Goal: Task Accomplishment & Management: Manage account settings

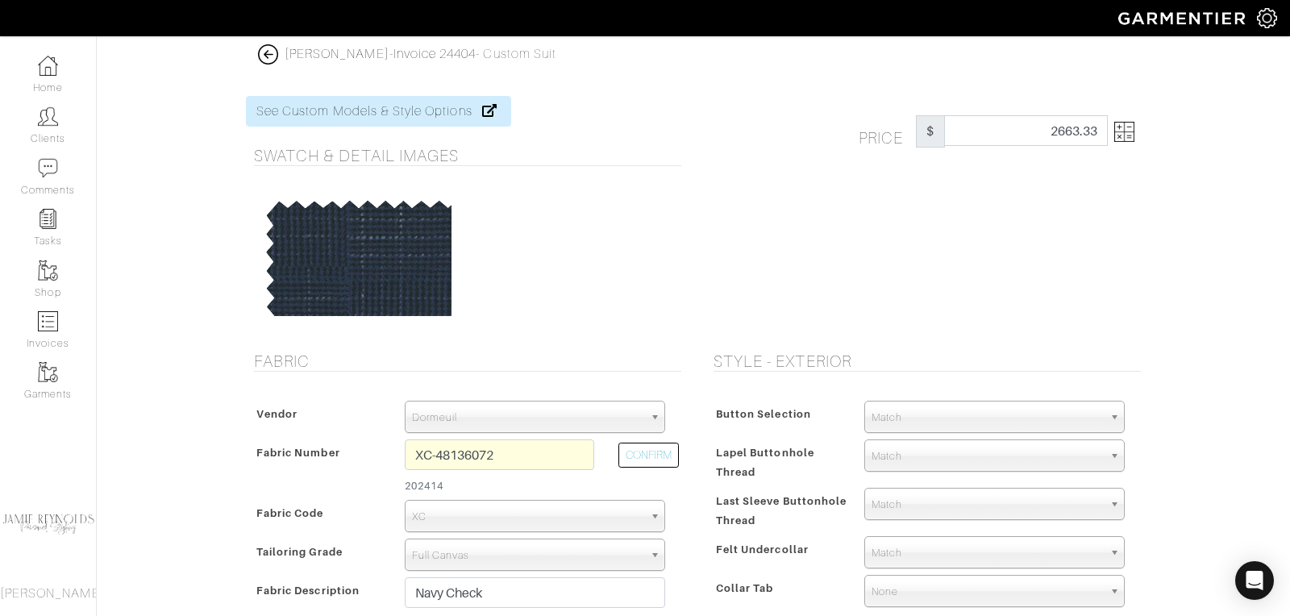
select select "73"
select select "5881"
click at [273, 51] on img at bounding box center [268, 54] width 20 height 20
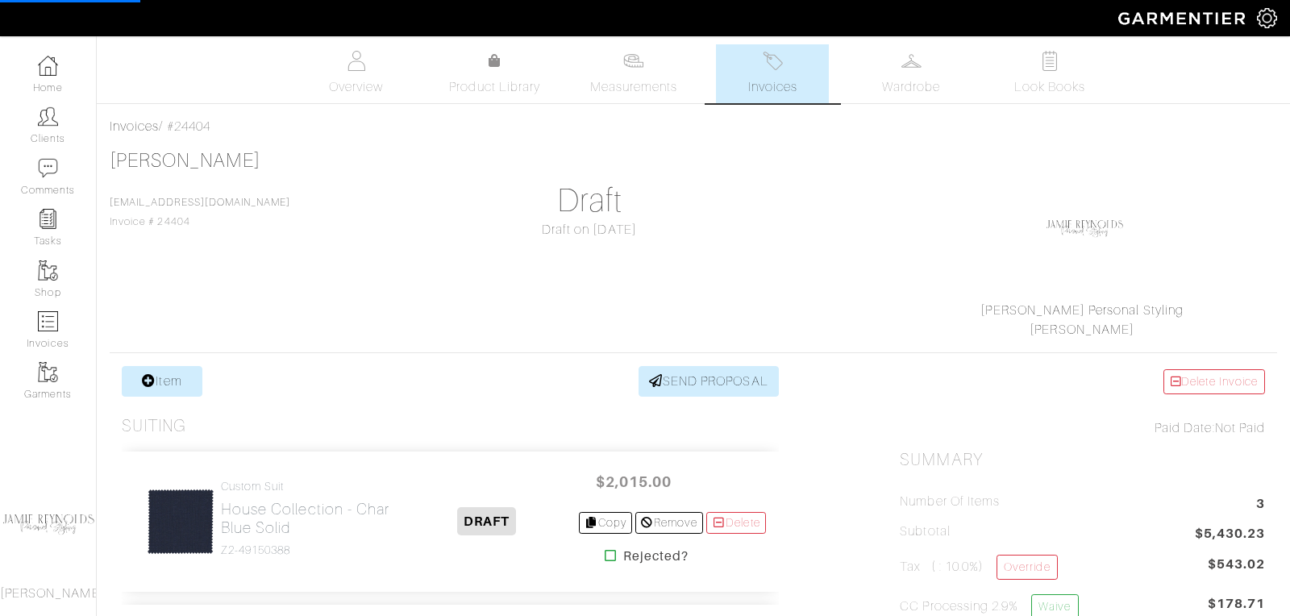
scroll to position [118, 0]
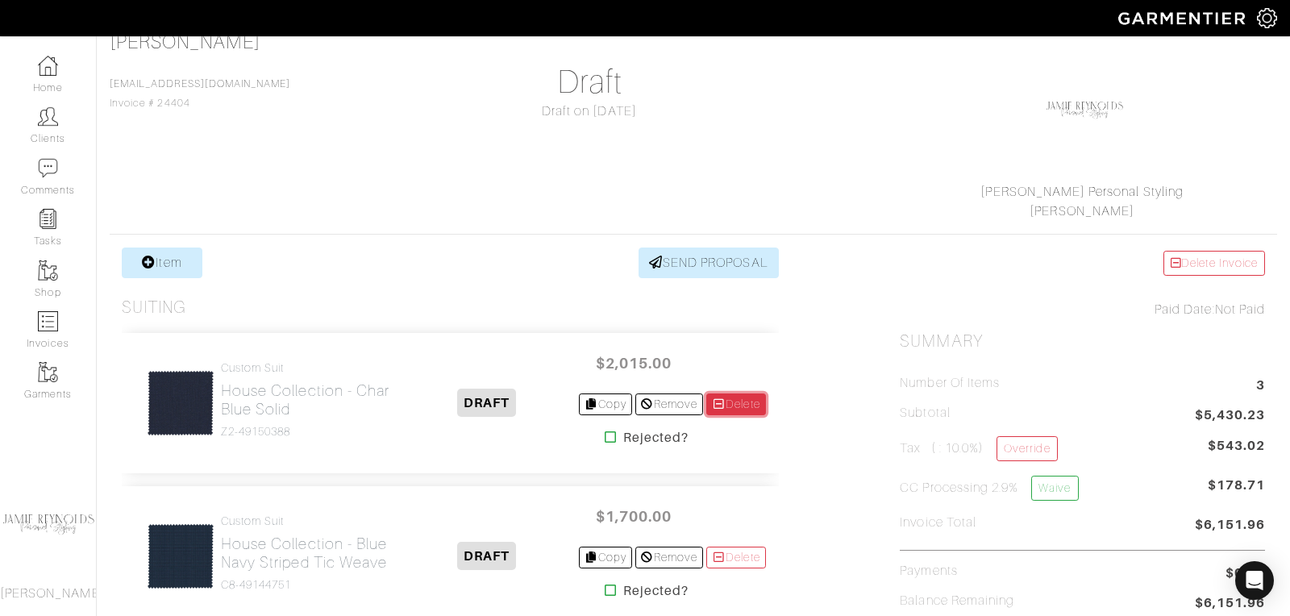
click at [725, 402] on link "Delete" at bounding box center [736, 404] width 60 height 22
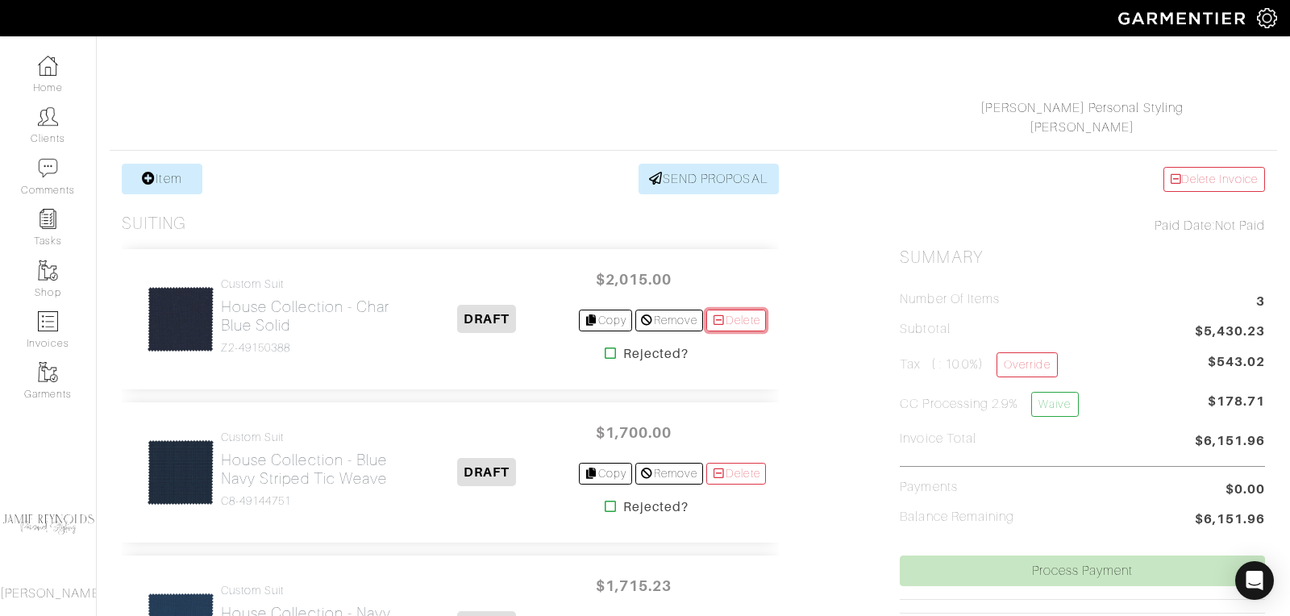
scroll to position [251, 0]
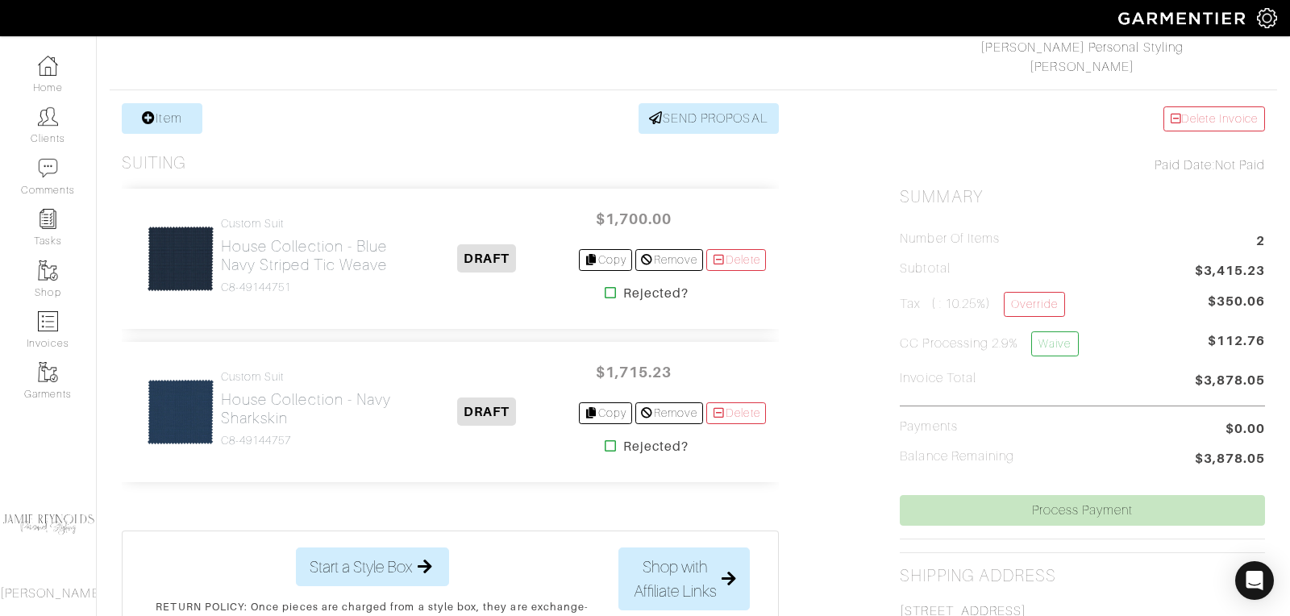
scroll to position [264, 0]
click at [739, 405] on link "Delete" at bounding box center [736, 412] width 60 height 22
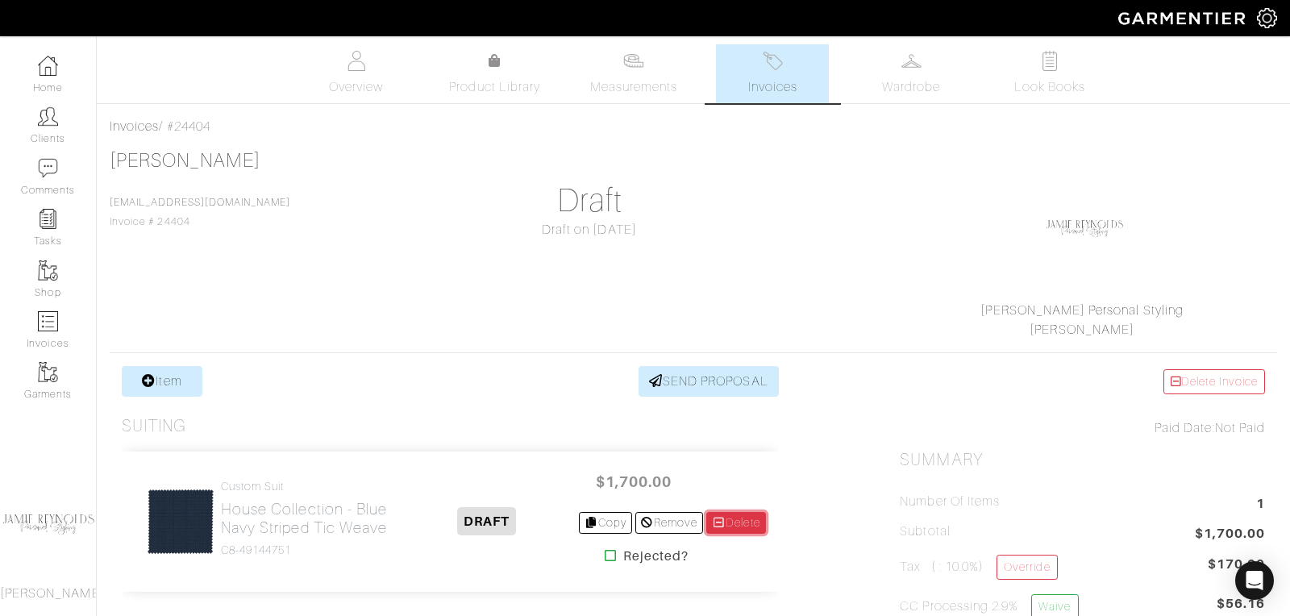
click at [733, 523] on link "Delete" at bounding box center [736, 523] width 60 height 22
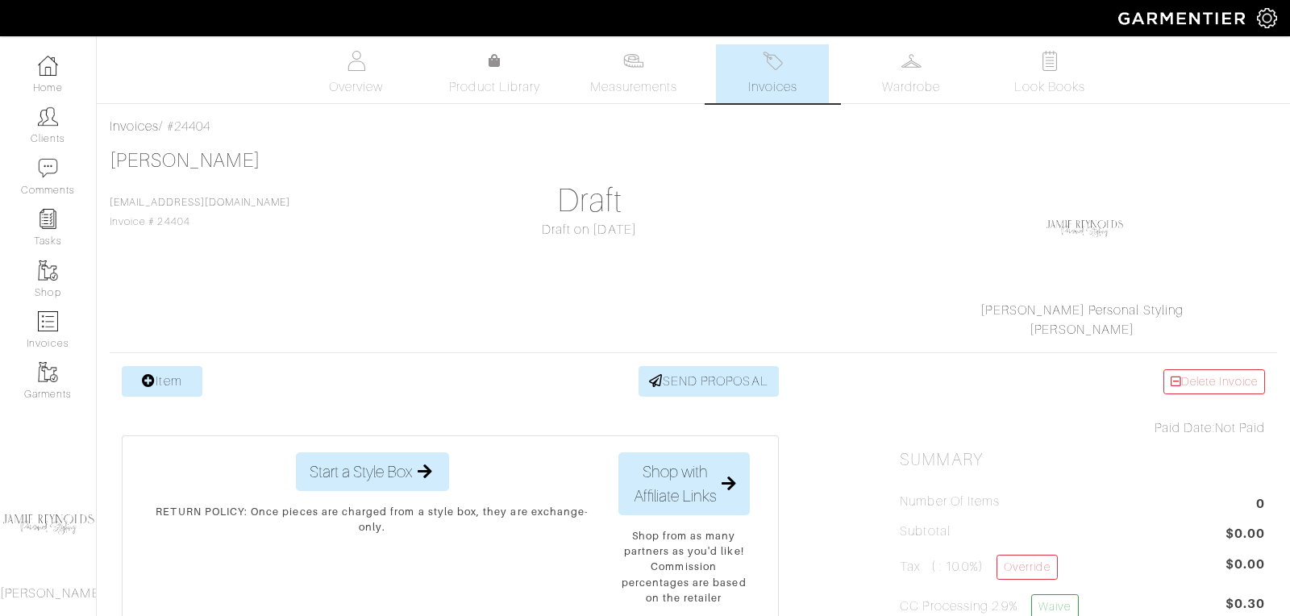
click at [184, 373] on link "Item" at bounding box center [162, 381] width 81 height 31
click at [164, 380] on link "Item" at bounding box center [162, 381] width 81 height 31
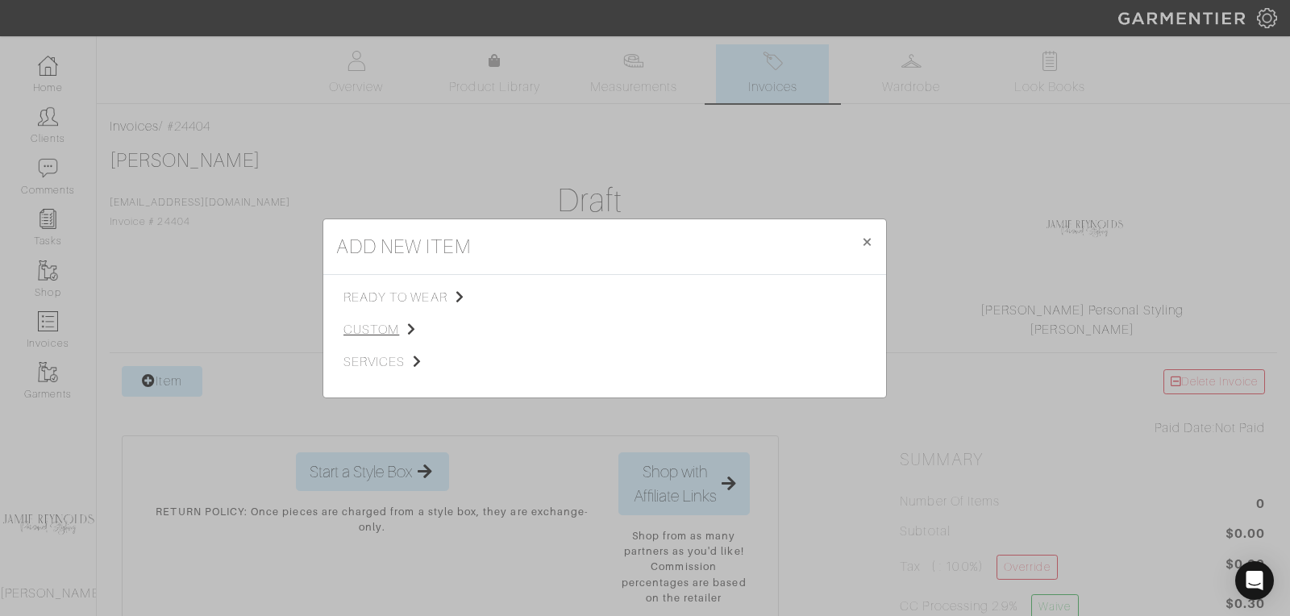
click at [388, 326] on span "custom" at bounding box center [424, 329] width 162 height 19
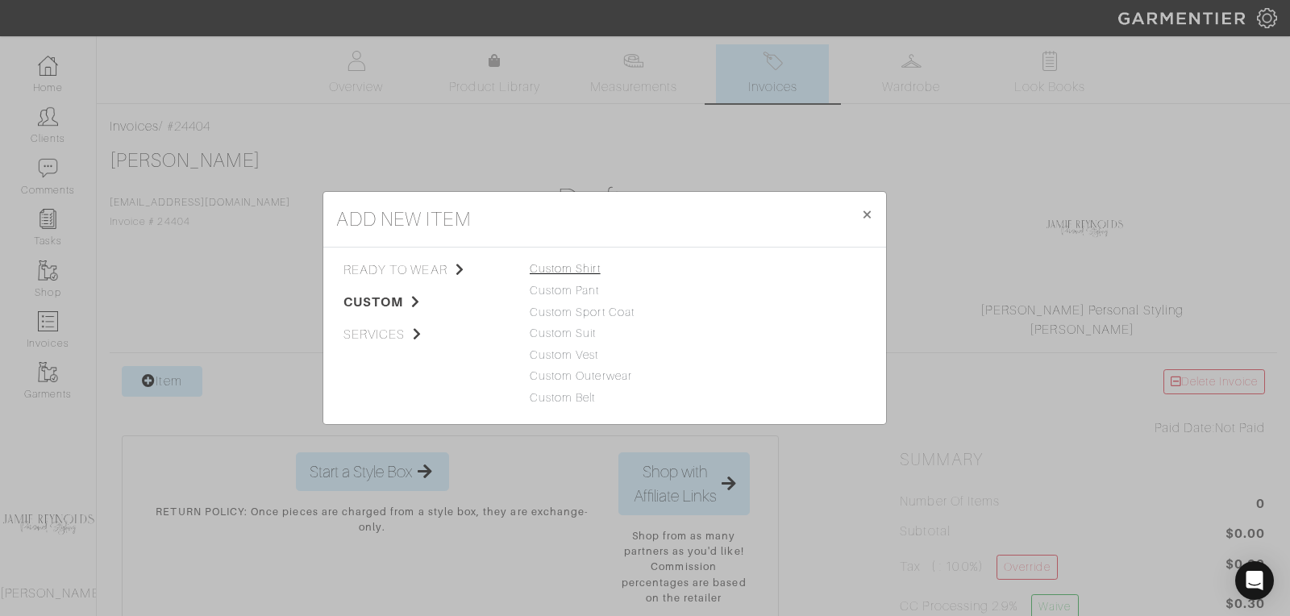
click at [580, 272] on link "Custom Shirt" at bounding box center [565, 268] width 71 height 13
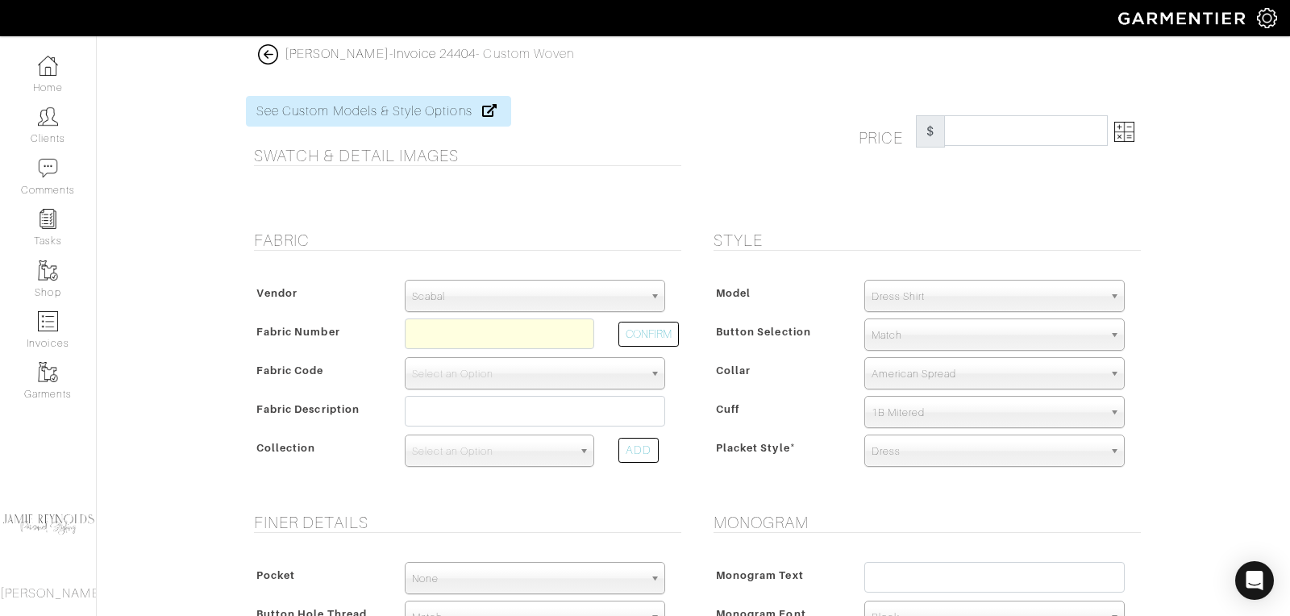
click at [271, 53] on img at bounding box center [268, 54] width 20 height 20
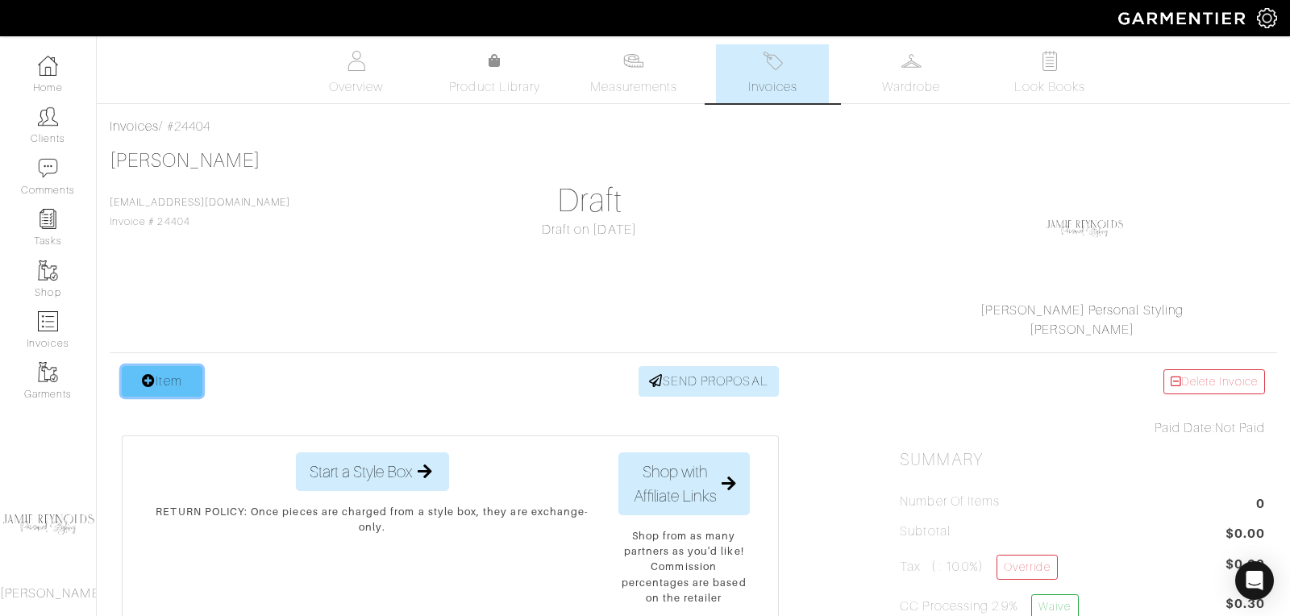
click at [181, 393] on link "Item" at bounding box center [162, 381] width 81 height 31
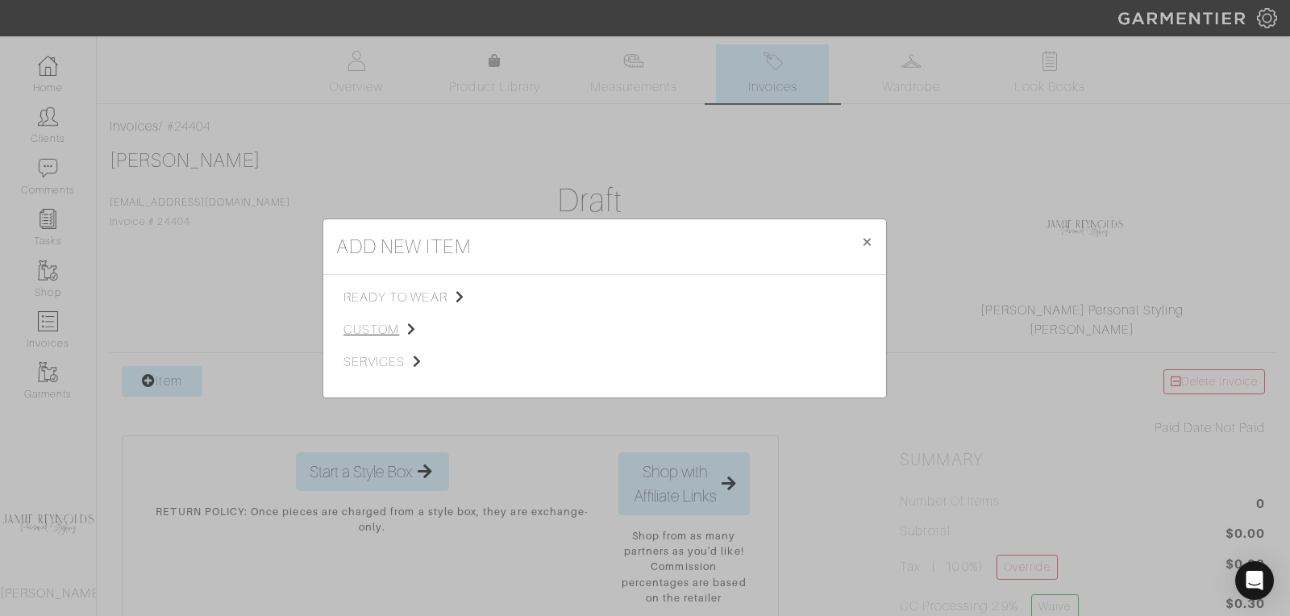
click at [388, 322] on span "custom" at bounding box center [424, 329] width 162 height 19
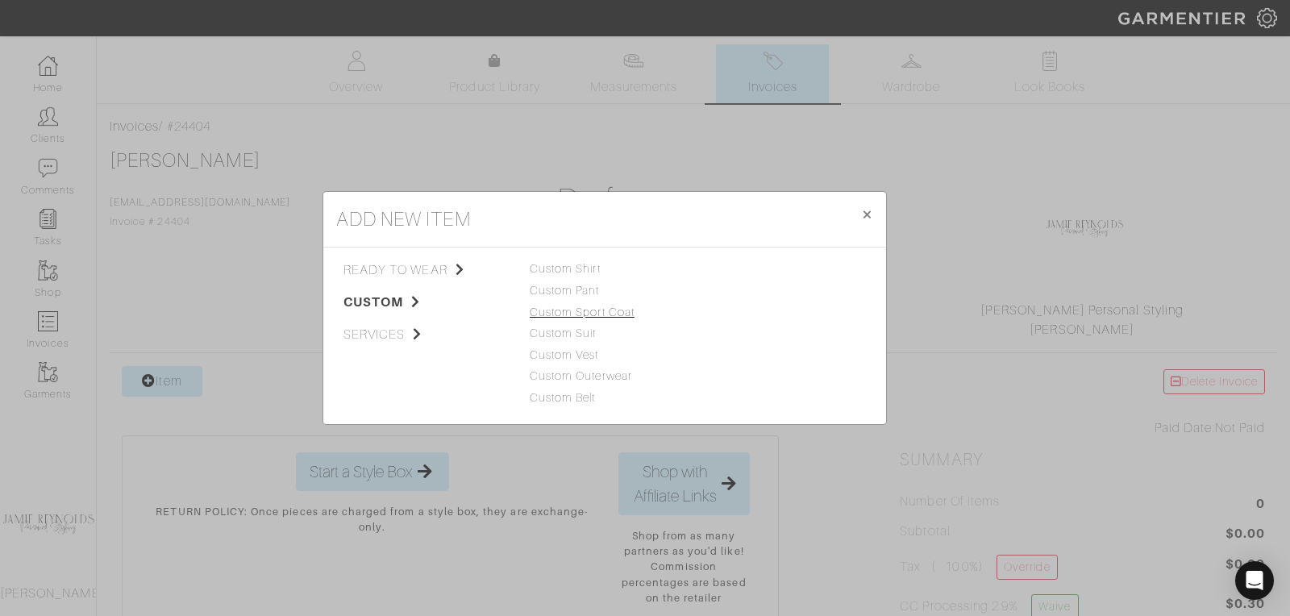
click at [588, 310] on link "Custom Sport Coat" at bounding box center [582, 311] width 105 height 13
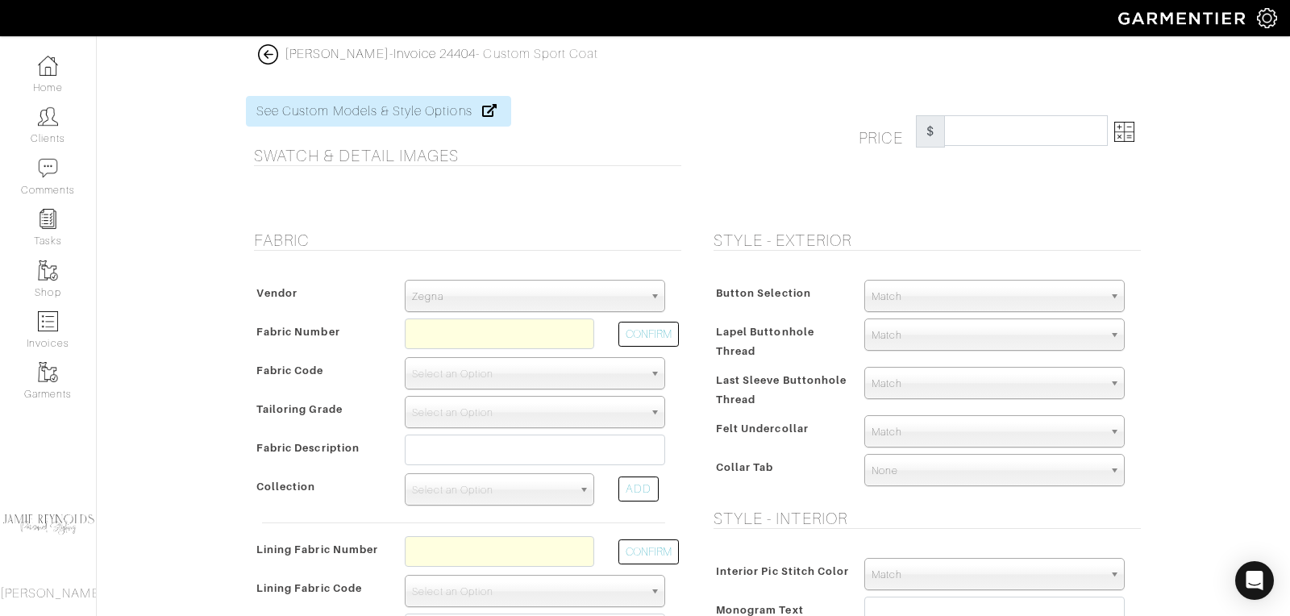
click at [273, 56] on img at bounding box center [268, 54] width 20 height 20
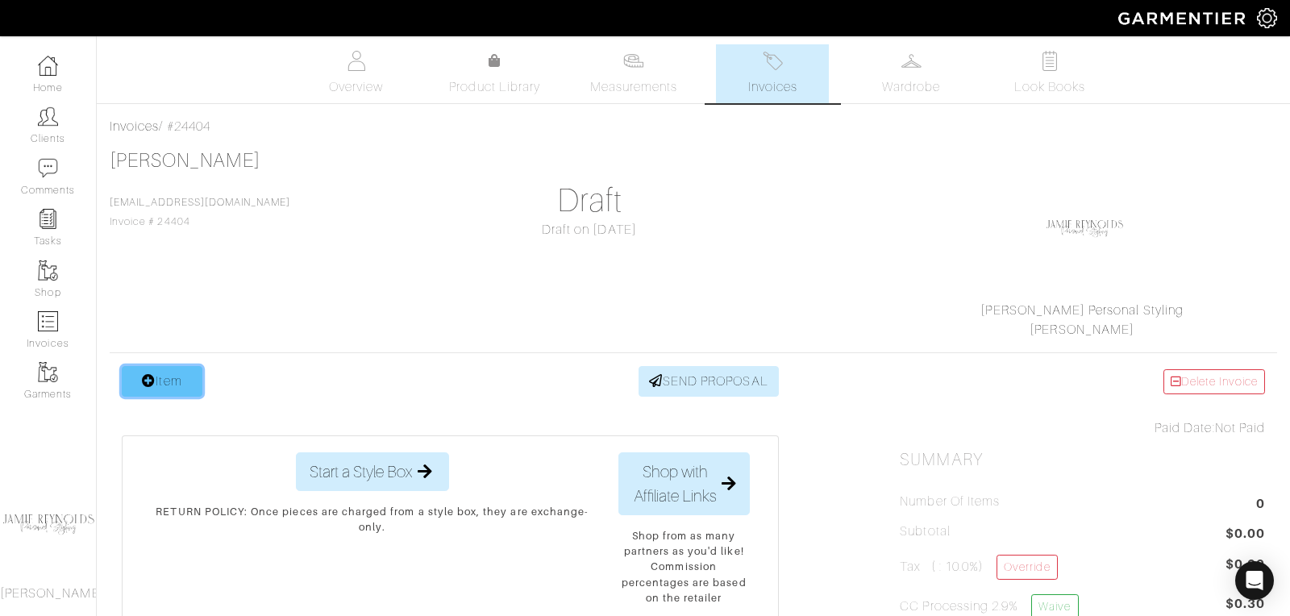
click at [180, 376] on link "Item" at bounding box center [162, 381] width 81 height 31
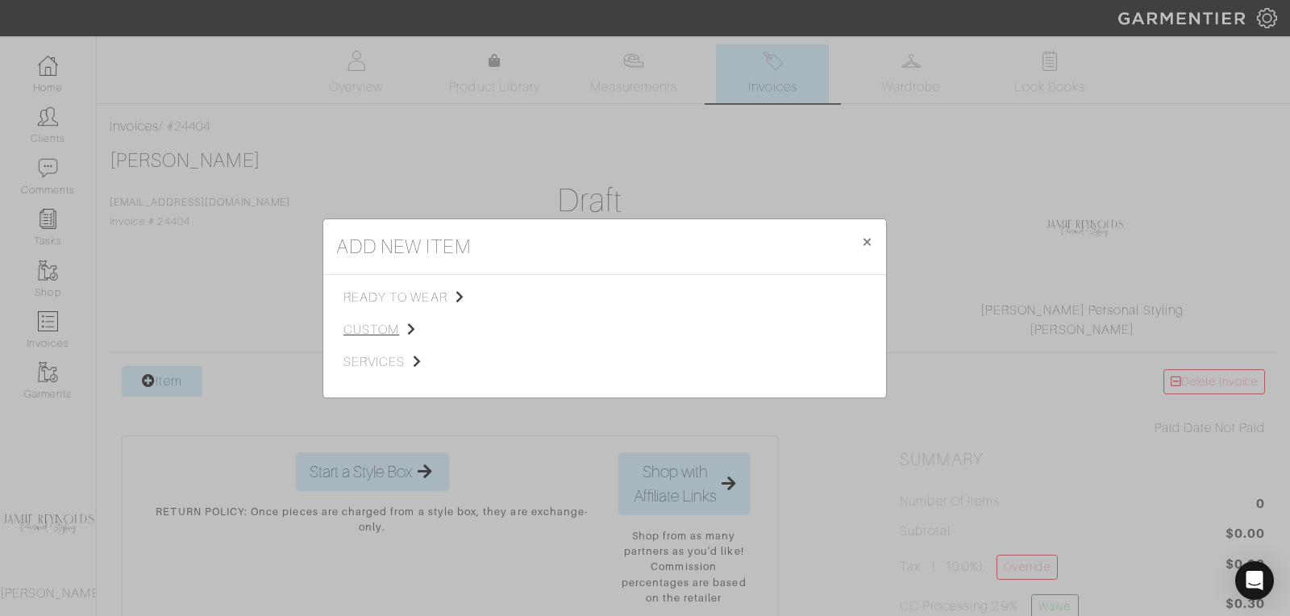
click at [372, 331] on span "custom" at bounding box center [424, 329] width 162 height 19
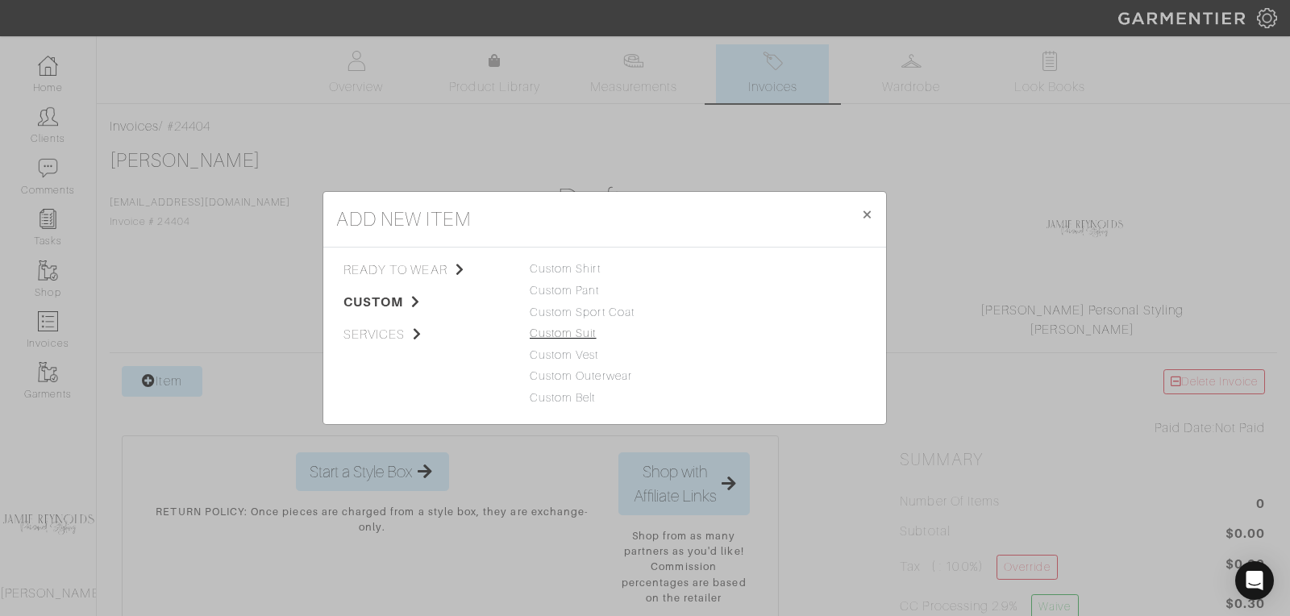
click at [586, 326] on link "Custom Suit" at bounding box center [563, 332] width 67 height 13
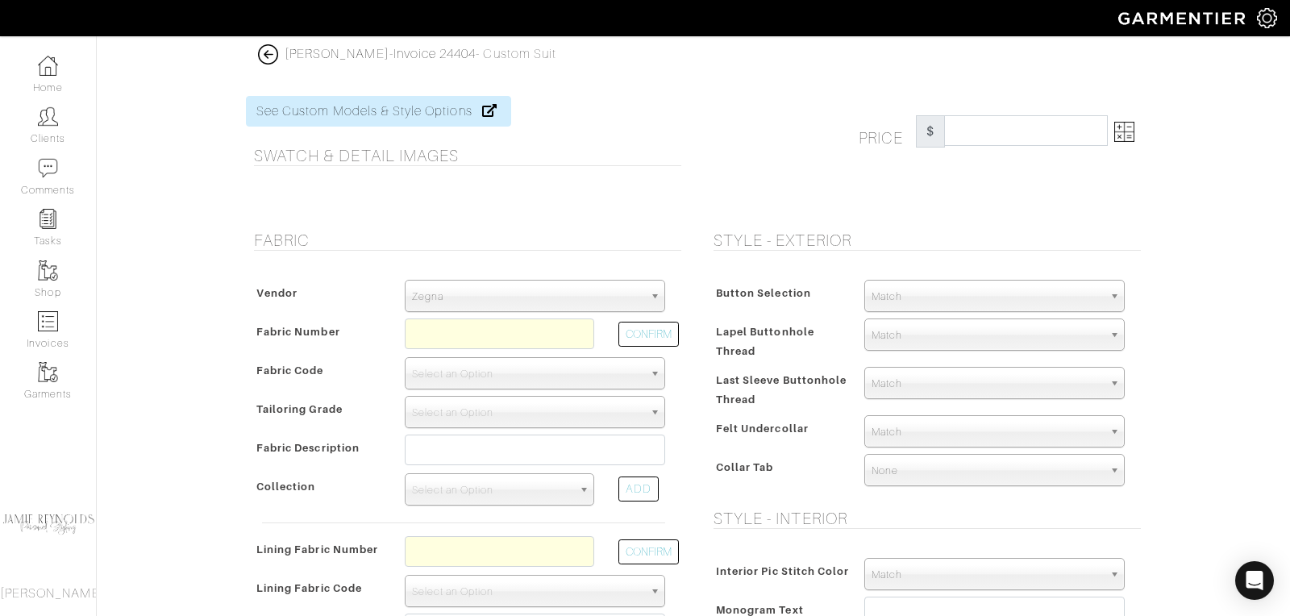
click at [441, 292] on span "Zegna" at bounding box center [527, 296] width 231 height 32
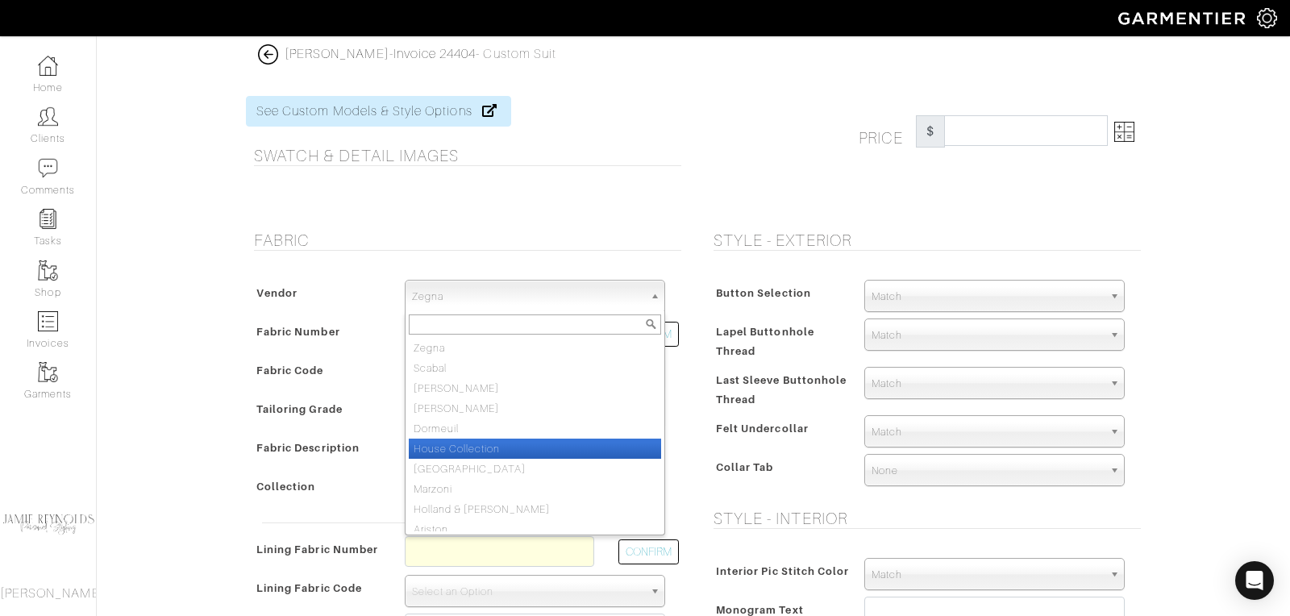
click at [453, 443] on li "House Collection" at bounding box center [535, 448] width 252 height 20
select select "75"
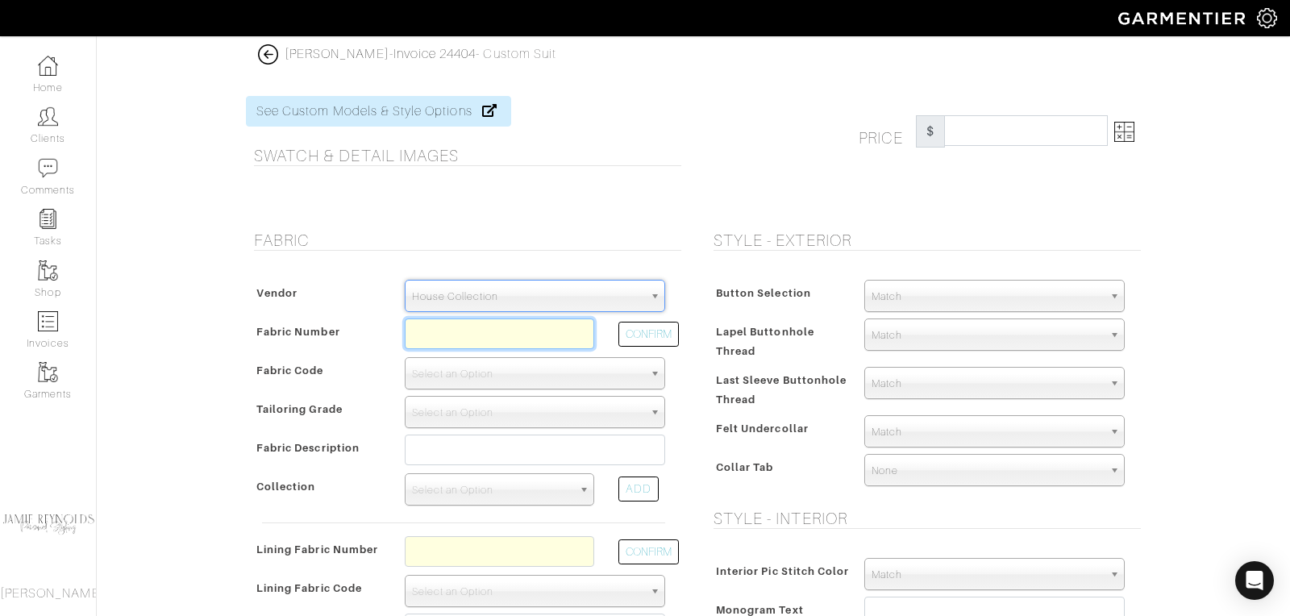
click at [444, 334] on input "text" at bounding box center [499, 333] width 189 height 31
click at [656, 331] on button "CONFIRM" at bounding box center [648, 334] width 60 height 25
type input "C6-50170919"
select select "5818"
type input "Navy Sharkskin"
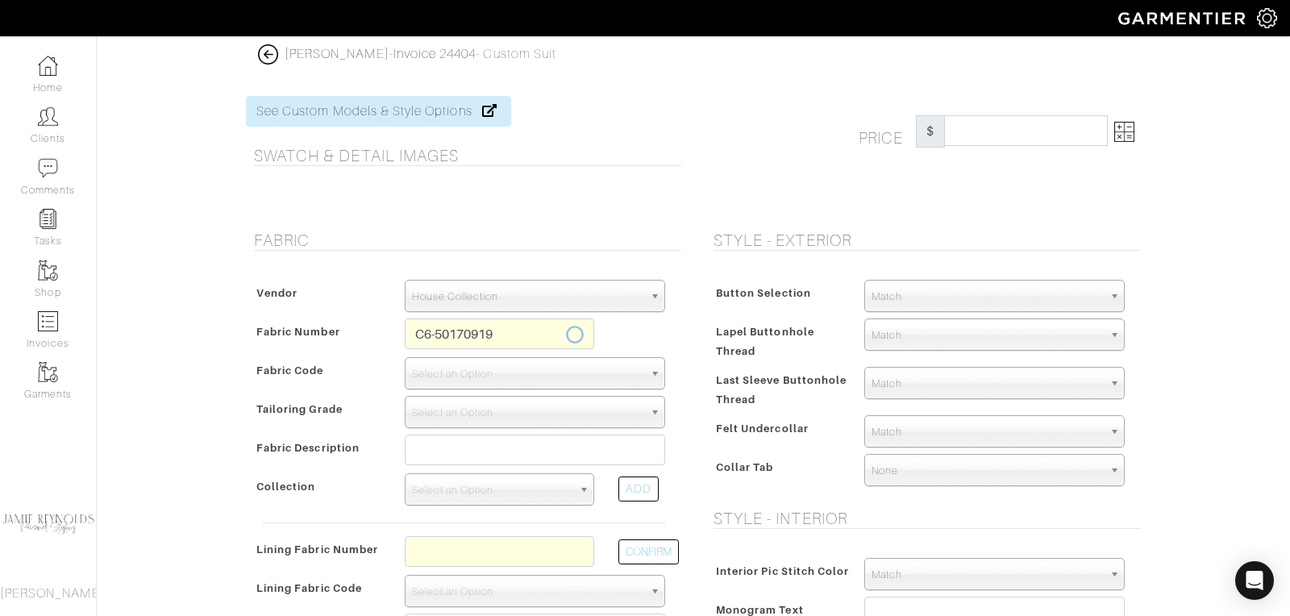
select select
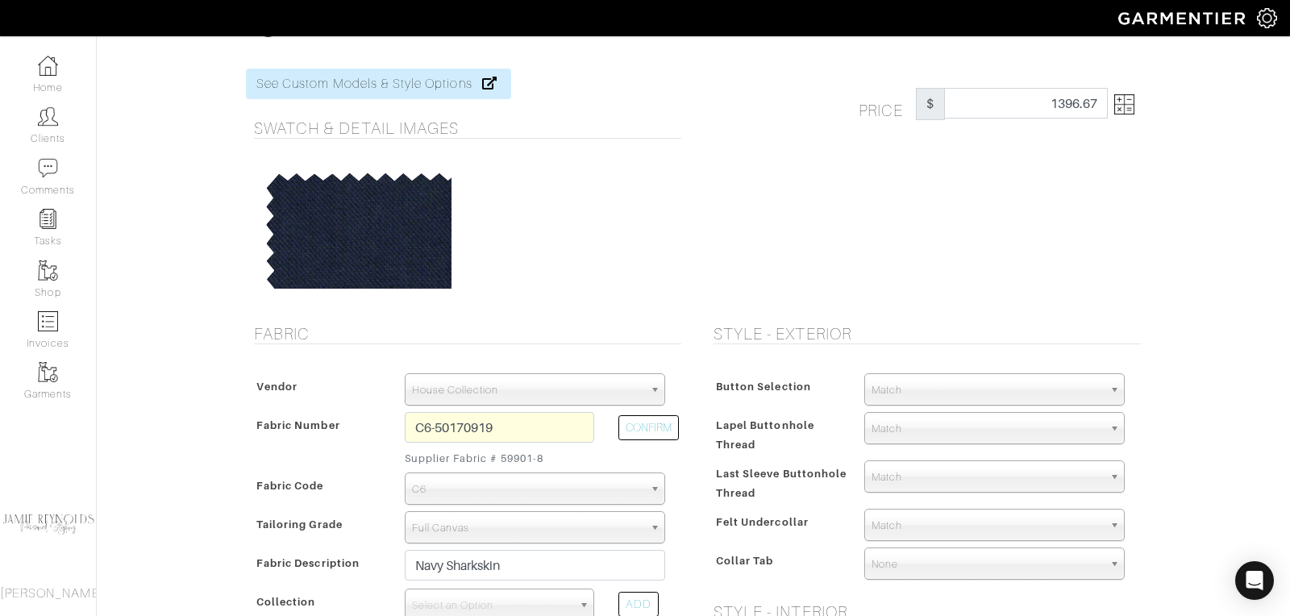
scroll to position [31, 0]
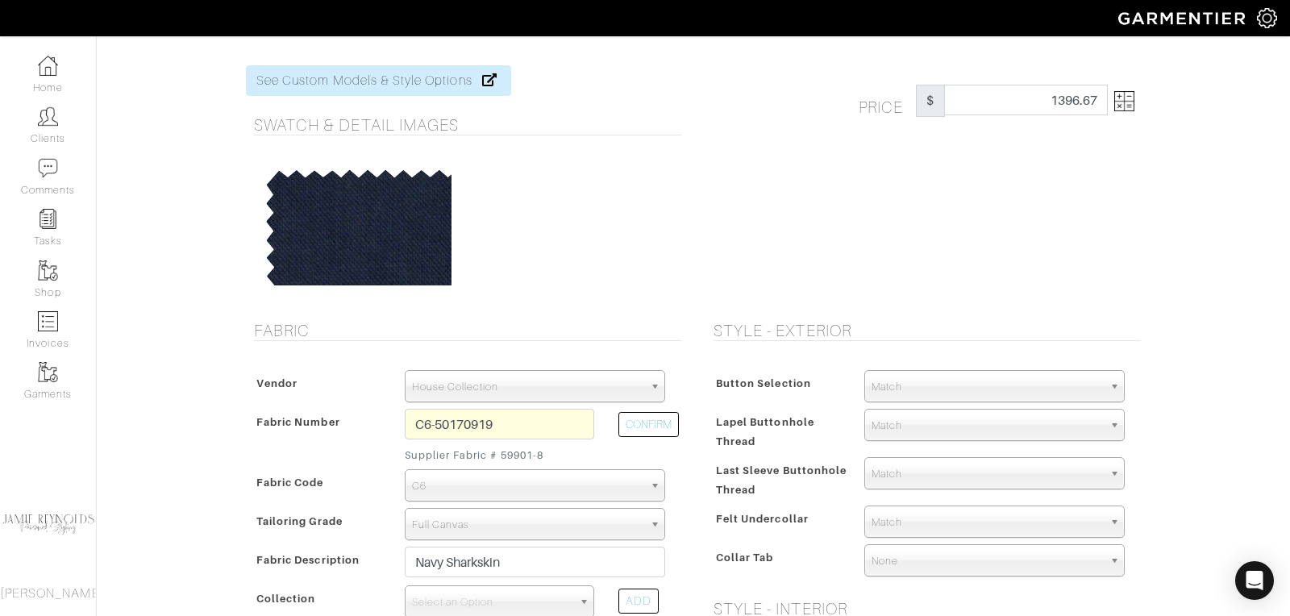
click at [1127, 106] on img at bounding box center [1124, 101] width 20 height 20
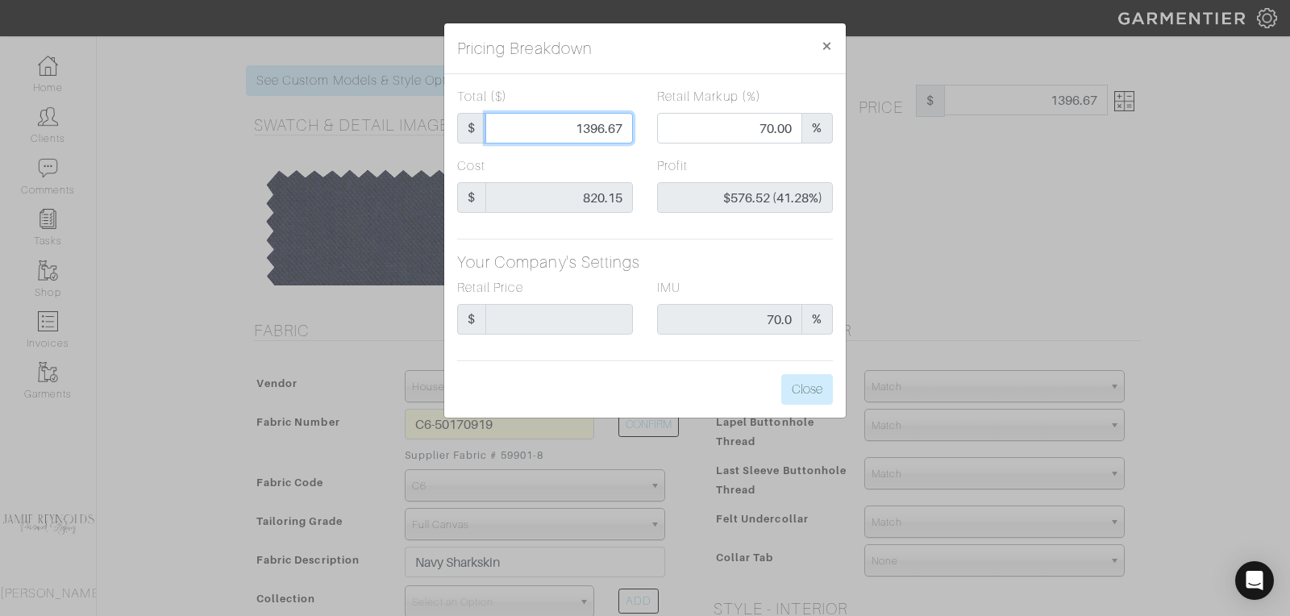
click at [603, 125] on input "1396.67" at bounding box center [558, 128] width 147 height 31
type input "1"
type input "0.00"
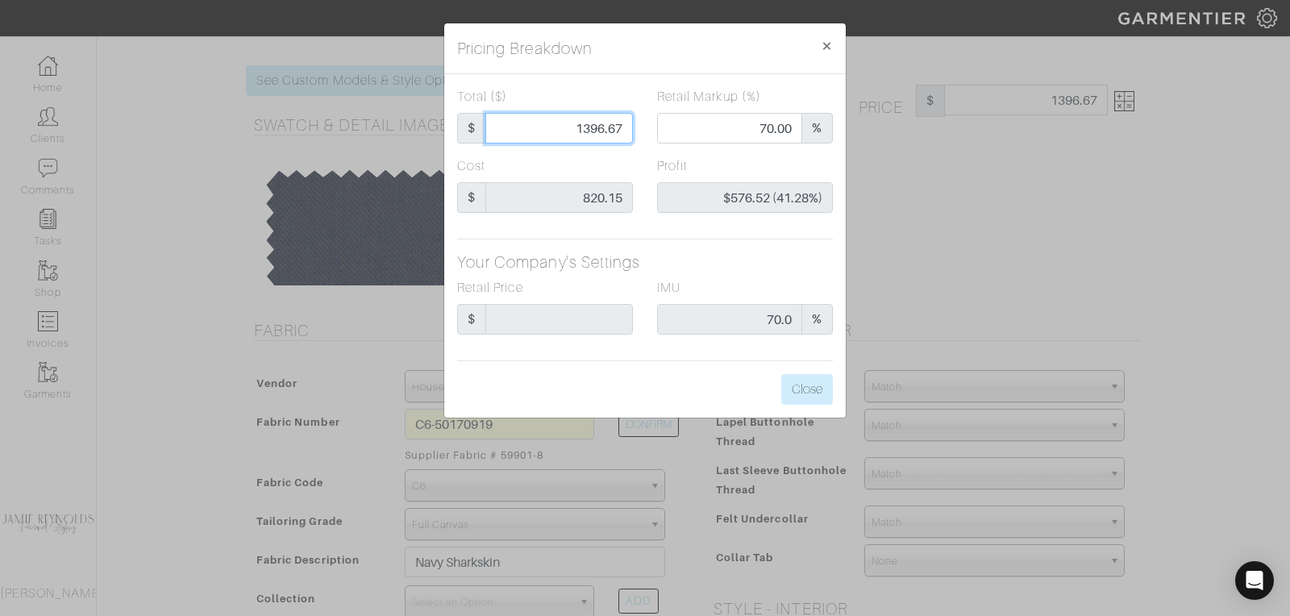
type input "-$819.15 (-81915.00%)"
type input "15"
type input "-$805.15 (-5367.67%)"
type input "155"
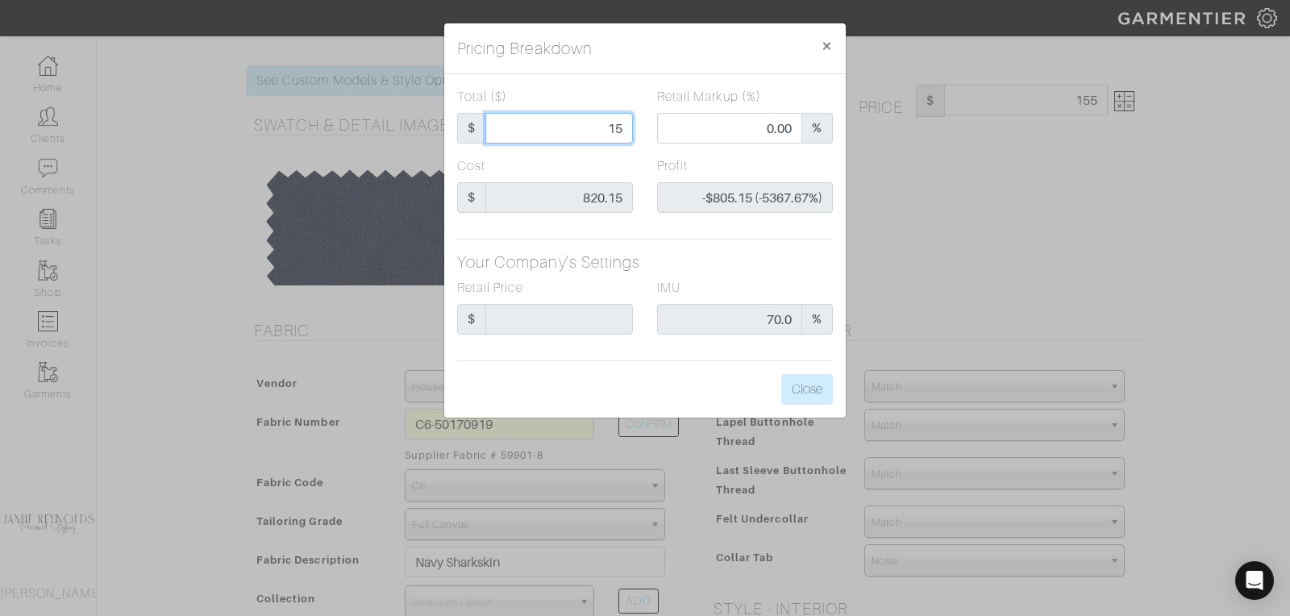
type input "155"
type input "-$665.15 (-429.13%)"
type input "1550"
type input "72.97"
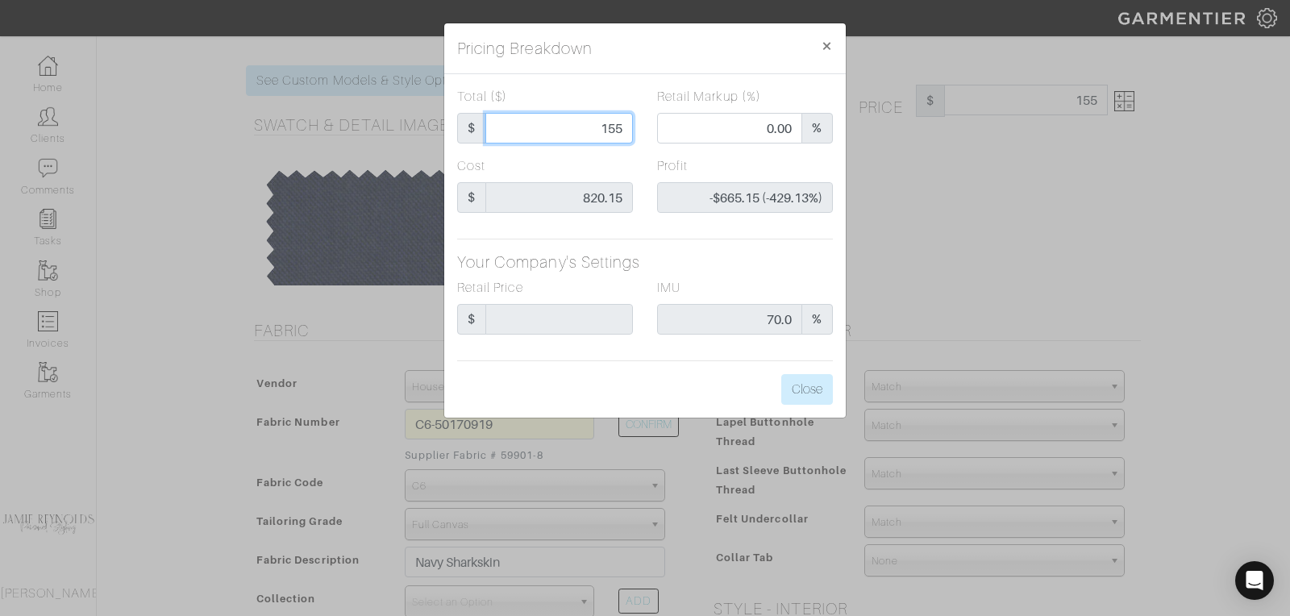
type input "$729.85 (47.09%)"
type input "1550"
type input "1550.00"
click at [808, 391] on button "Close" at bounding box center [807, 389] width 52 height 31
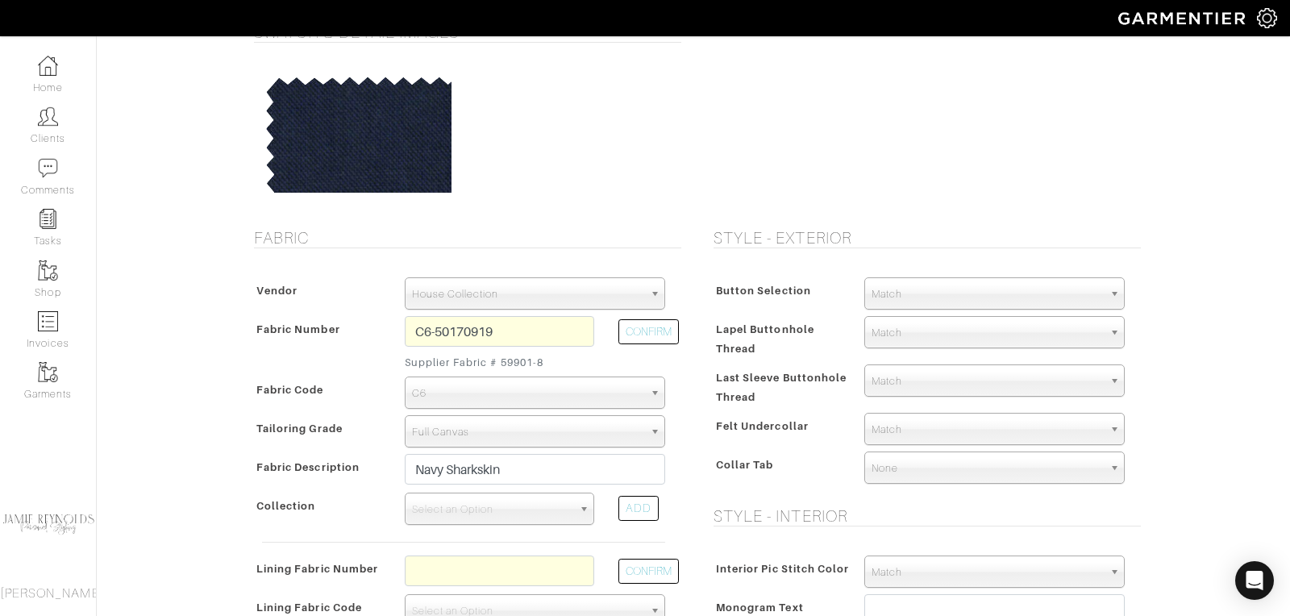
scroll to position [0, 0]
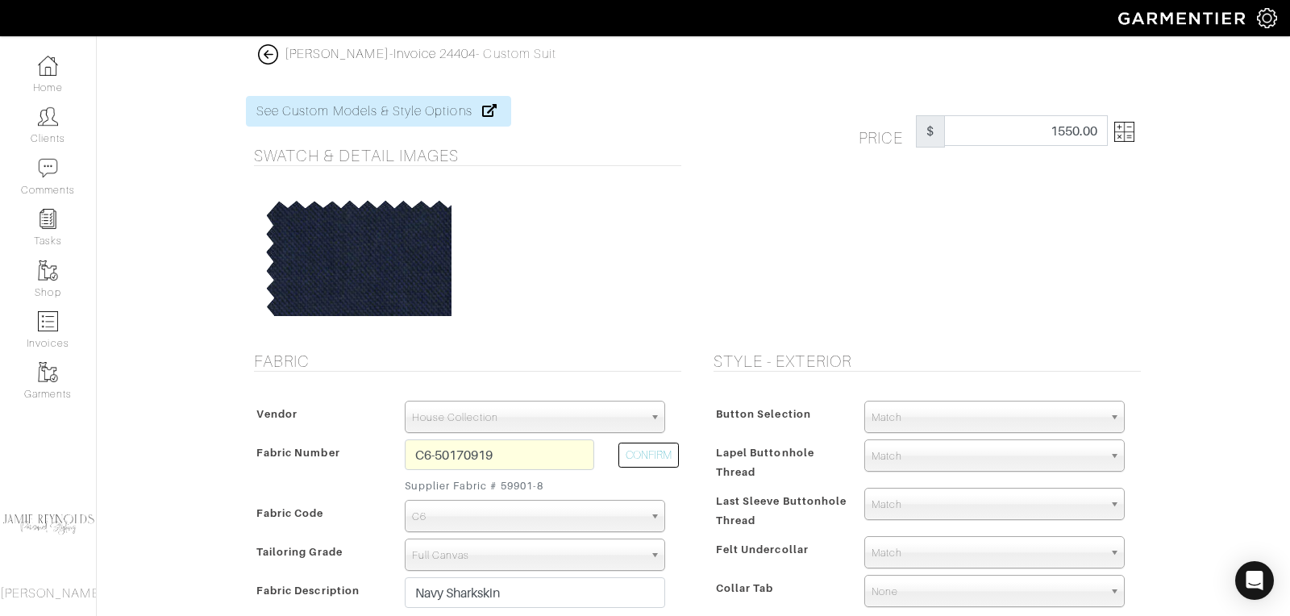
click at [1130, 138] on img at bounding box center [1124, 132] width 20 height 20
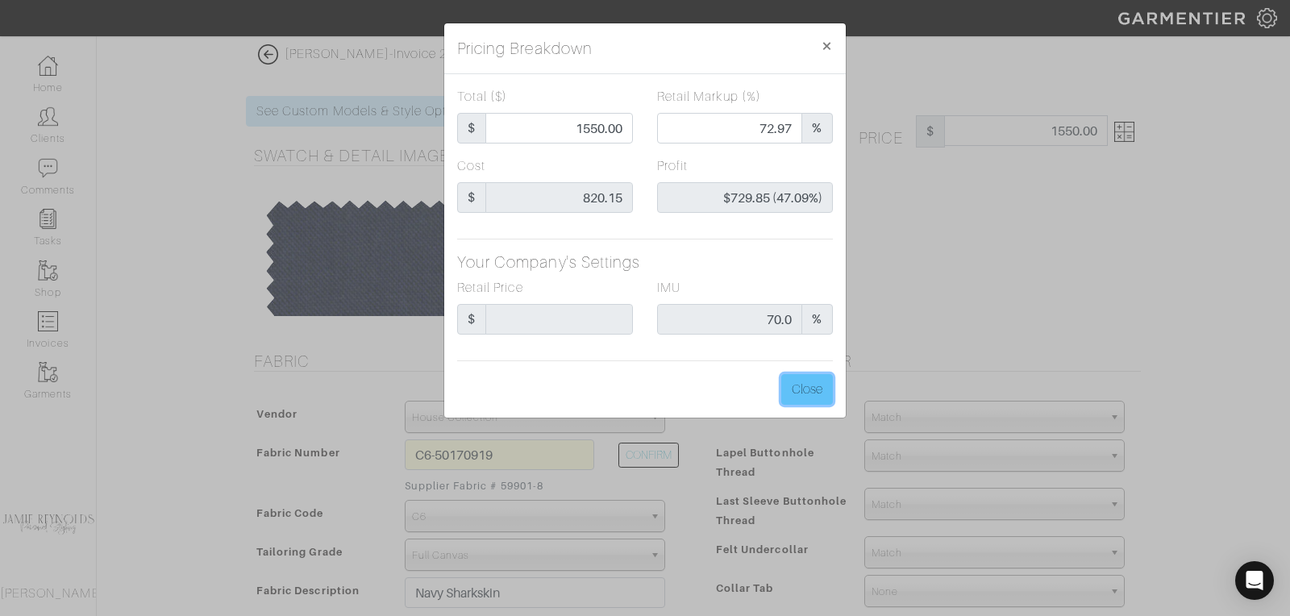
click at [814, 388] on button "Close" at bounding box center [807, 389] width 52 height 31
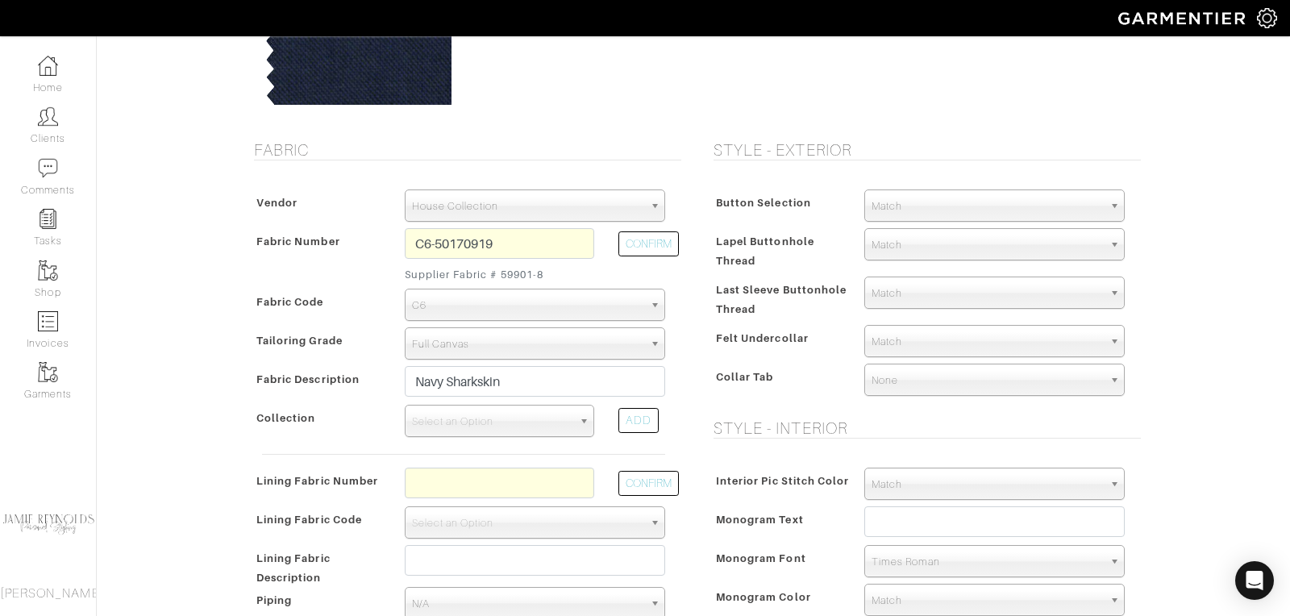
scroll to position [231, 0]
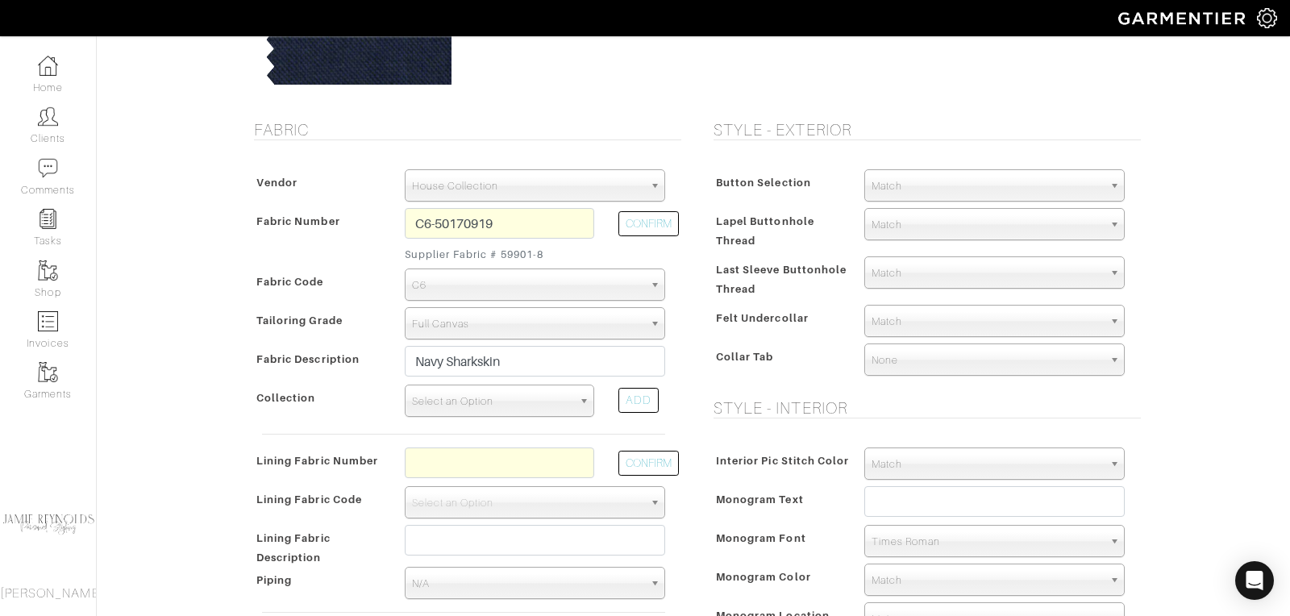
click at [510, 401] on span "Select an Option" at bounding box center [492, 401] width 160 height 32
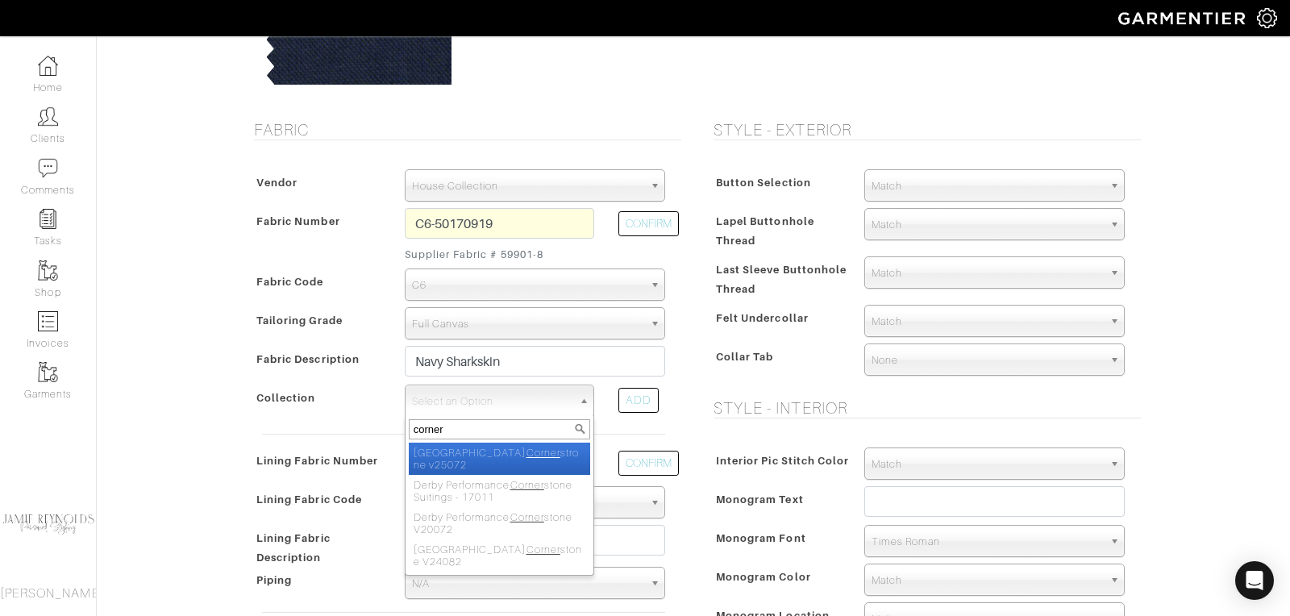
type input "corner"
click at [507, 445] on li "Derby Corner strone v25072" at bounding box center [499, 458] width 181 height 32
select select "1132"
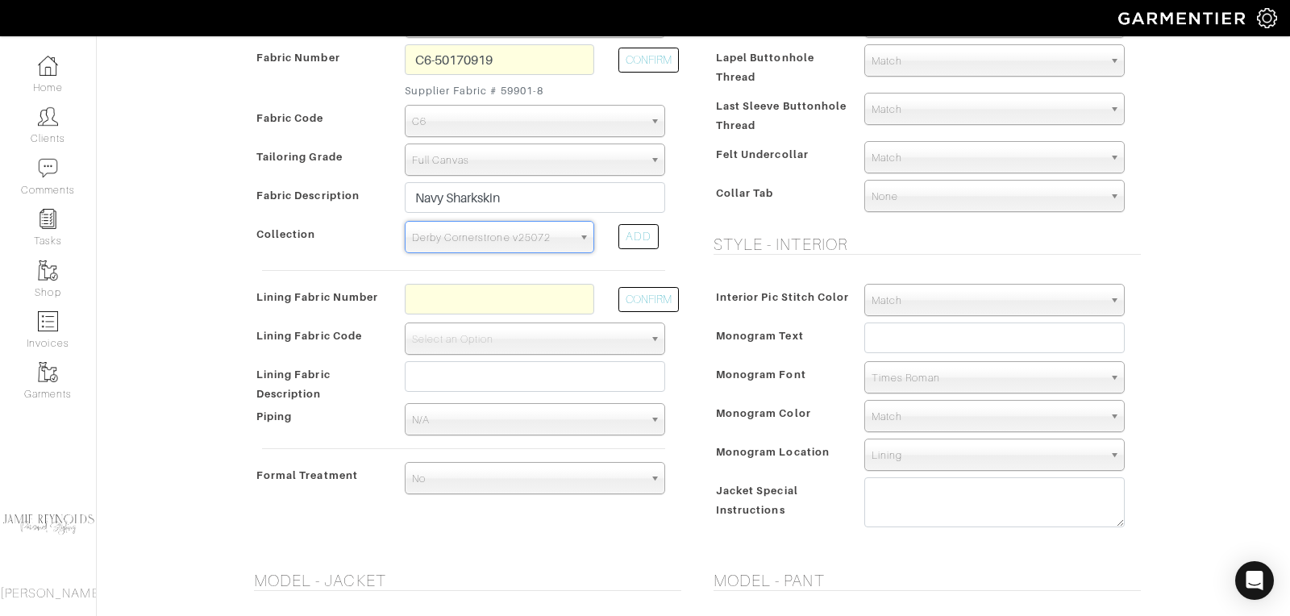
scroll to position [447, 0]
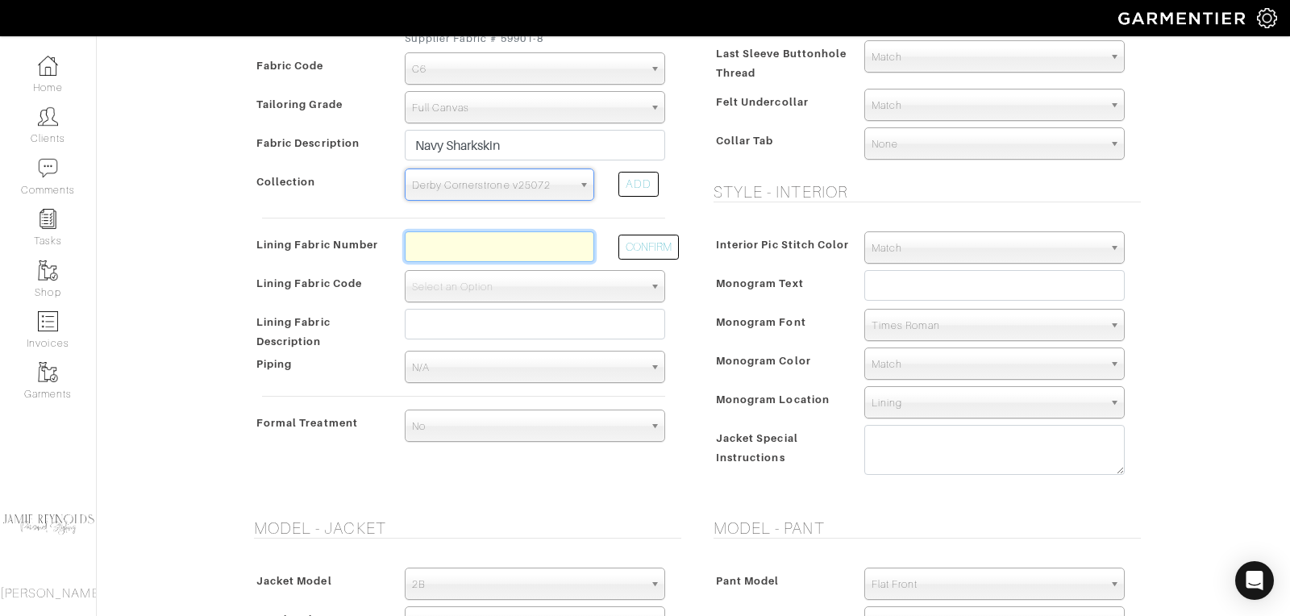
click at [456, 239] on input "text" at bounding box center [499, 246] width 189 height 31
type input "l2-50169565"
click at [668, 235] on button "CONFIRM" at bounding box center [648, 247] width 60 height 25
select select "6294"
type input "Navy Small Floral"
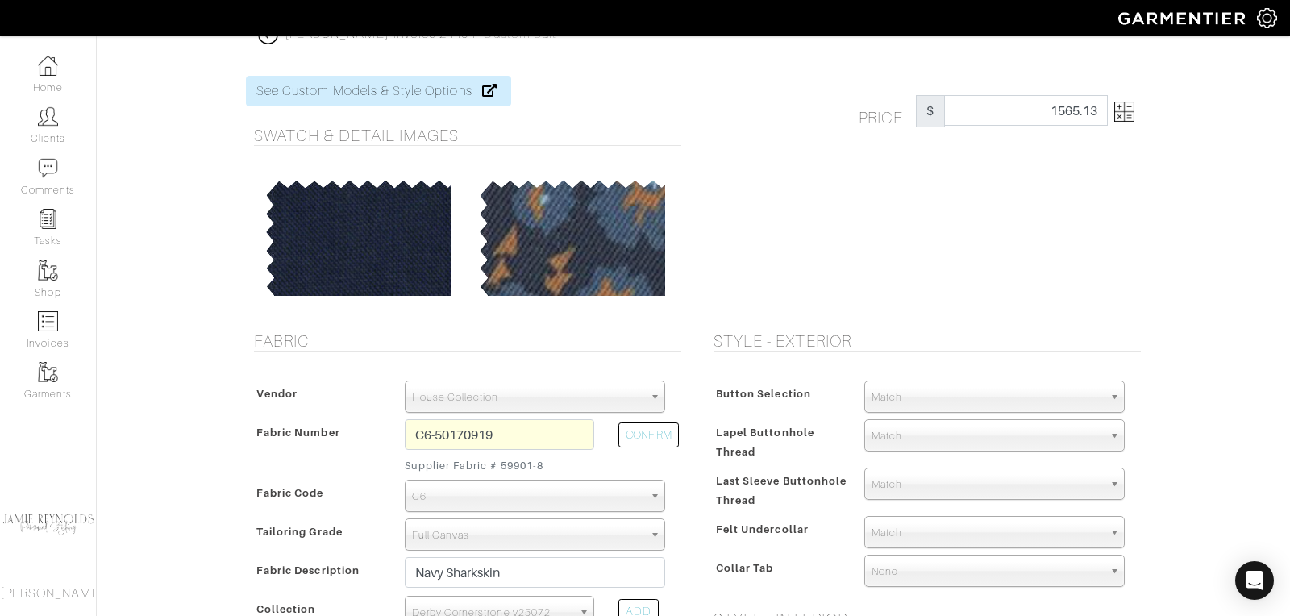
scroll to position [0, 0]
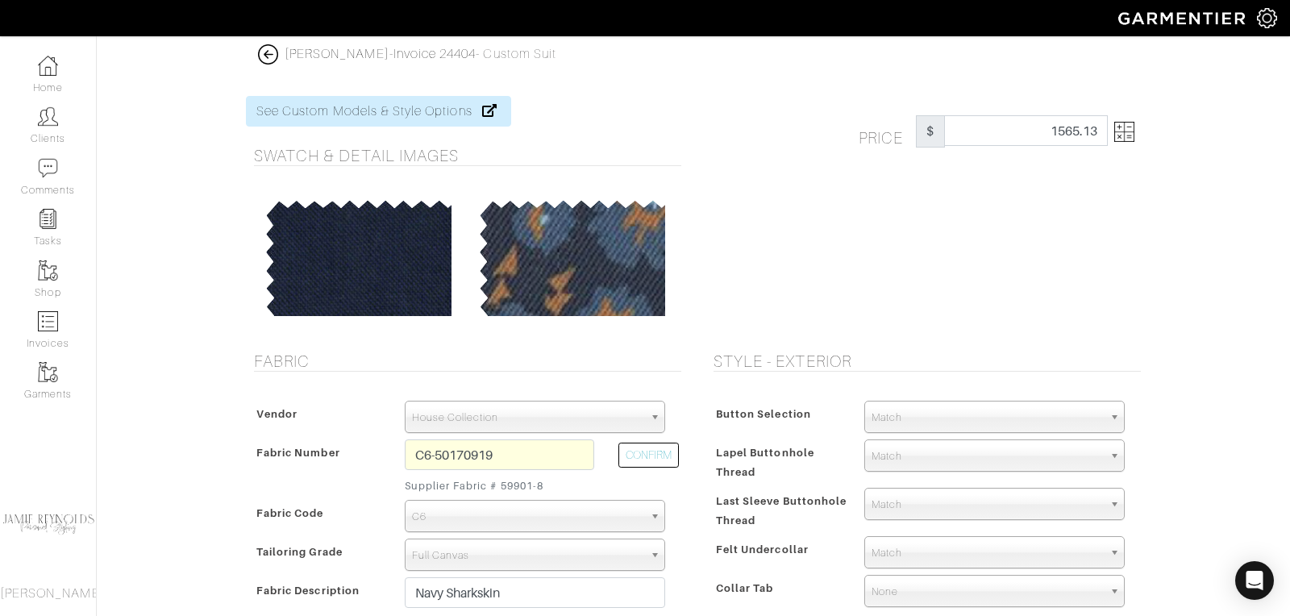
click at [1131, 137] on img at bounding box center [1124, 132] width 20 height 20
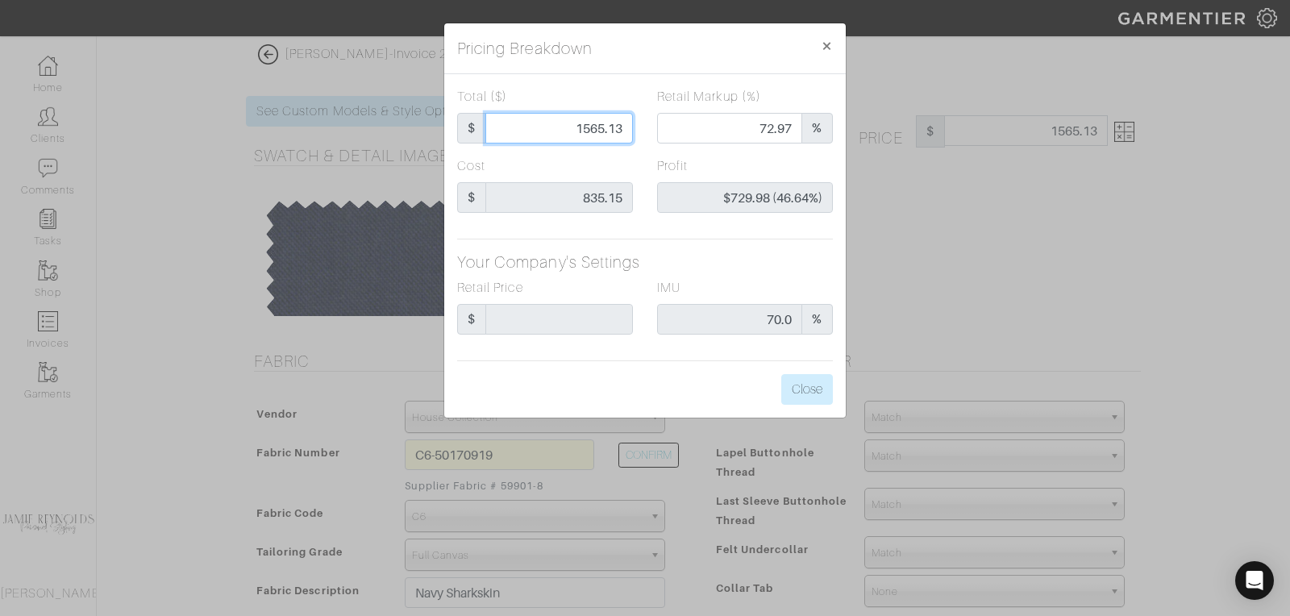
click at [597, 130] on input "1565.13" at bounding box center [558, 128] width 147 height 31
type input "1"
type input "0.00"
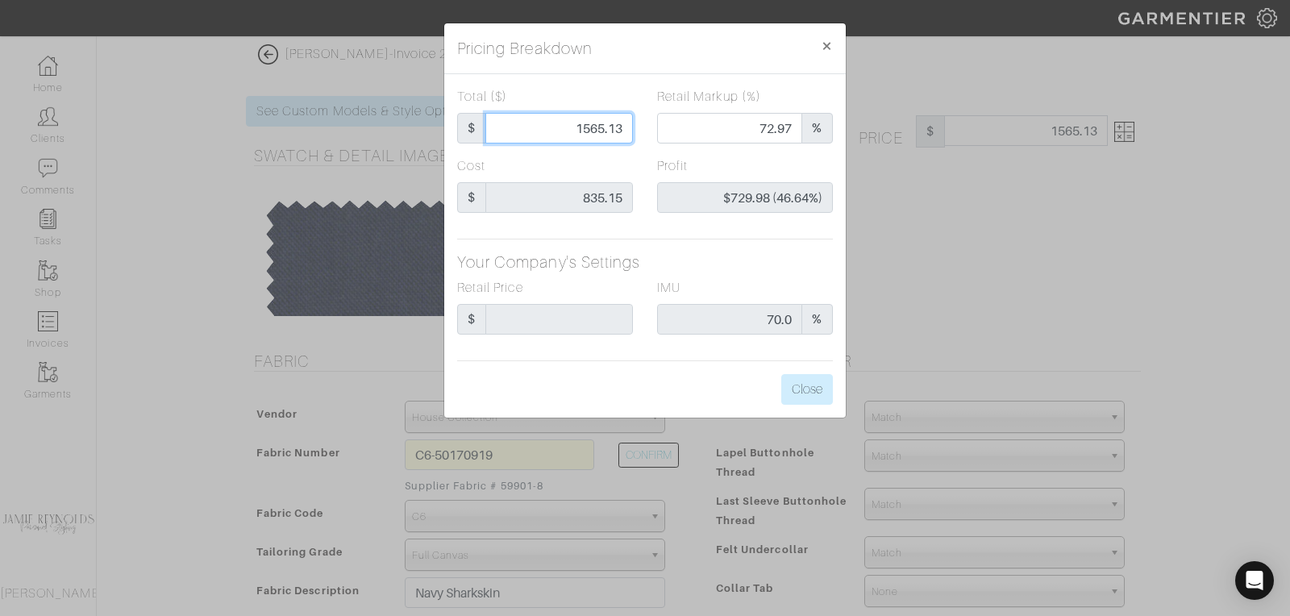
type input "-$834.15 (-83415.00%)"
type input "15"
type input "-$820.15 (-5467.67%)"
type input "155"
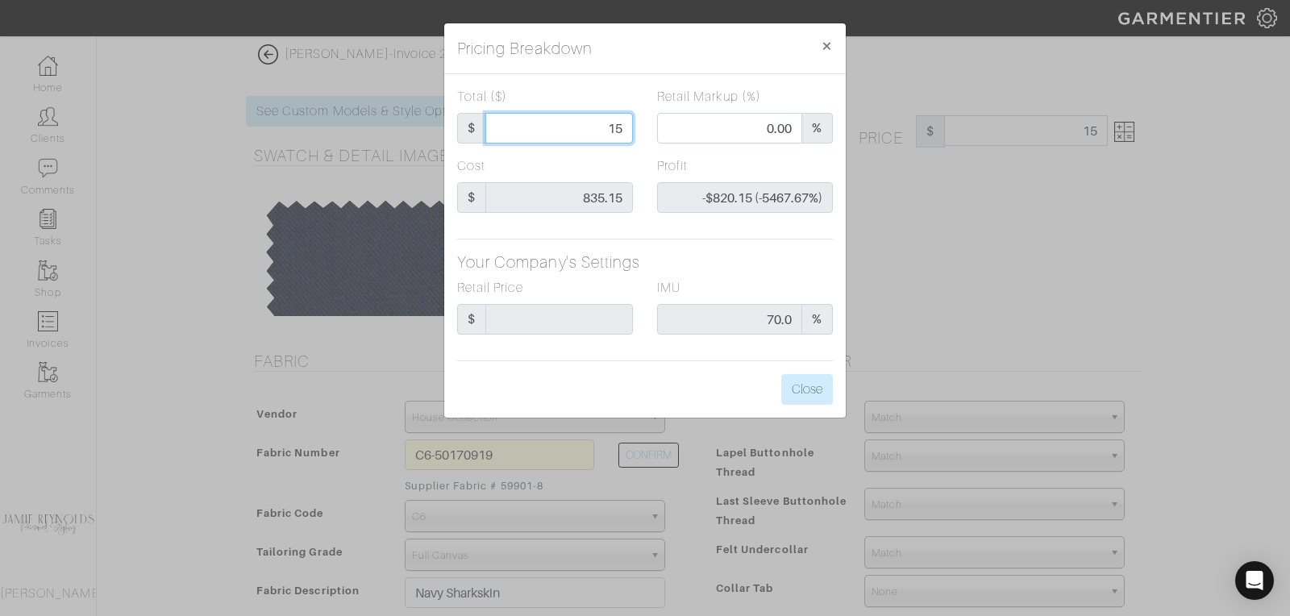
type input "155"
type input "-$680.15 (-438.81%)"
type input "1550"
type input "72.97"
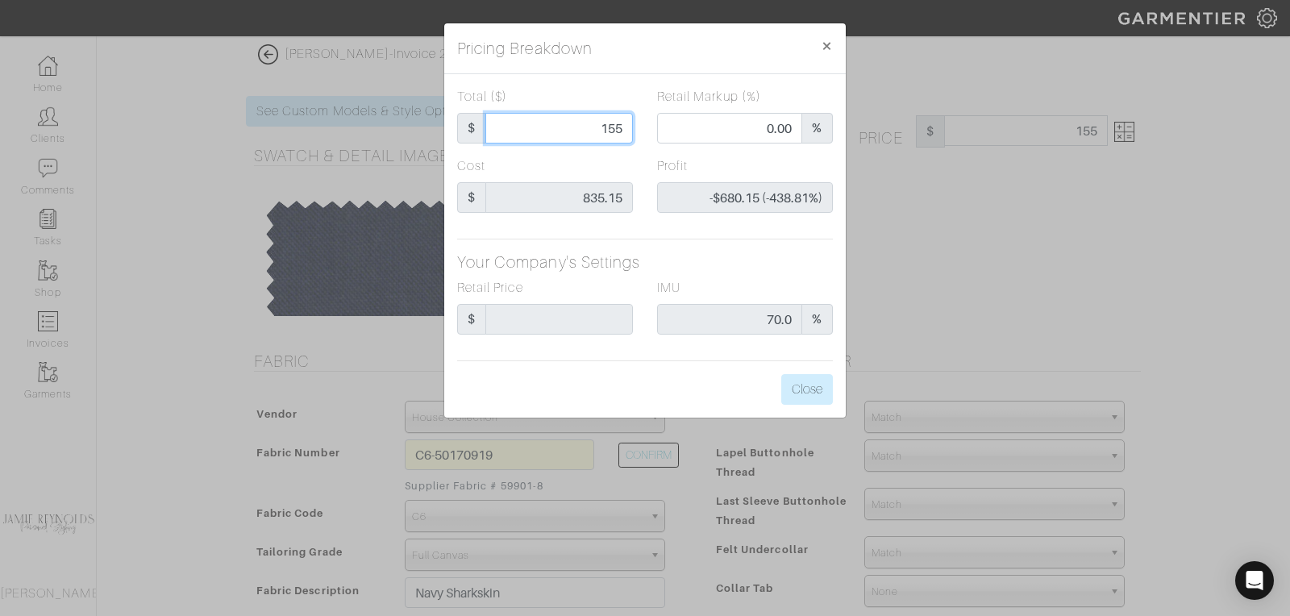
type input "$714.85 (46.12%)"
click at [608, 135] on input "1550" at bounding box center [558, 128] width 147 height 31
type input "1"
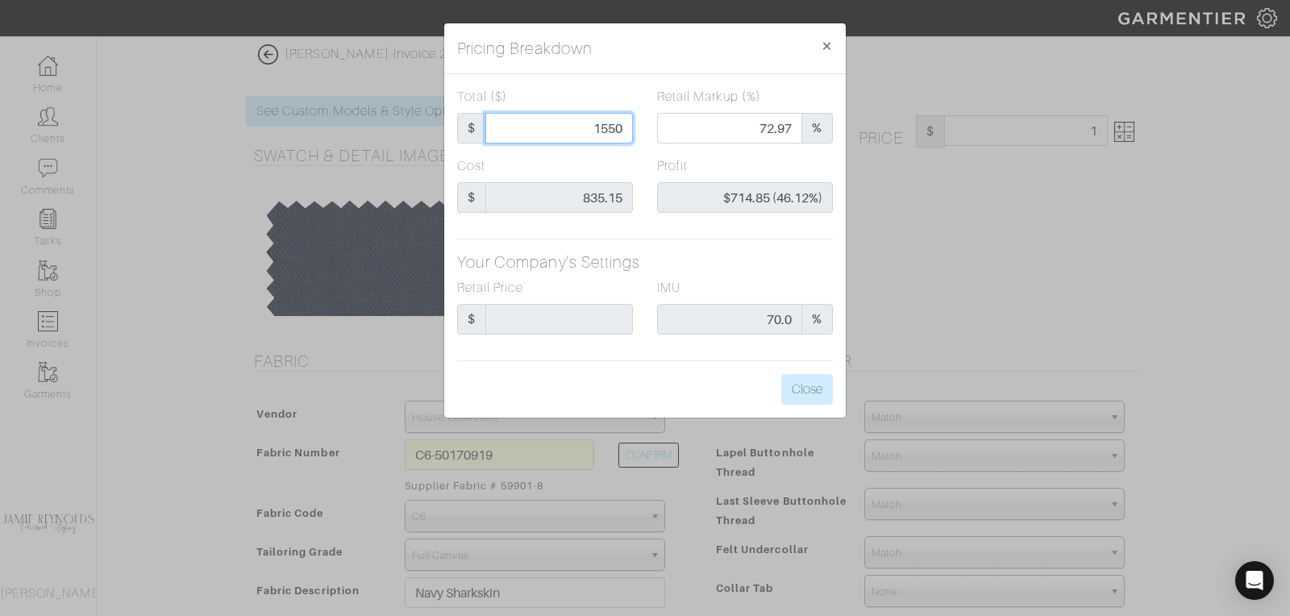
type input "0.00"
type input "-$834.15 (-83415.00%)"
type input "16"
type input "-$819.15 (-5119.69%)"
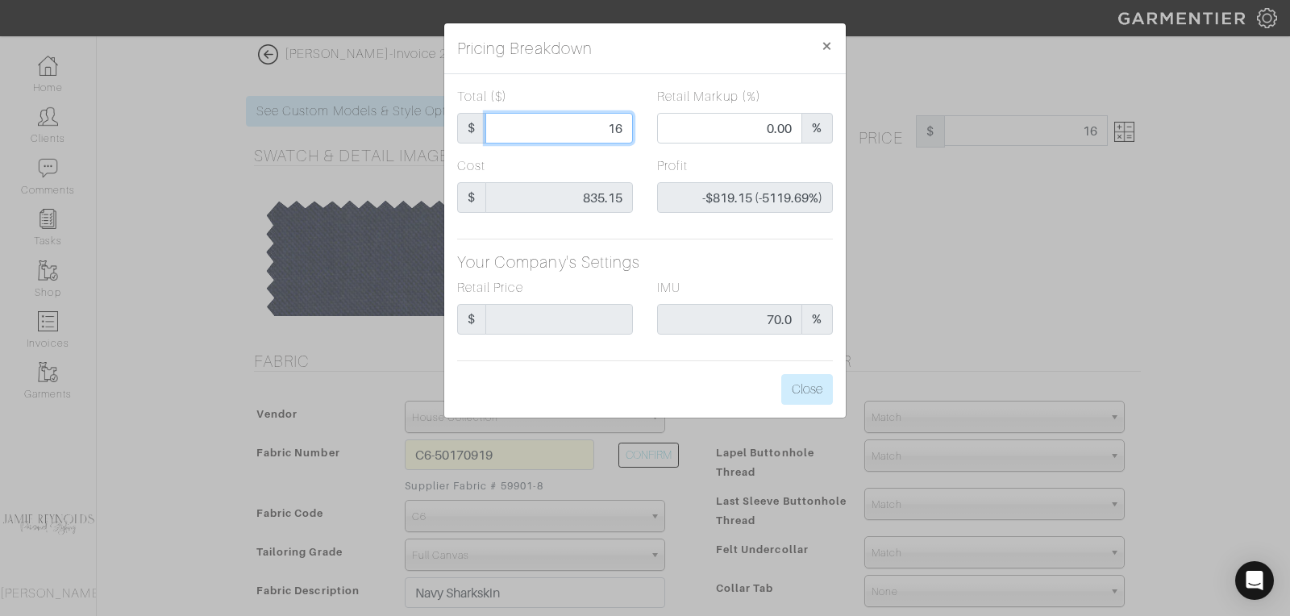
type input "160"
type input "-$675.15 (-421.97%)"
type input "1600"
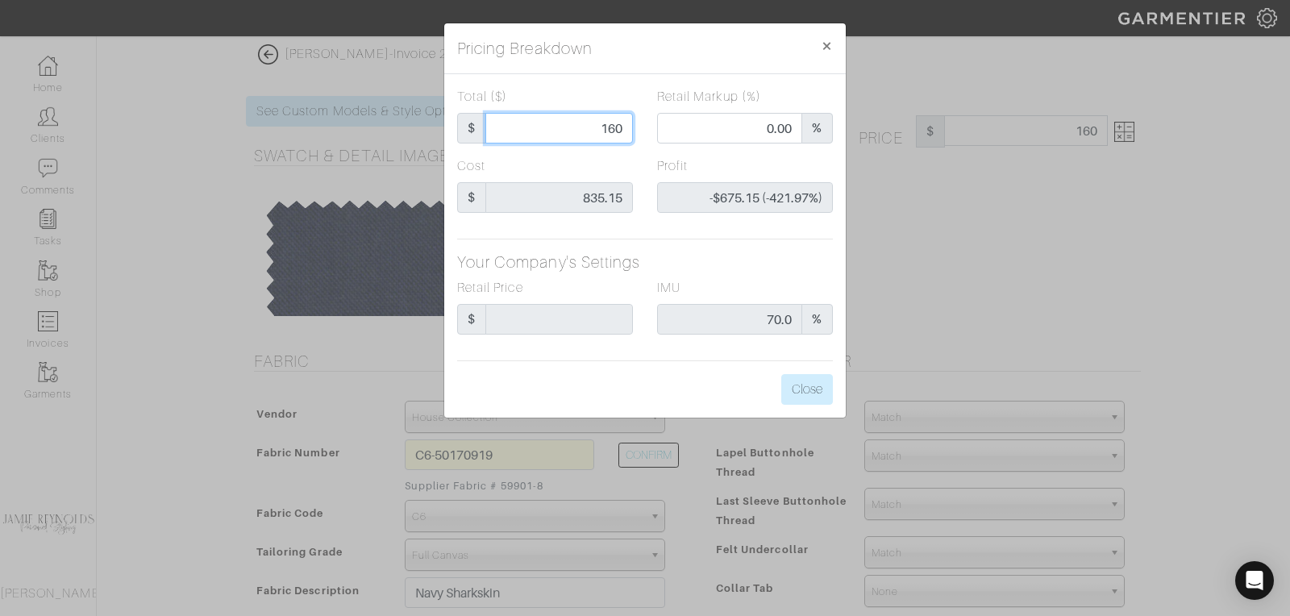
type input "73.81"
type input "$764.85 (47.80%)"
type input "1600"
type input "1600.00"
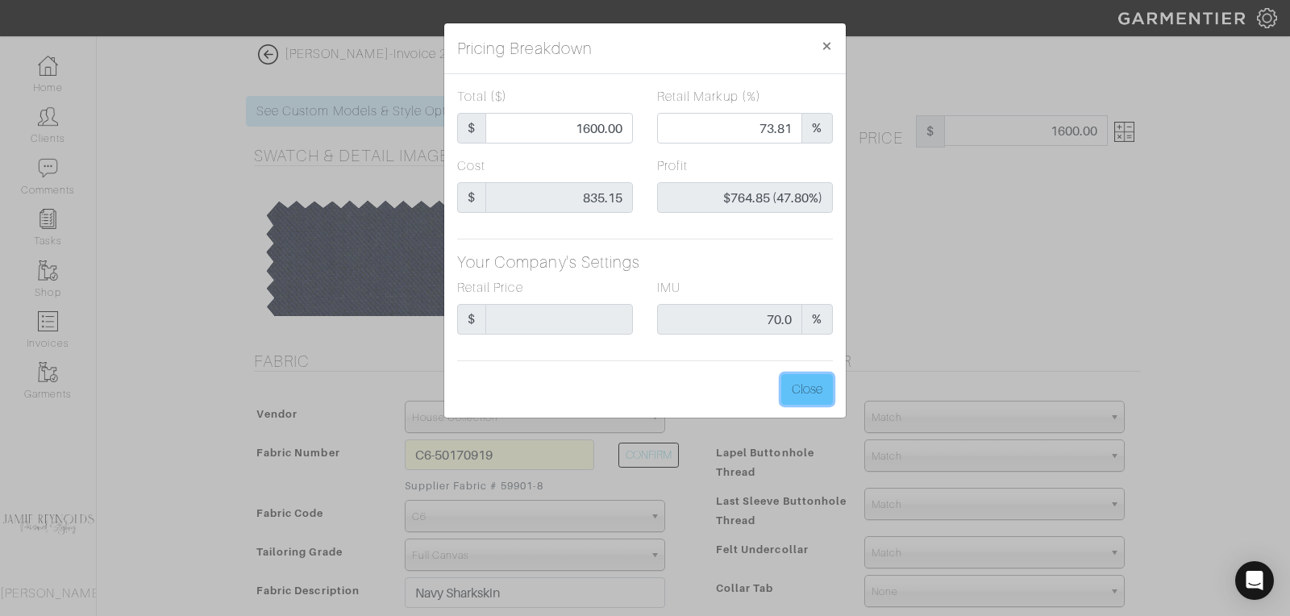
click at [808, 392] on button "Close" at bounding box center [807, 389] width 52 height 31
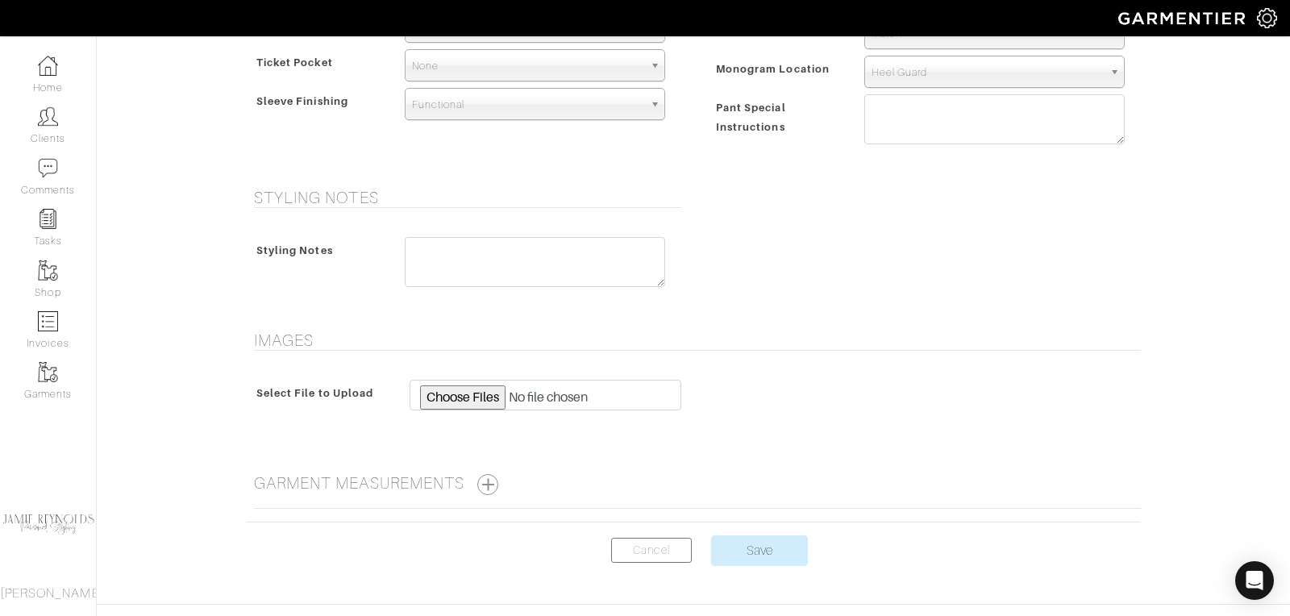
scroll to position [1197, 0]
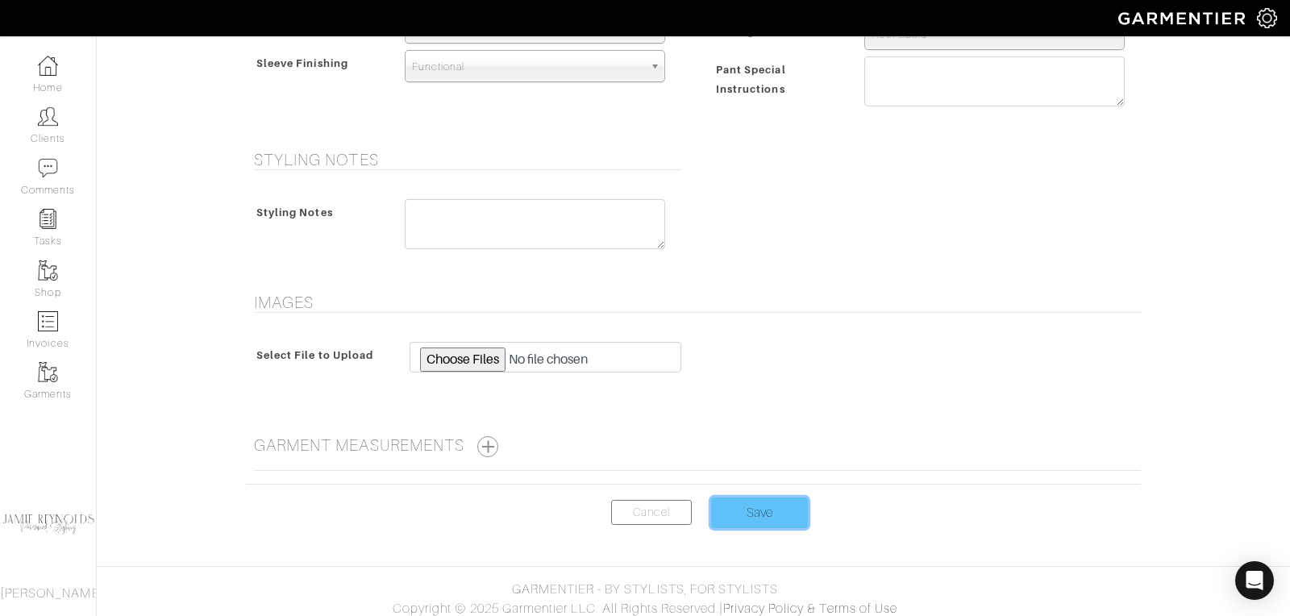
click at [760, 507] on input "Save" at bounding box center [759, 512] width 97 height 31
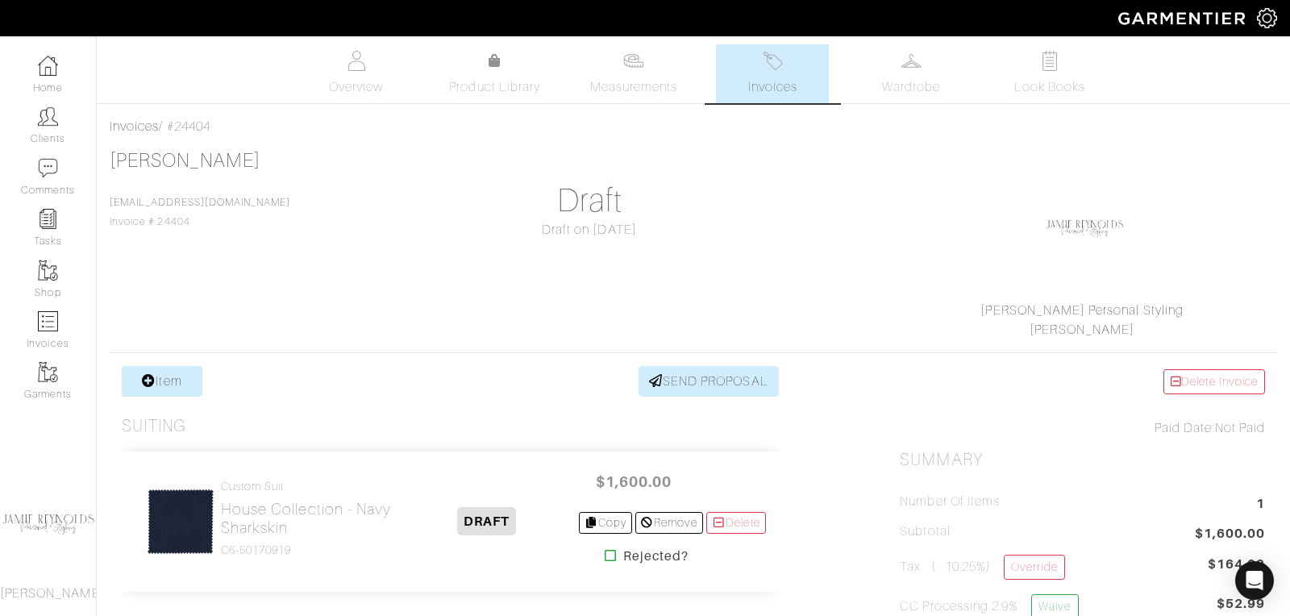
click at [783, 68] on link "Invoices" at bounding box center [772, 73] width 113 height 59
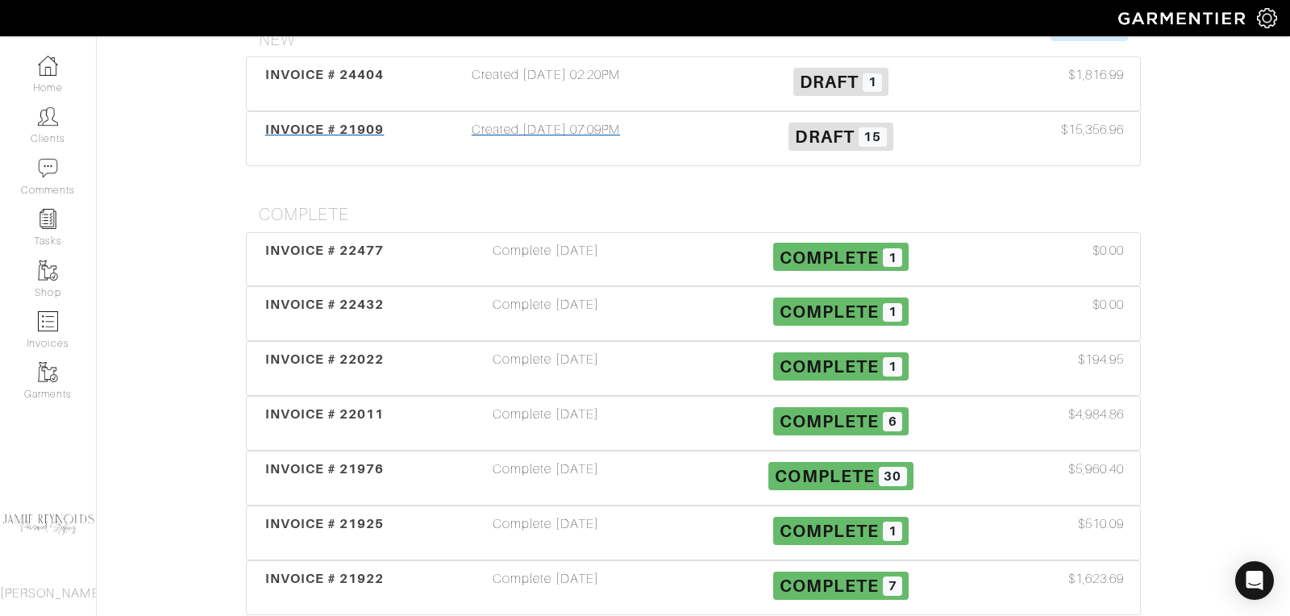
scroll to position [308, 0]
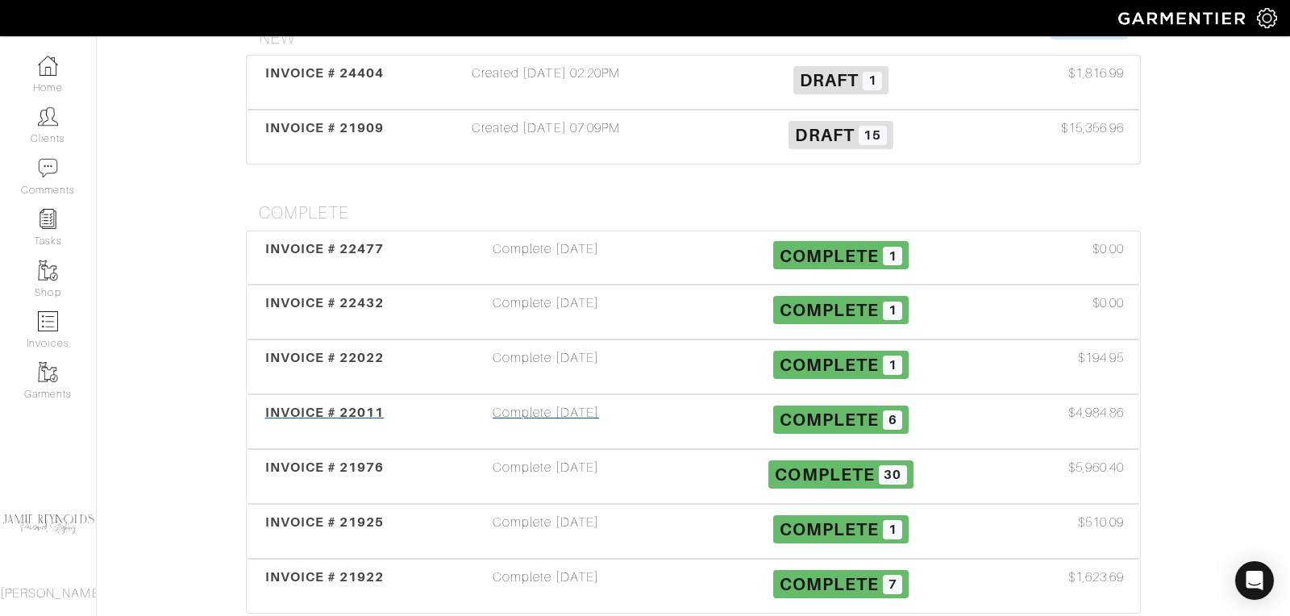
click at [355, 405] on span "INVOICE # 22011" at bounding box center [324, 412] width 119 height 15
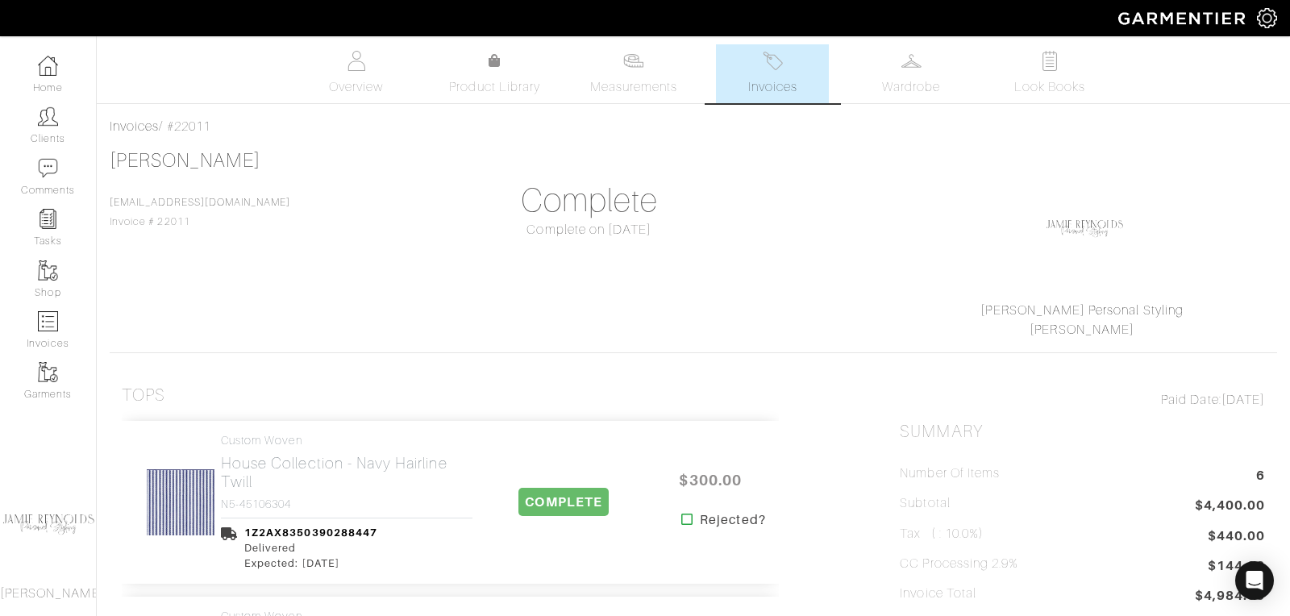
click at [775, 81] on span "Invoices" at bounding box center [772, 86] width 49 height 19
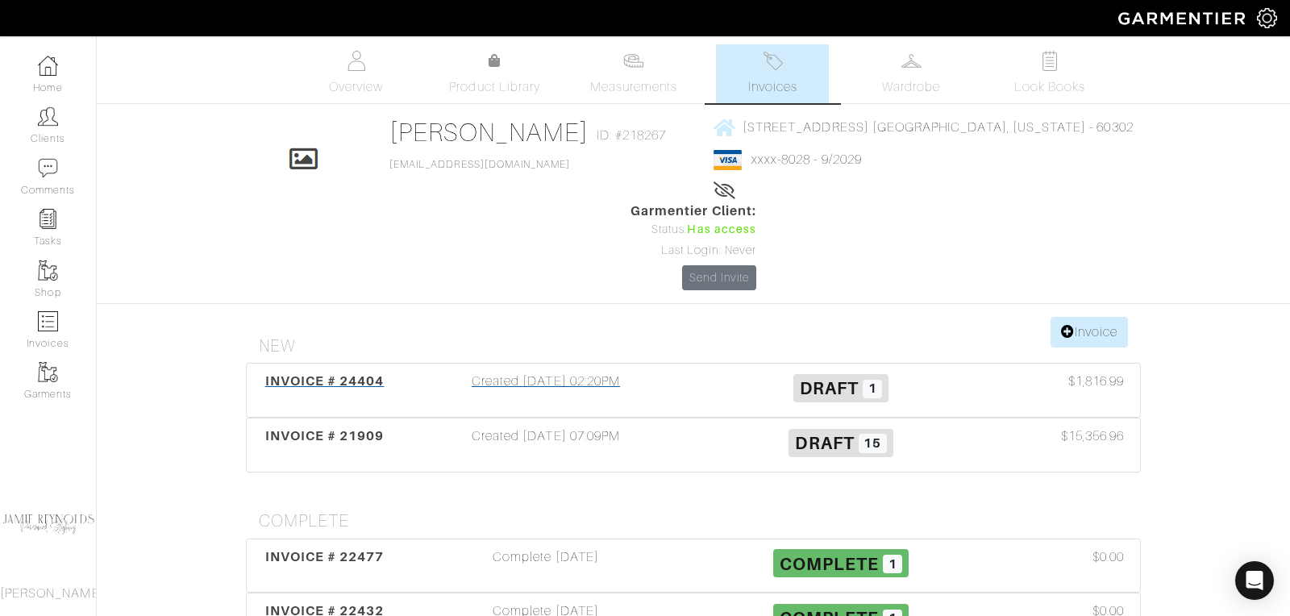
click at [334, 373] on span "INVOICE # 24404" at bounding box center [324, 380] width 119 height 15
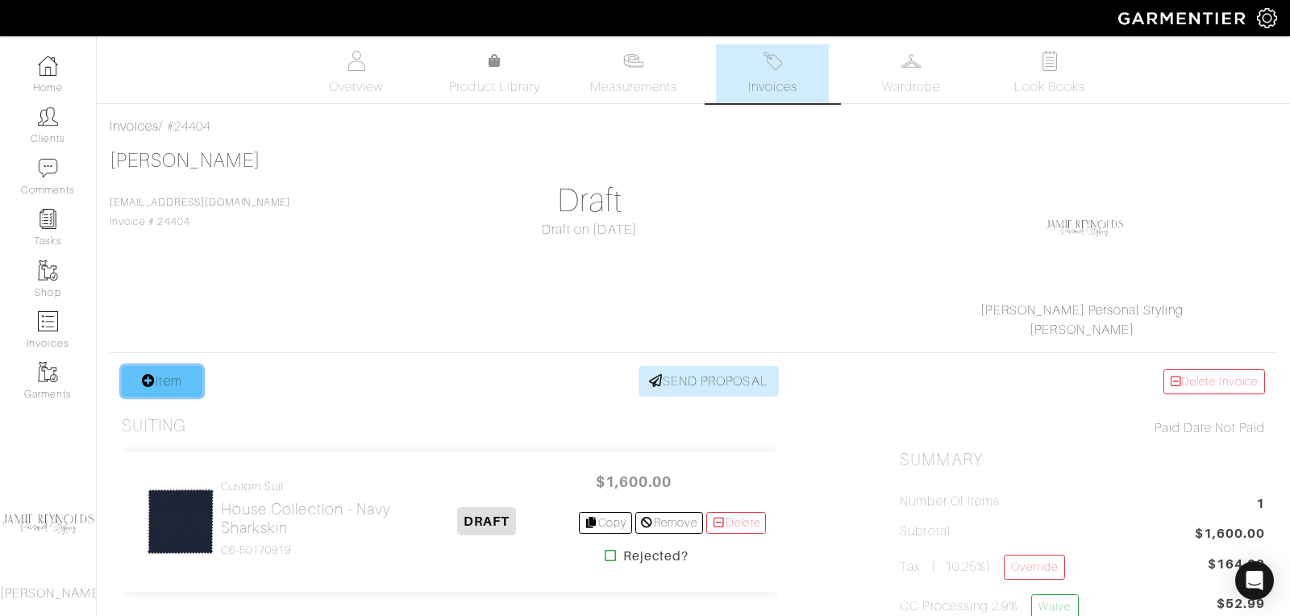
click at [183, 380] on link "Item" at bounding box center [162, 381] width 81 height 31
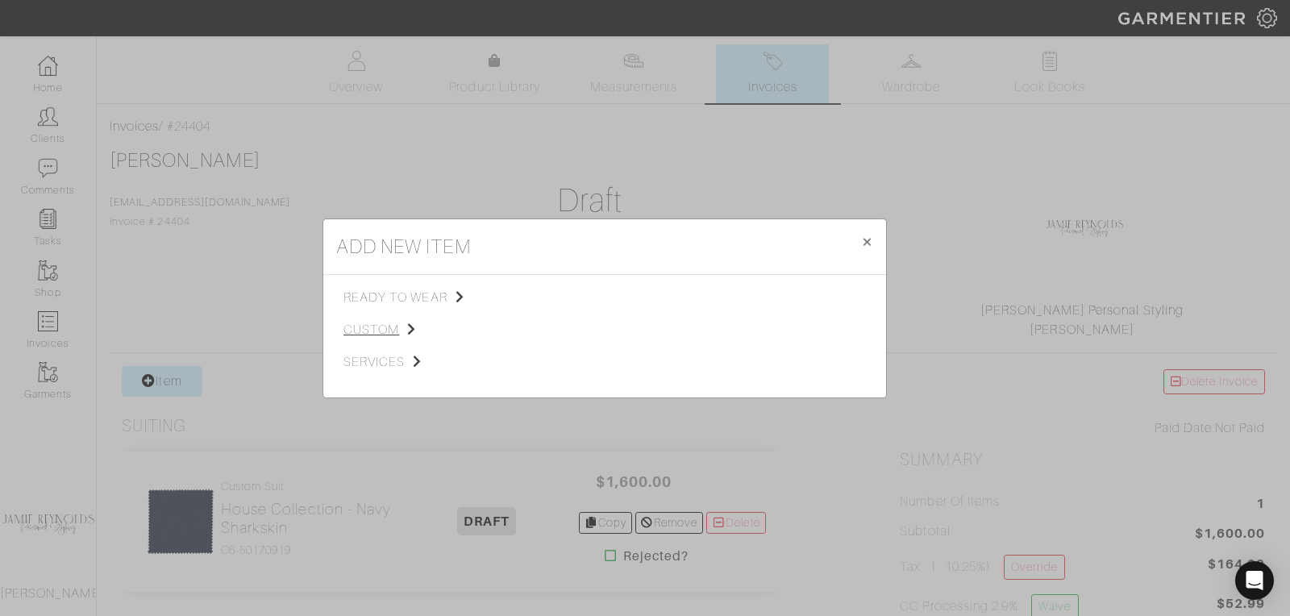
click at [387, 331] on span "custom" at bounding box center [424, 329] width 162 height 19
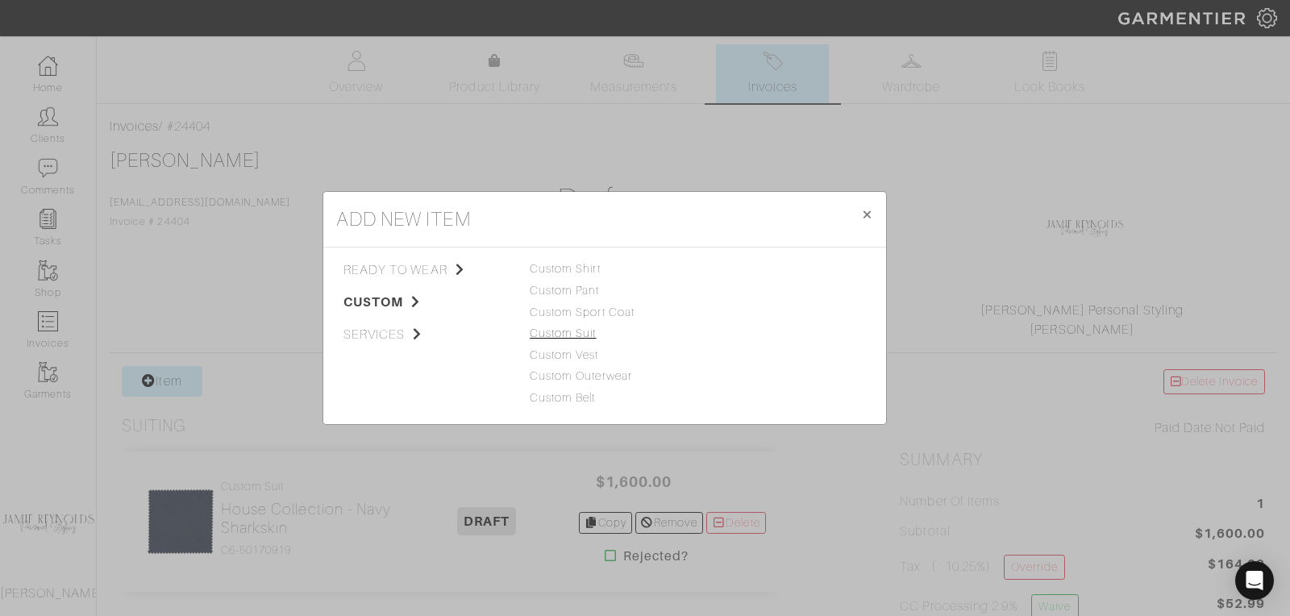
click at [567, 330] on link "Custom Suit" at bounding box center [563, 332] width 67 height 13
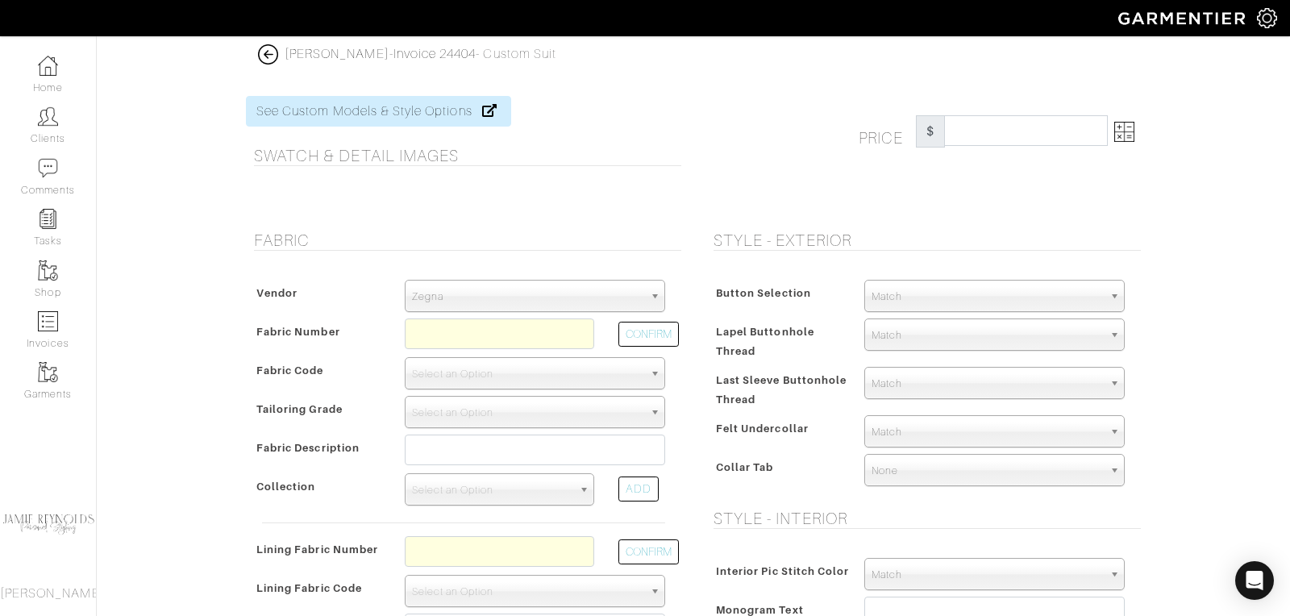
click at [530, 304] on span "Zegna" at bounding box center [527, 296] width 231 height 32
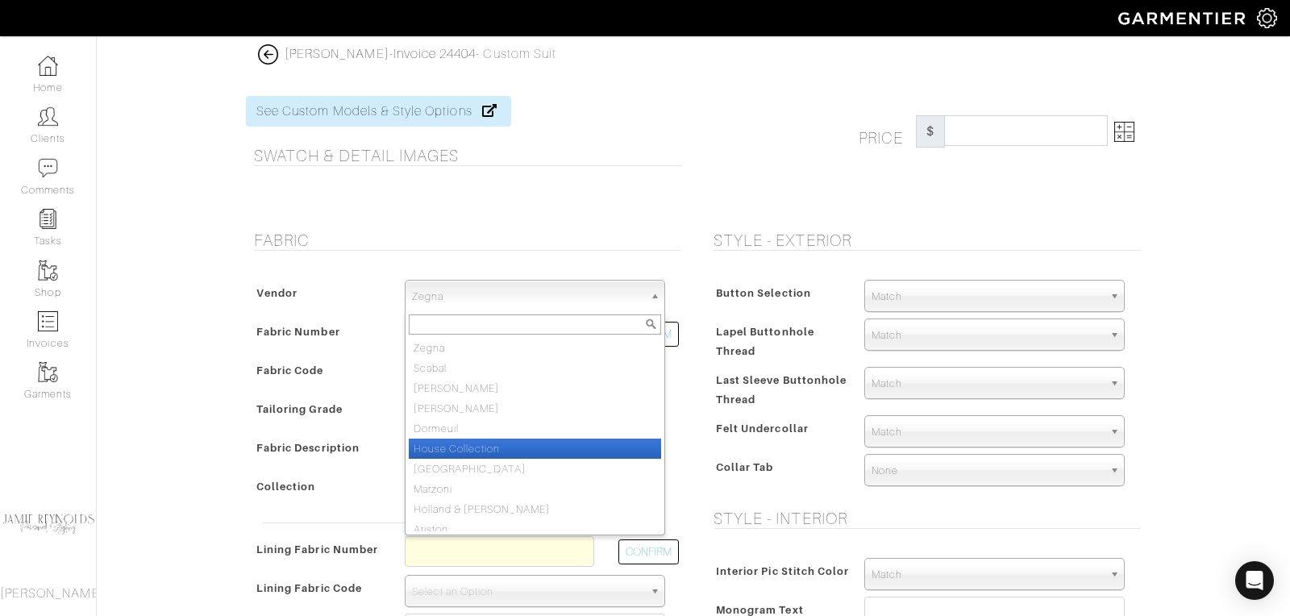
click at [505, 444] on li "House Collection" at bounding box center [535, 448] width 252 height 20
select select "75"
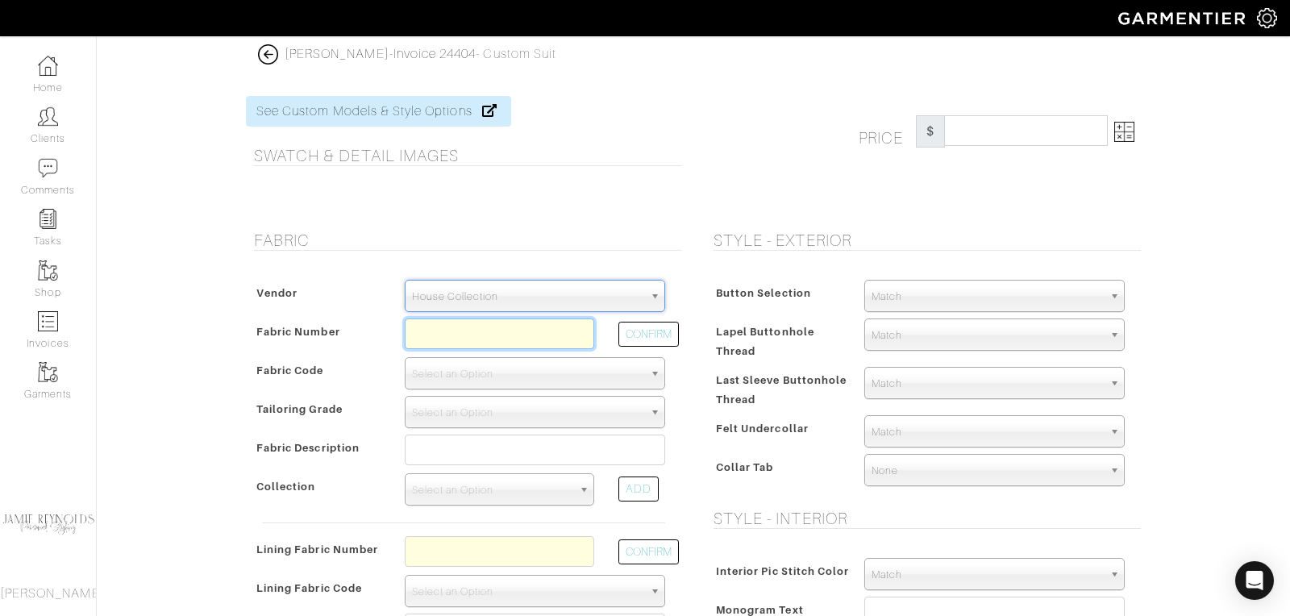
click at [478, 334] on input "text" at bounding box center [499, 333] width 189 height 31
click at [438, 330] on input "text" at bounding box center [499, 333] width 189 height 31
type input "z4-44100261"
click at [637, 333] on button "CONFIRM" at bounding box center [648, 334] width 60 height 25
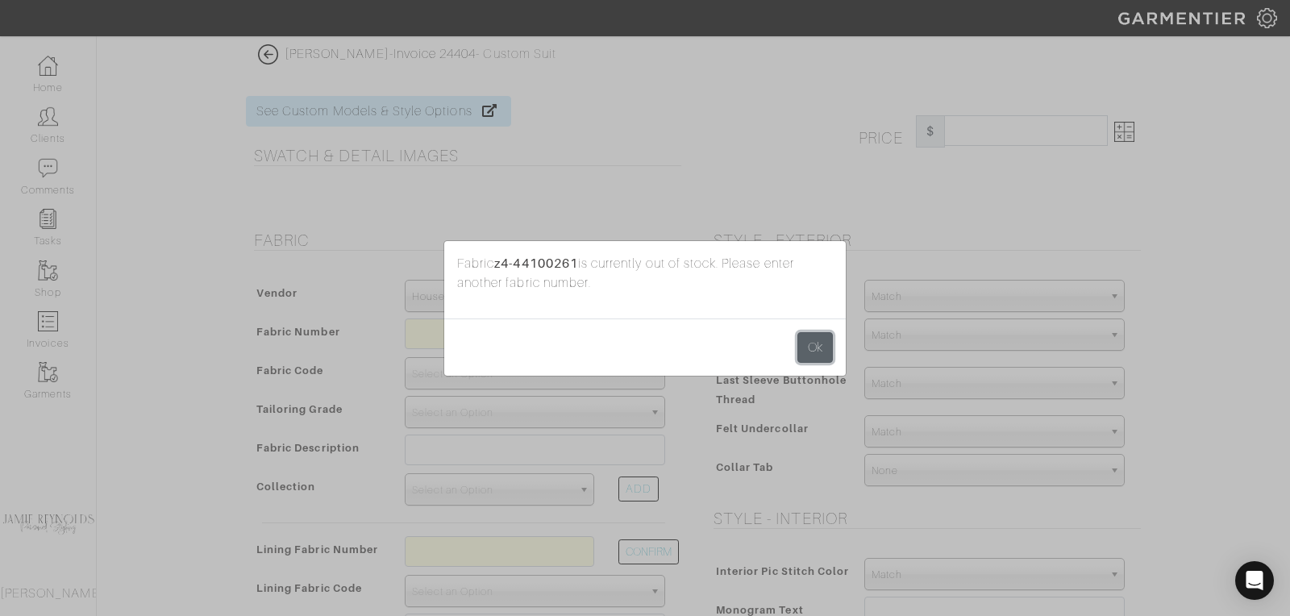
click at [818, 350] on button "Ok" at bounding box center [814, 347] width 35 height 31
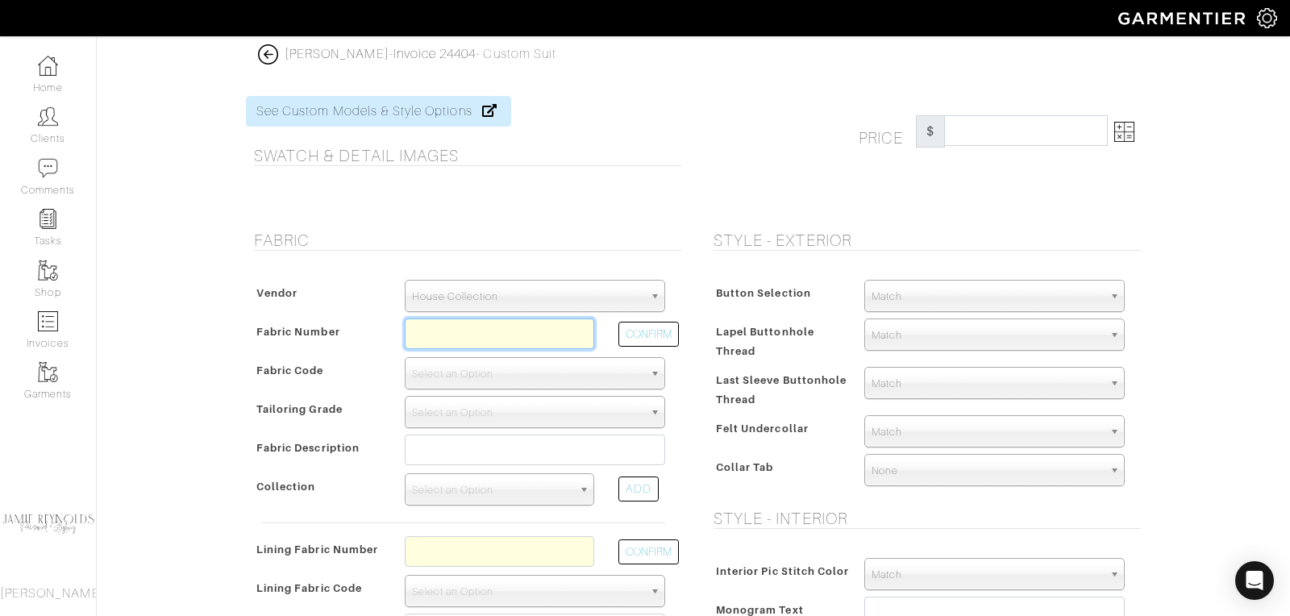
click at [530, 322] on input "text" at bounding box center [499, 333] width 189 height 31
click at [656, 335] on button "CONFIRM" at bounding box center [648, 334] width 60 height 25
type input "Z4-44100260"
select select "5909"
type input "Blue Sharkskin"
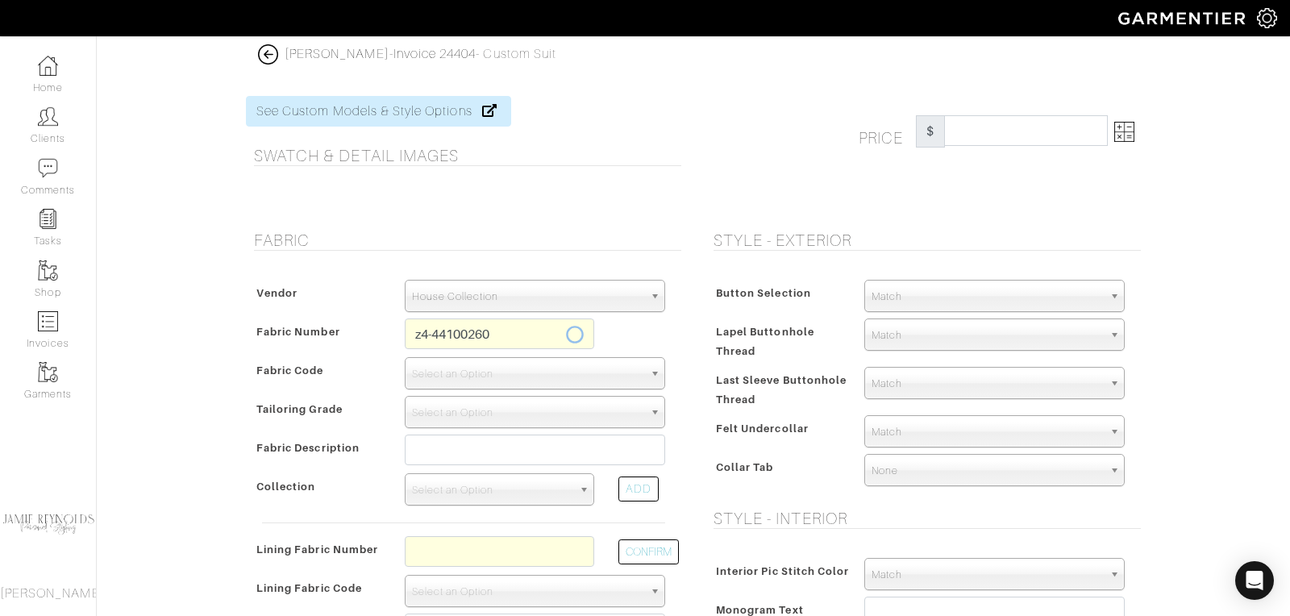
select select
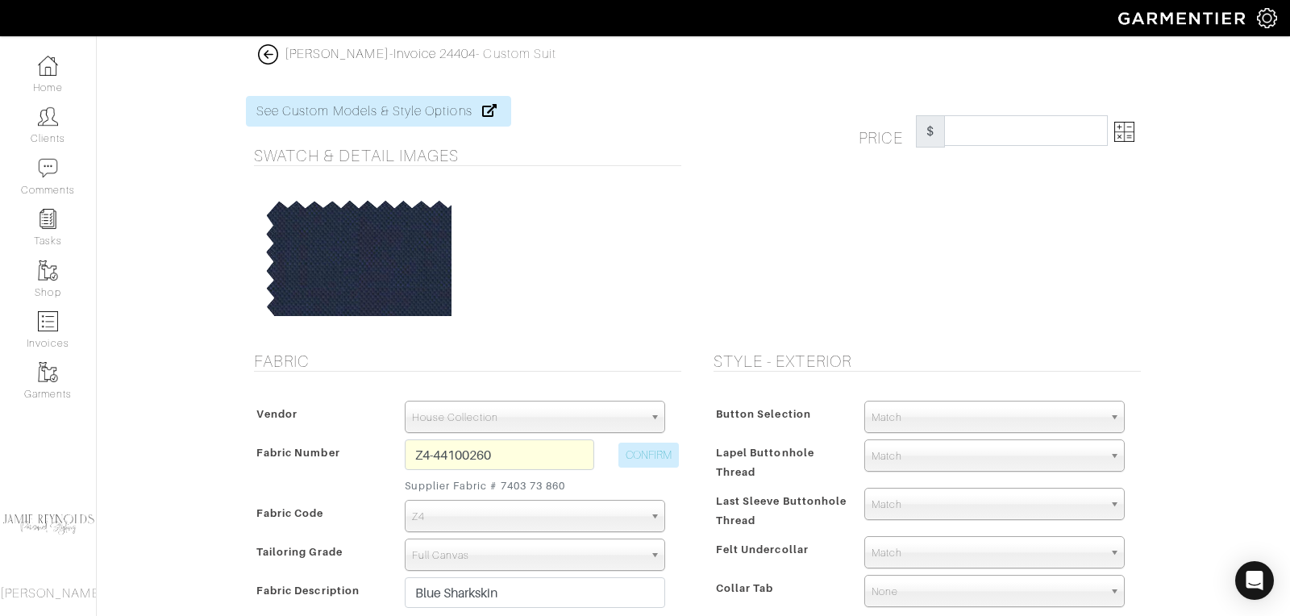
type input "2330.00"
click at [529, 454] on input "Z4-44100260" at bounding box center [499, 454] width 189 height 31
type input "z2-45105319"
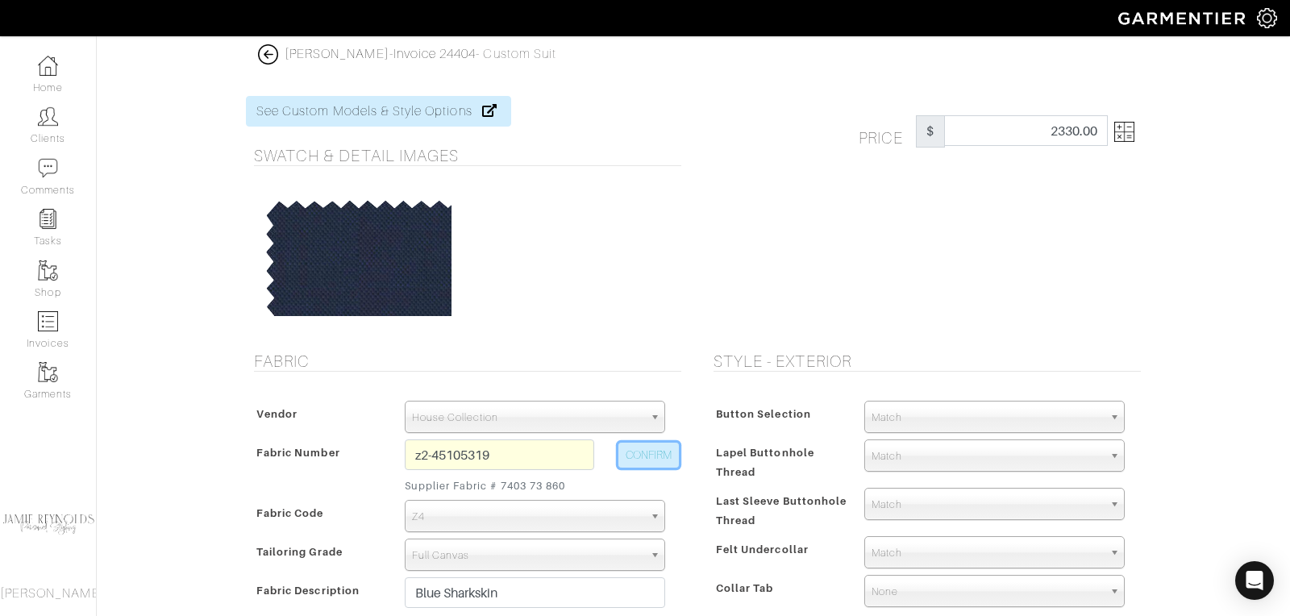
click at [653, 453] on button "CONFIRM" at bounding box center [648, 454] width 60 height 25
select select
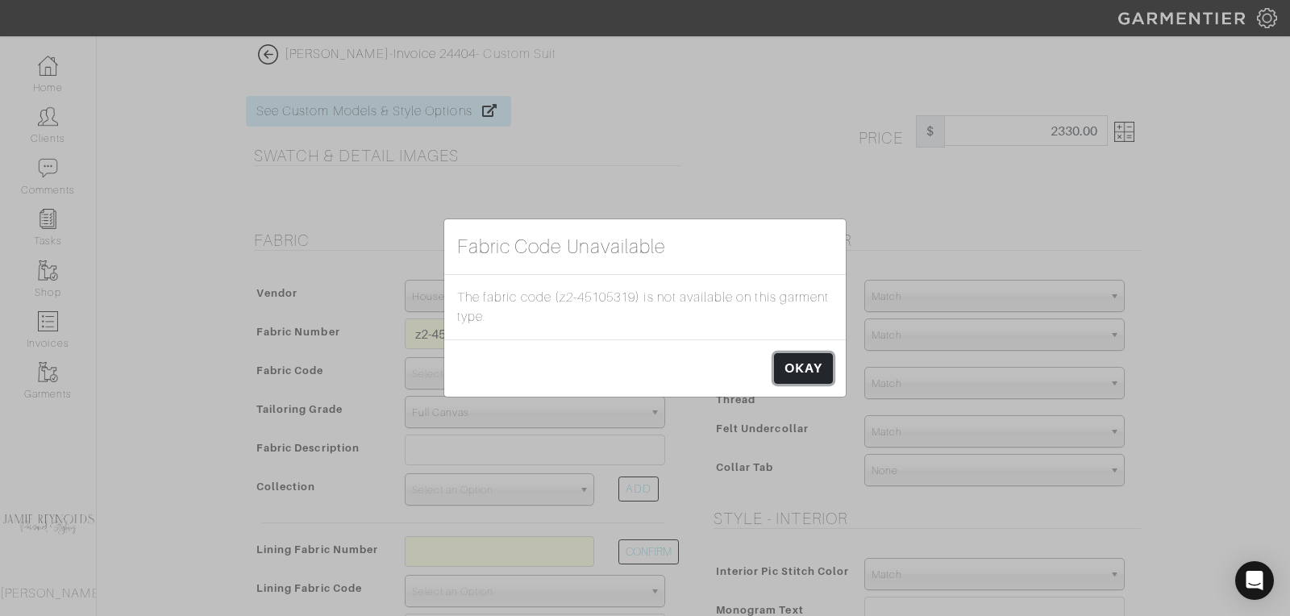
click at [804, 367] on link "OKAY" at bounding box center [803, 368] width 59 height 31
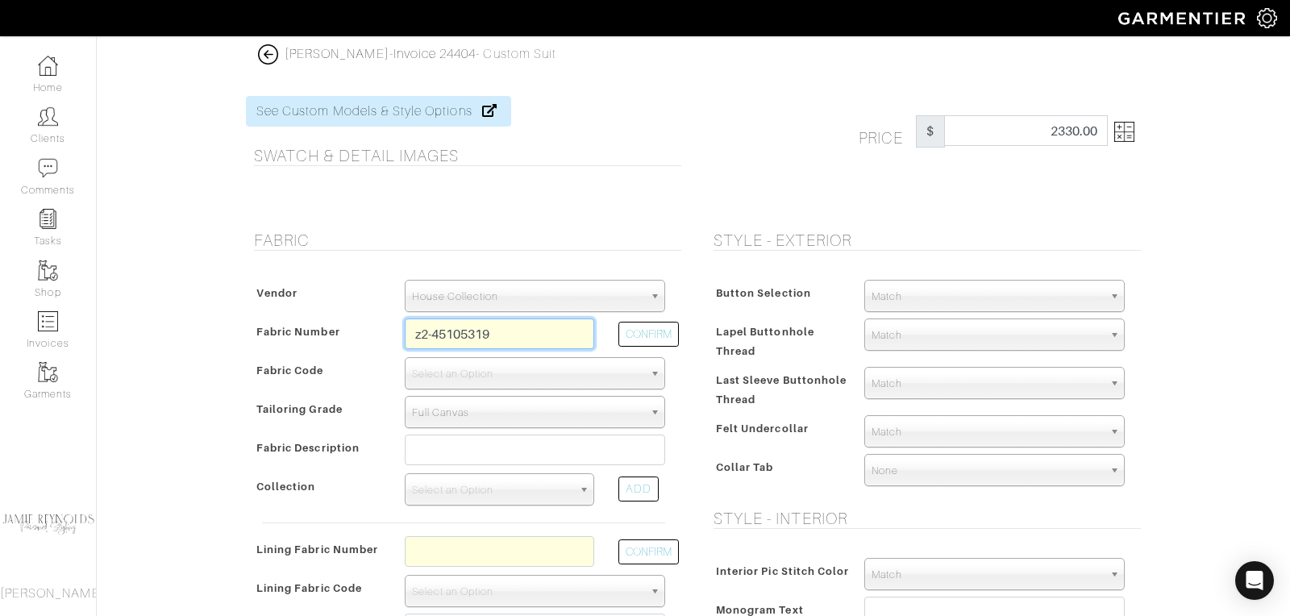
click at [464, 332] on input "z2-45105319" at bounding box center [499, 333] width 189 height 31
click at [628, 330] on button "CONFIRM" at bounding box center [648, 334] width 60 height 25
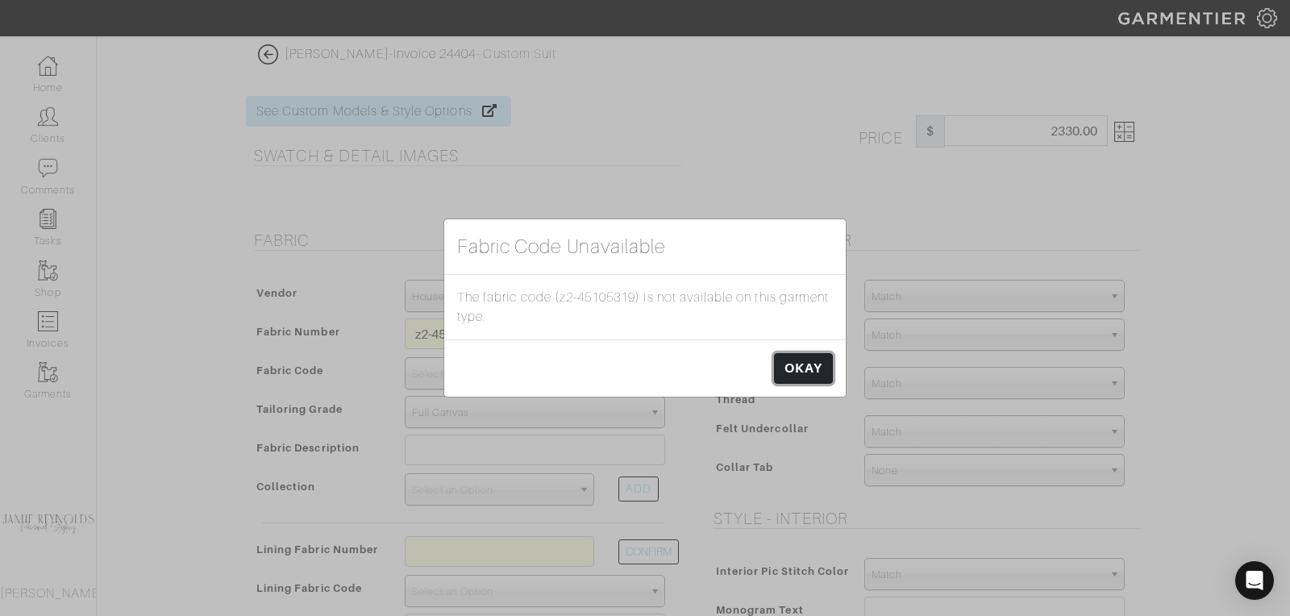
click at [796, 377] on link "OKAY" at bounding box center [803, 368] width 59 height 31
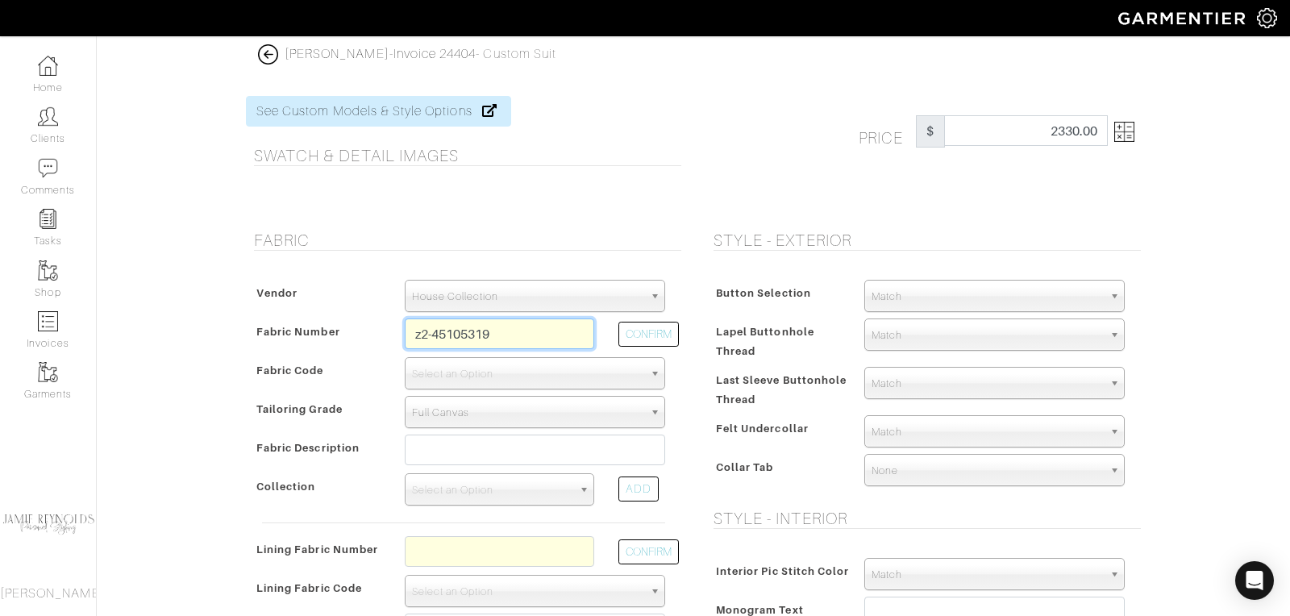
click at [512, 332] on input "z2-45105319" at bounding box center [499, 333] width 189 height 31
click at [647, 326] on button "CONFIRM" at bounding box center [648, 334] width 60 height 25
type input "E2-48144958"
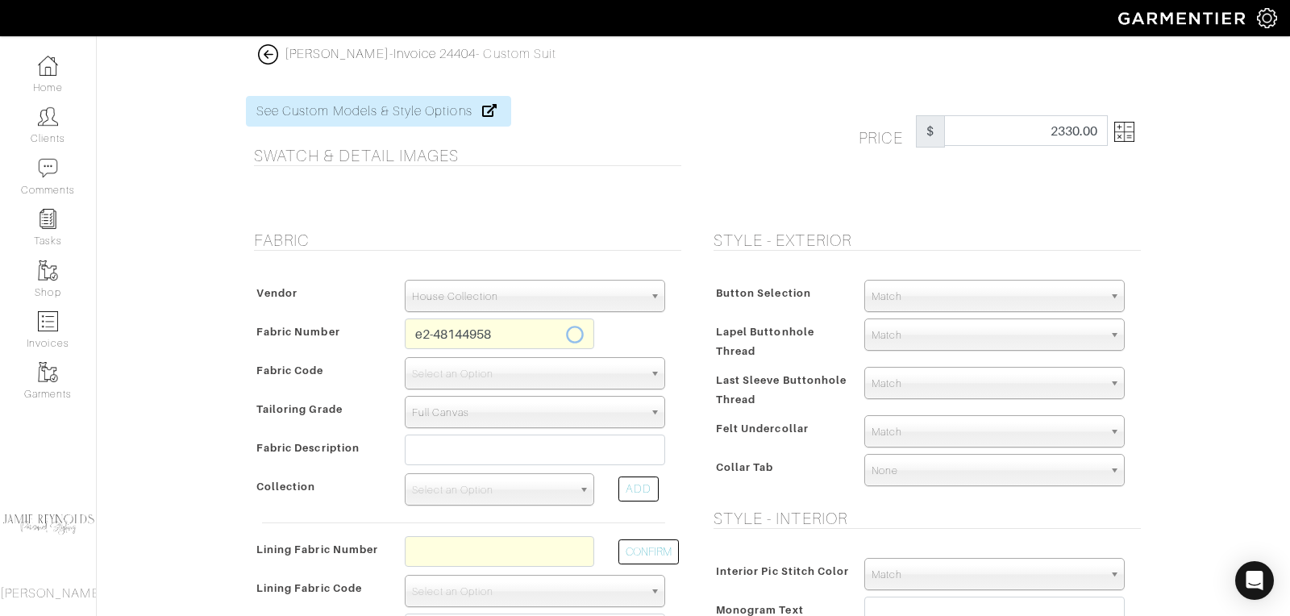
select select "5839"
type input "Dk Navy Sharkskin"
select select
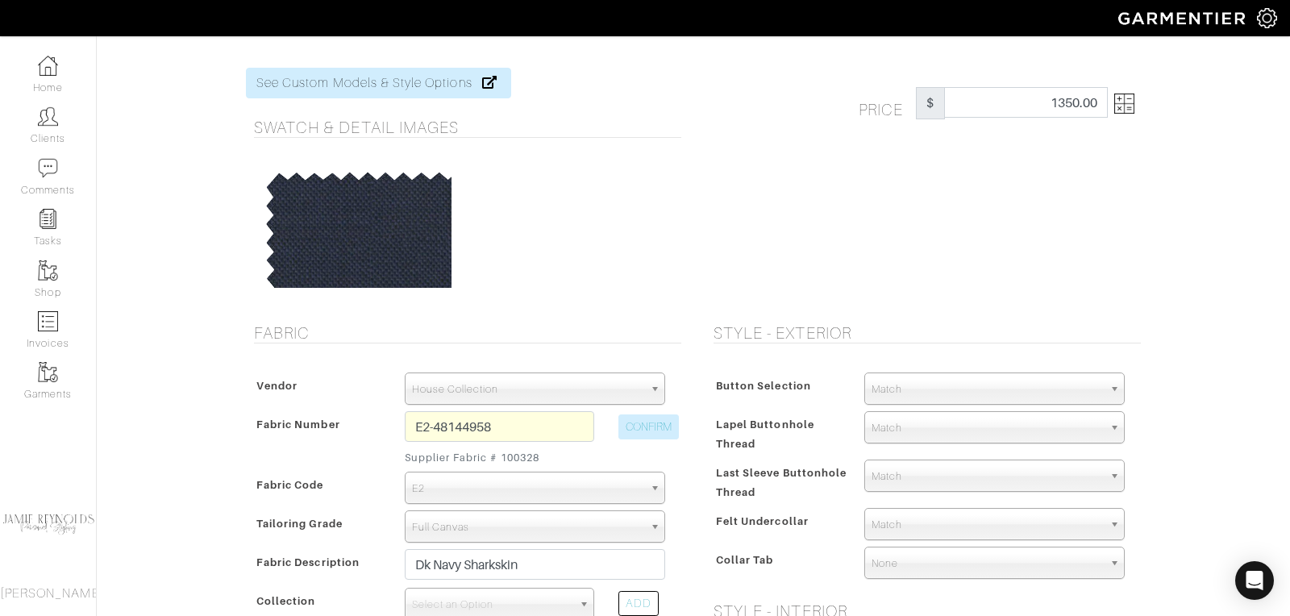
scroll to position [31, 0]
click at [1131, 107] on img at bounding box center [1124, 101] width 20 height 20
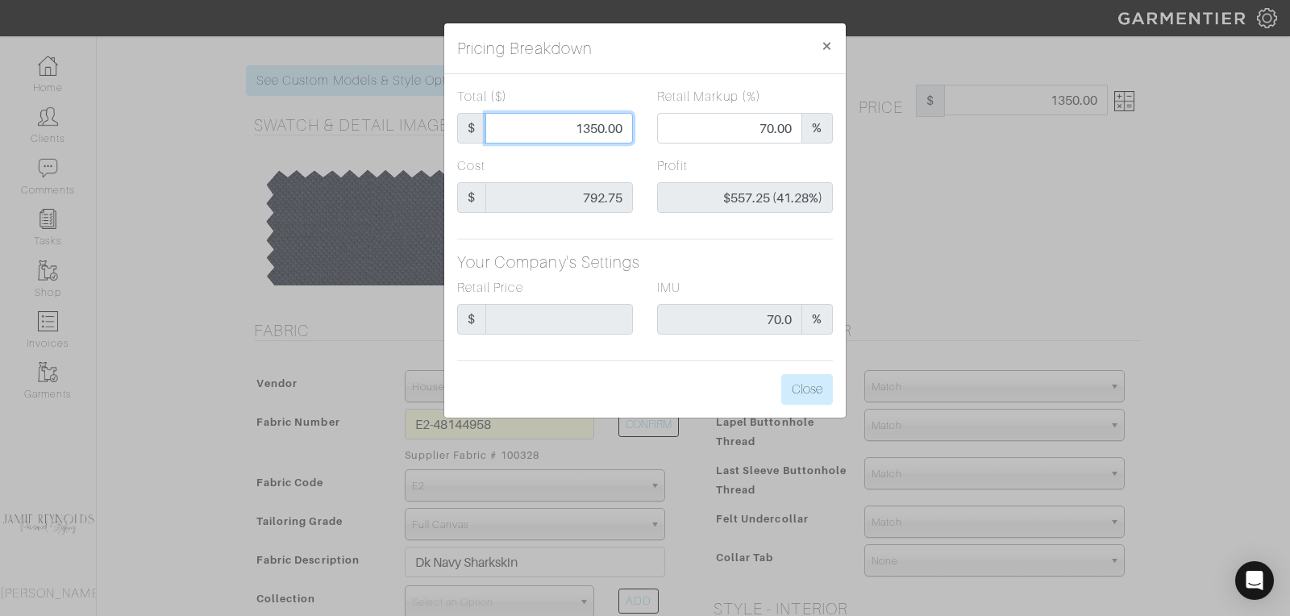
click at [595, 123] on input "1350.00" at bounding box center [558, 128] width 147 height 31
type input "1"
type input "0.00"
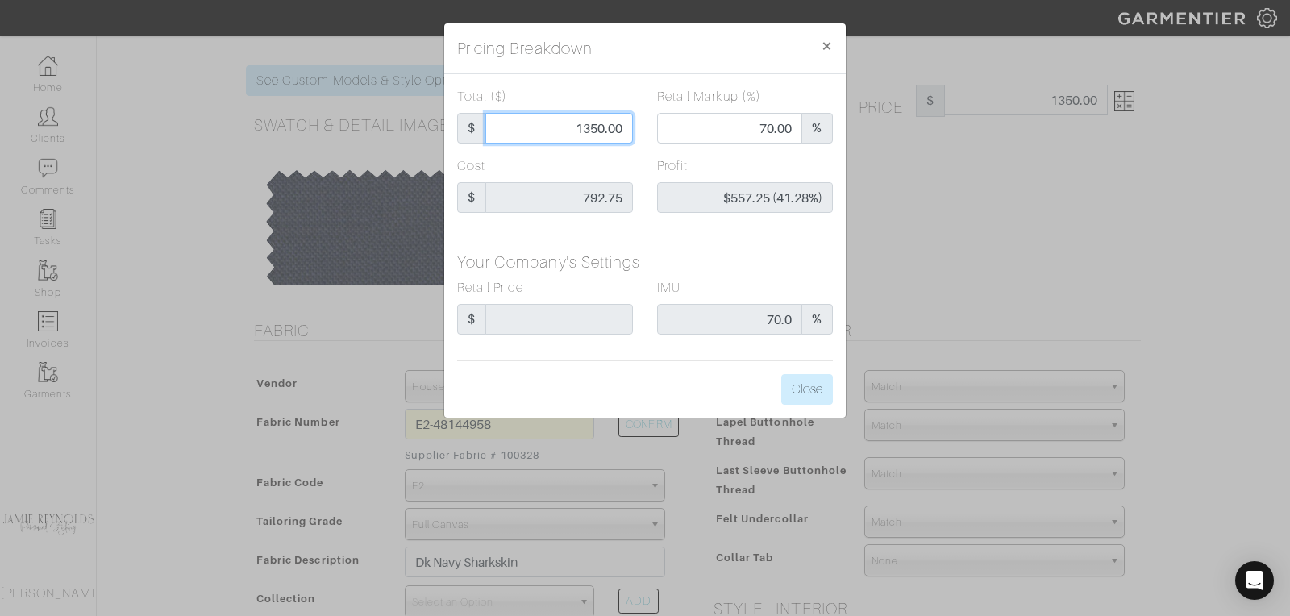
type input "-$791.75 (-79175.00%)"
type input "15"
type input "-$777.75 (-5185.00%)"
type input "155"
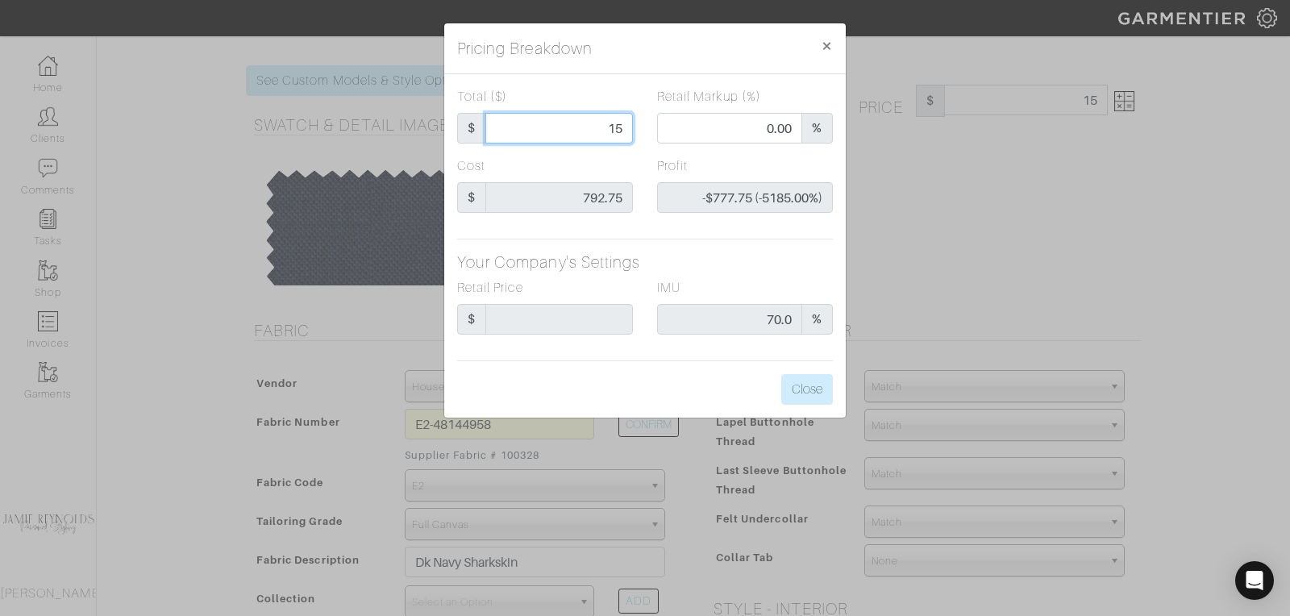
type input "155"
type input "-$637.75 (-411.45%)"
type input "1550"
type input "73.87"
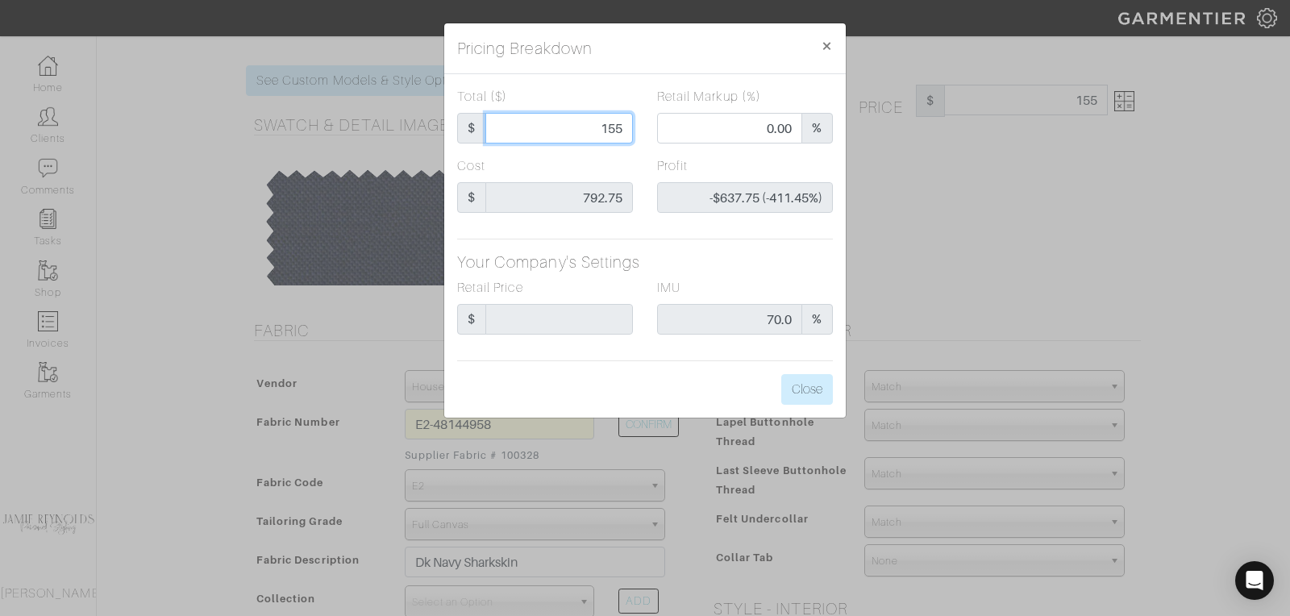
type input "$757.25 (48.85%)"
click at [600, 126] on input "1550" at bounding box center [558, 128] width 147 height 31
type input "1"
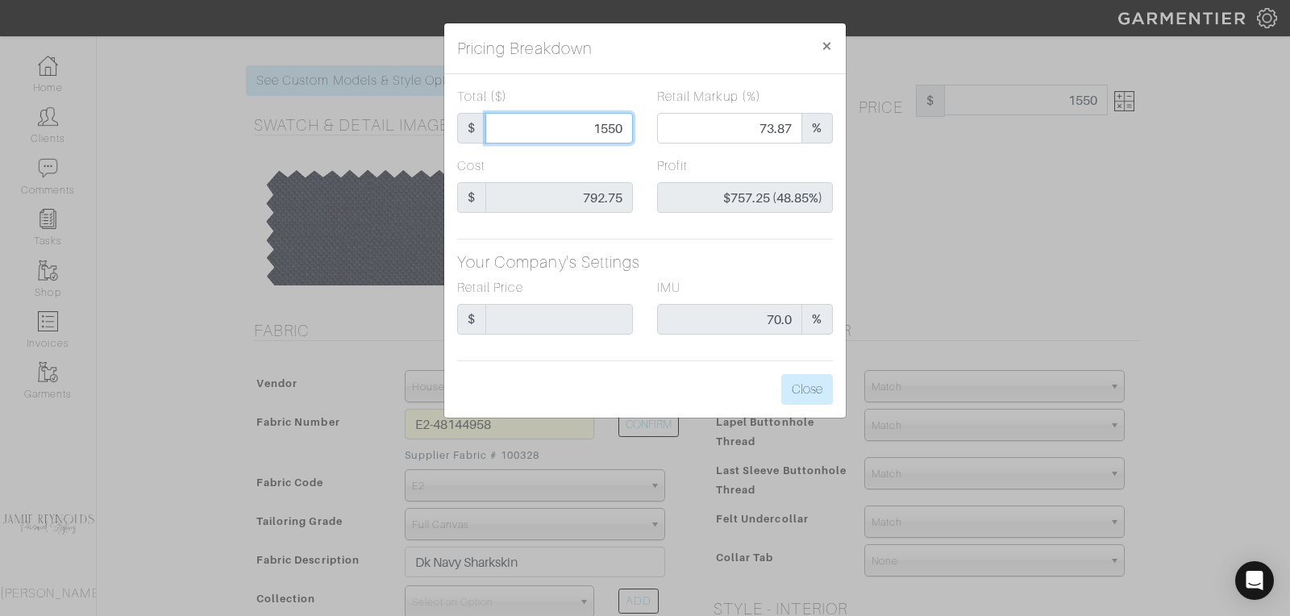
type input "1"
type input "0.00"
type input "-$791.75 (-79175.00%)"
type input "16"
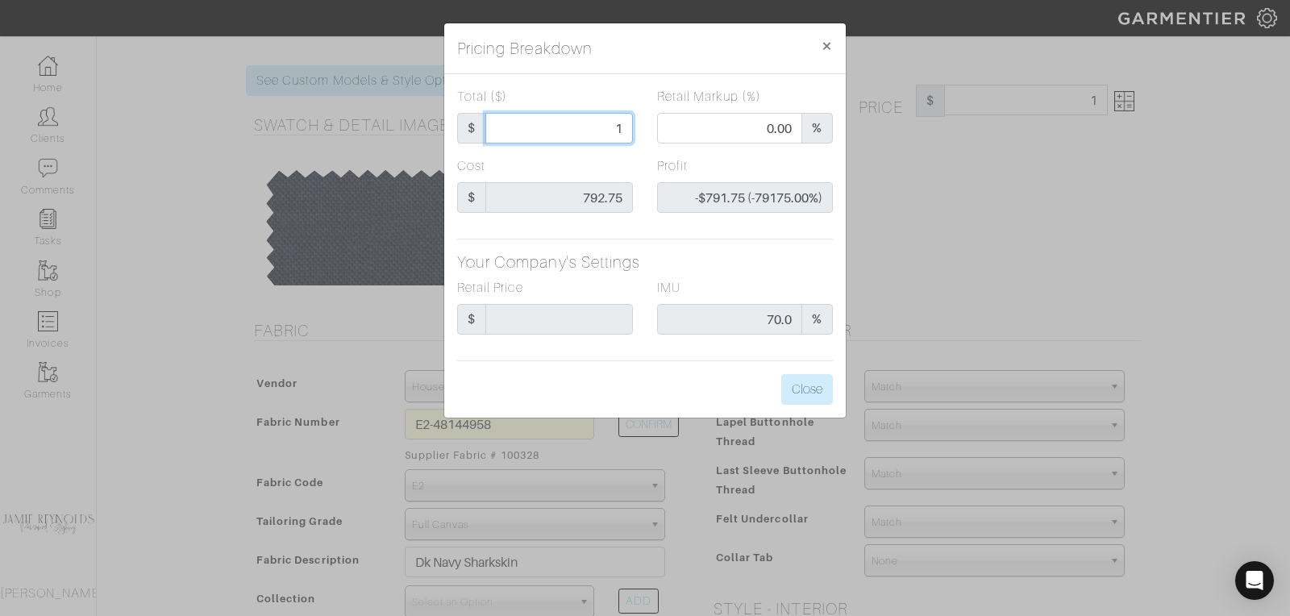
type input "-$776.75 (-4854.69%)"
type input "160"
type input "-$632.75 (-395.47%)"
type input "1600"
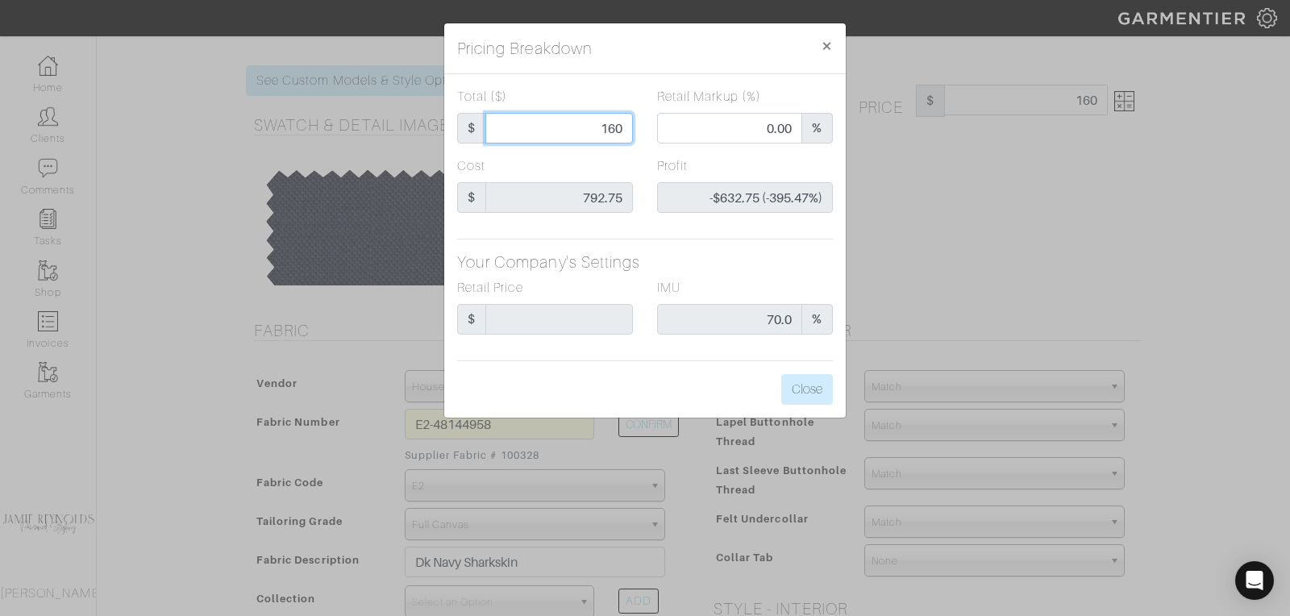
type input "1600"
type input "74.69"
type input "$807.25 (50.45%)"
type input "1600"
type input "1600.00"
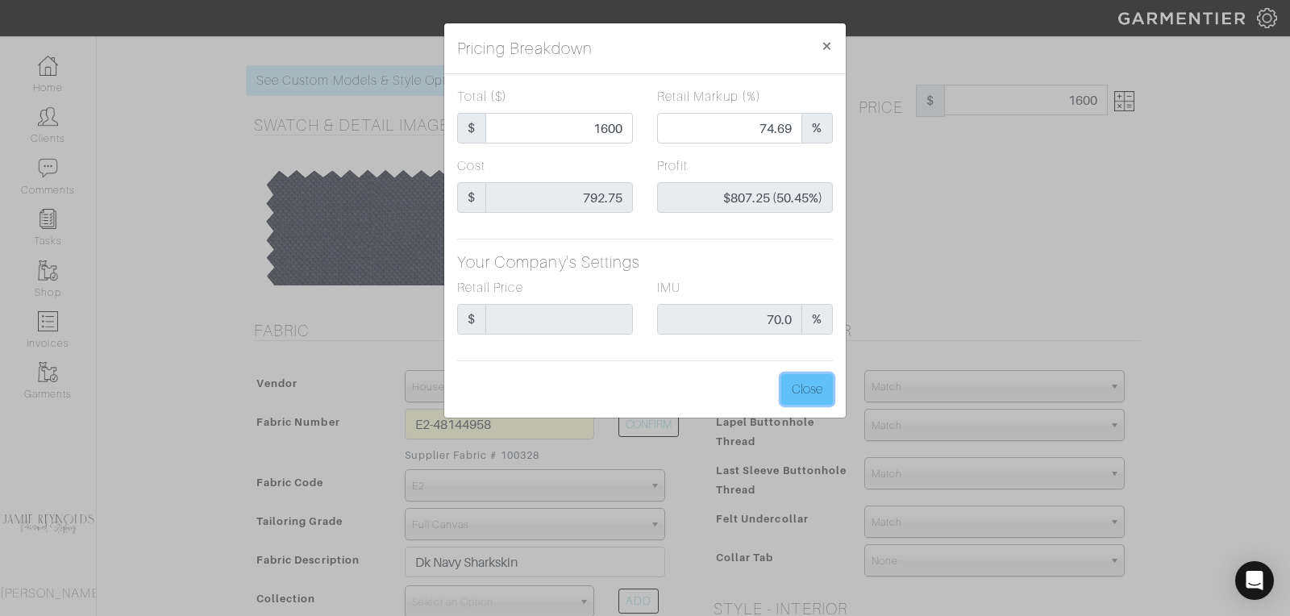
type input "1600.00"
click at [804, 387] on button "Close" at bounding box center [807, 389] width 52 height 31
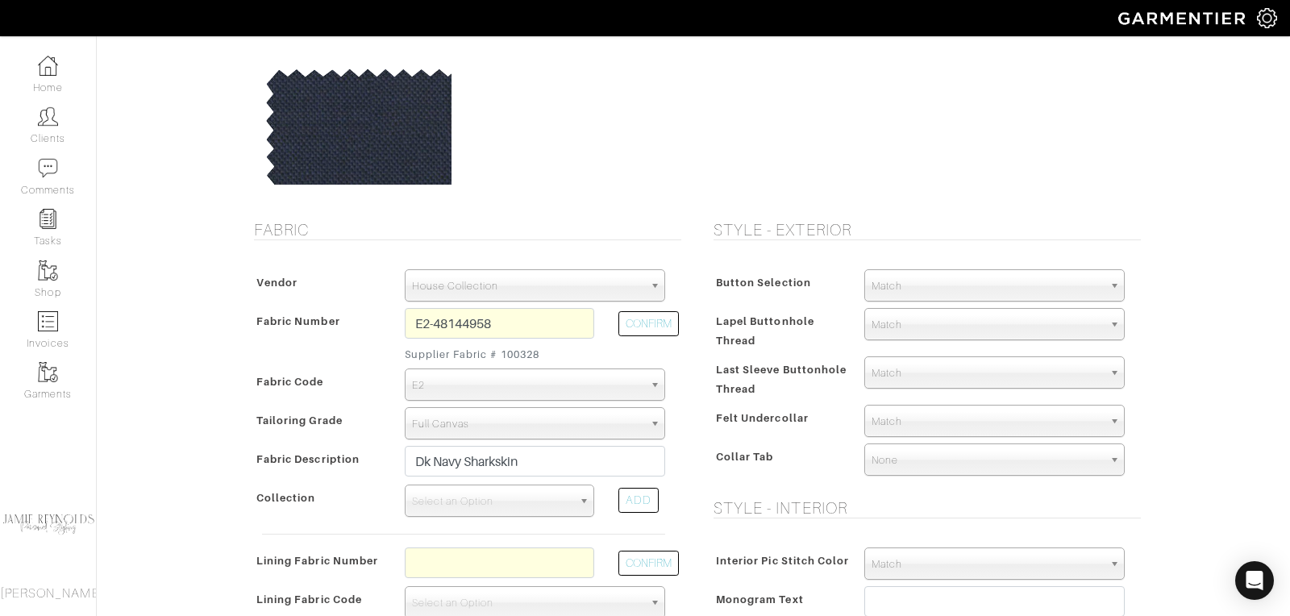
scroll to position [138, 0]
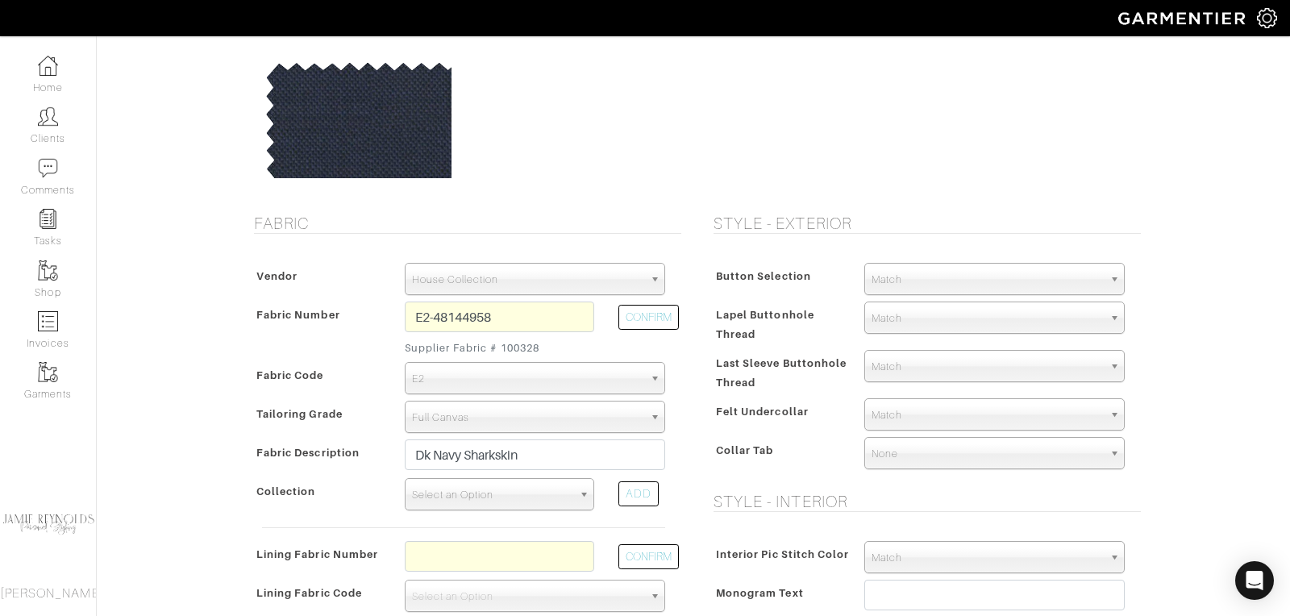
click at [494, 492] on span "Select an Option" at bounding box center [492, 495] width 160 height 32
type input "v"
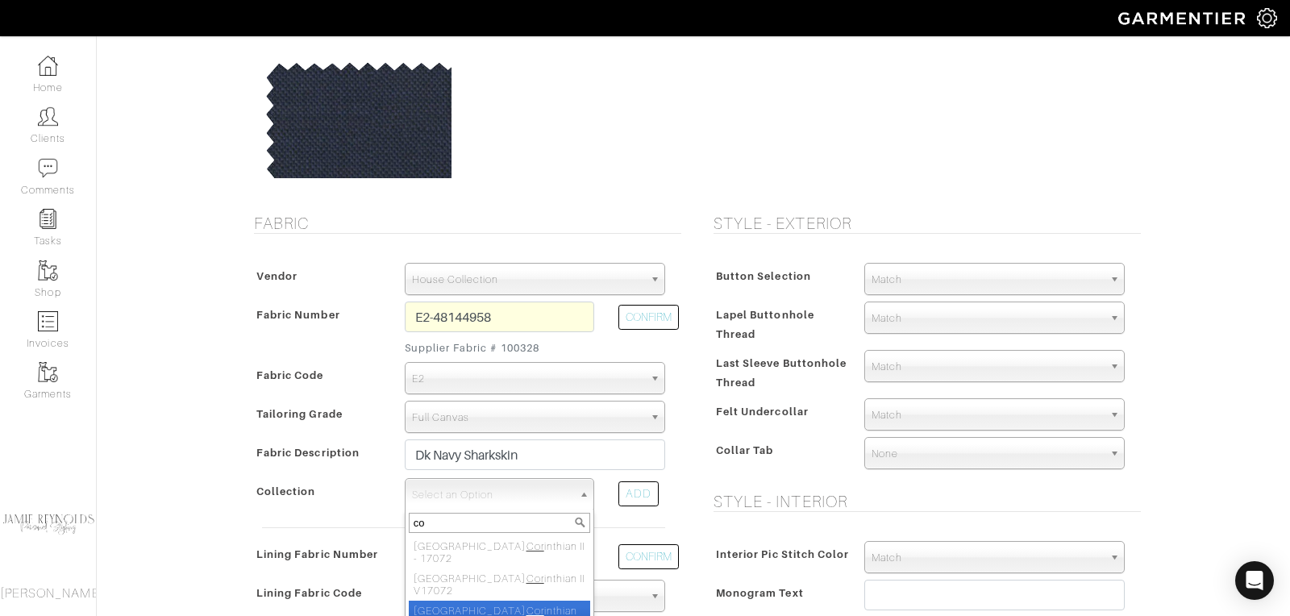
type input "c"
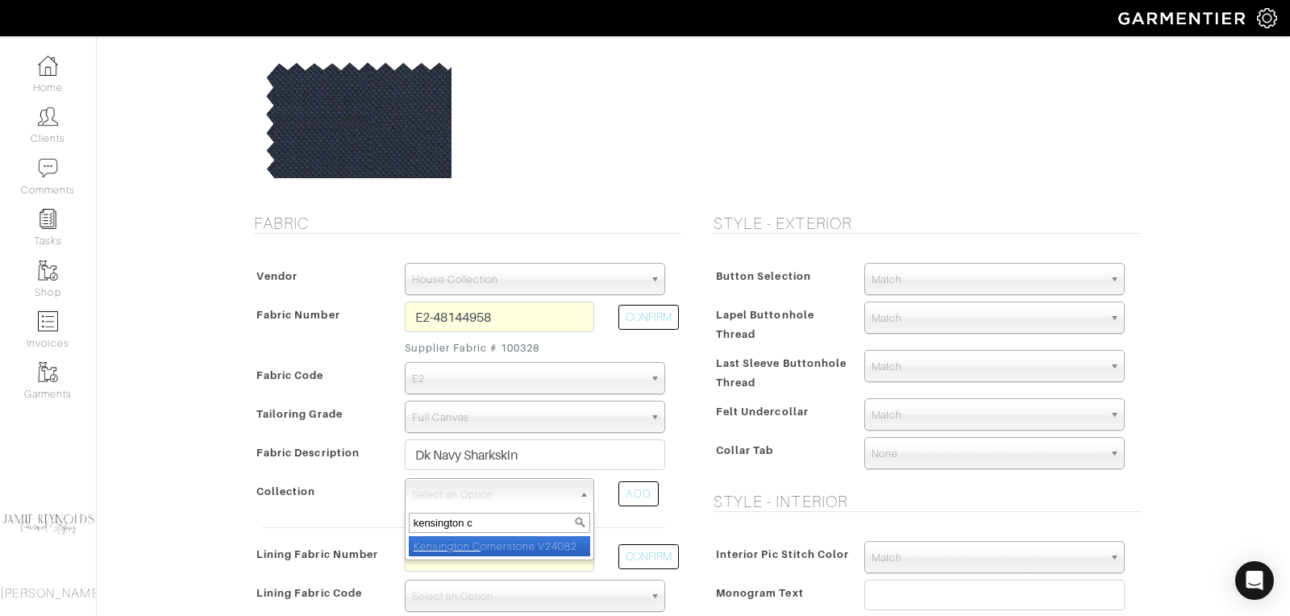
type input "kensington c"
click at [502, 544] on li "Kensington C ornerstone V24082" at bounding box center [499, 546] width 181 height 20
select select "940"
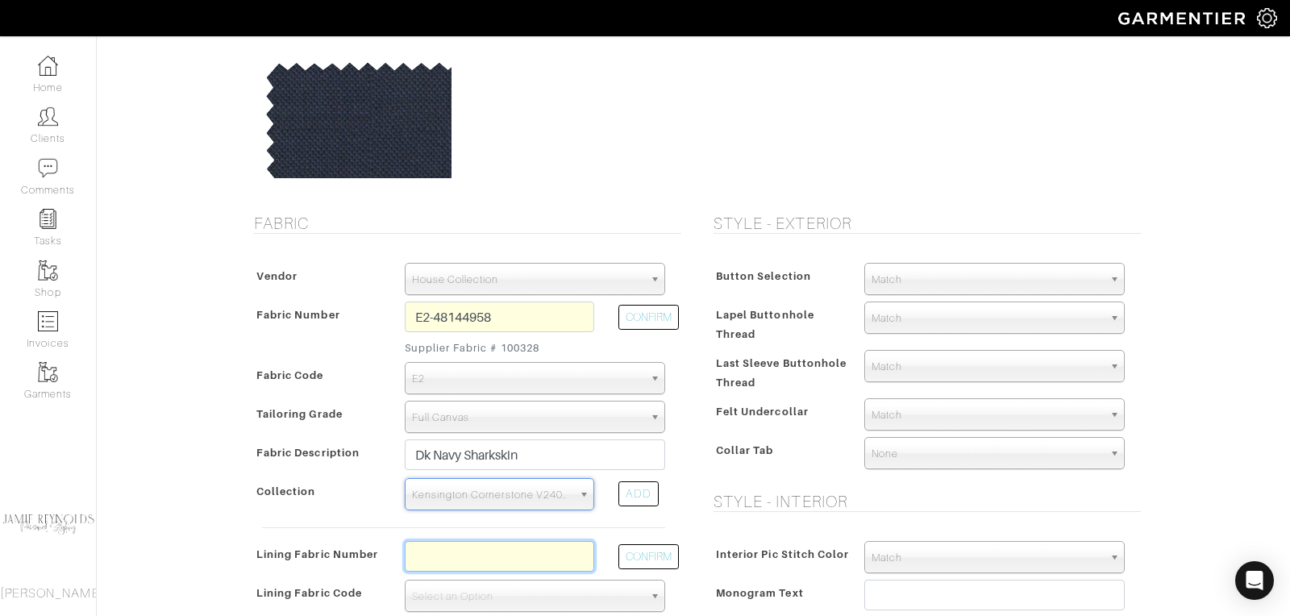
click at [502, 548] on input "text" at bounding box center [499, 556] width 189 height 31
type input "l2-4073128"
click at [654, 546] on button "CONFIRM" at bounding box center [648, 556] width 60 height 25
select select "6294"
type input "Blue Camouflage"
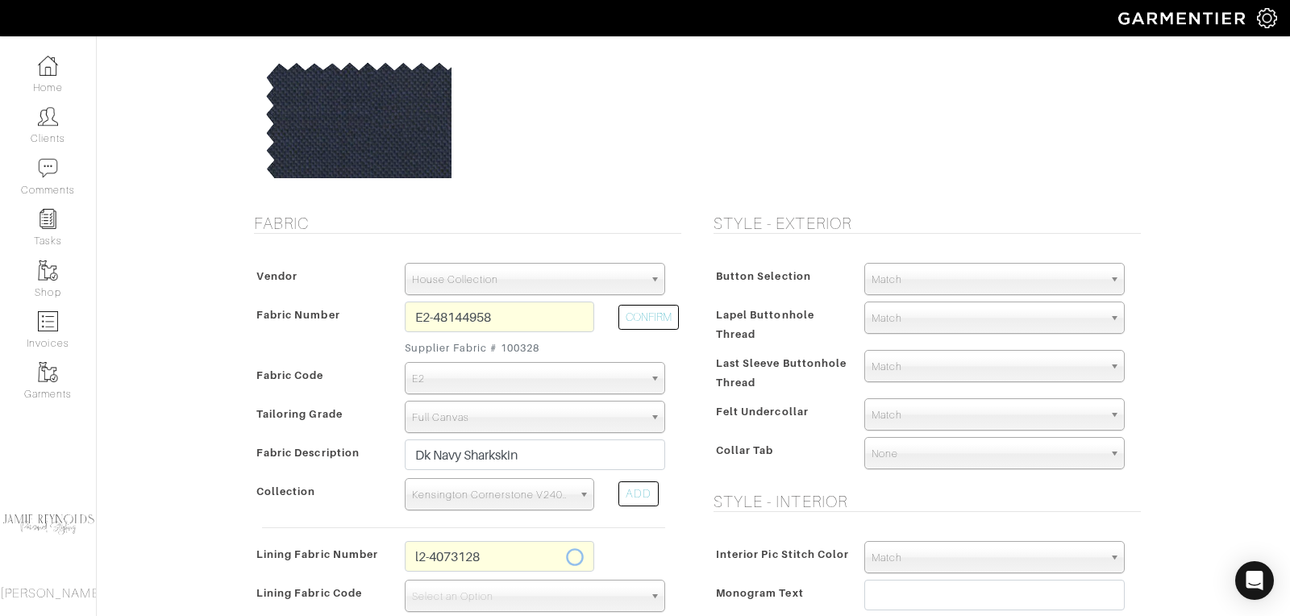
type input "1615.16"
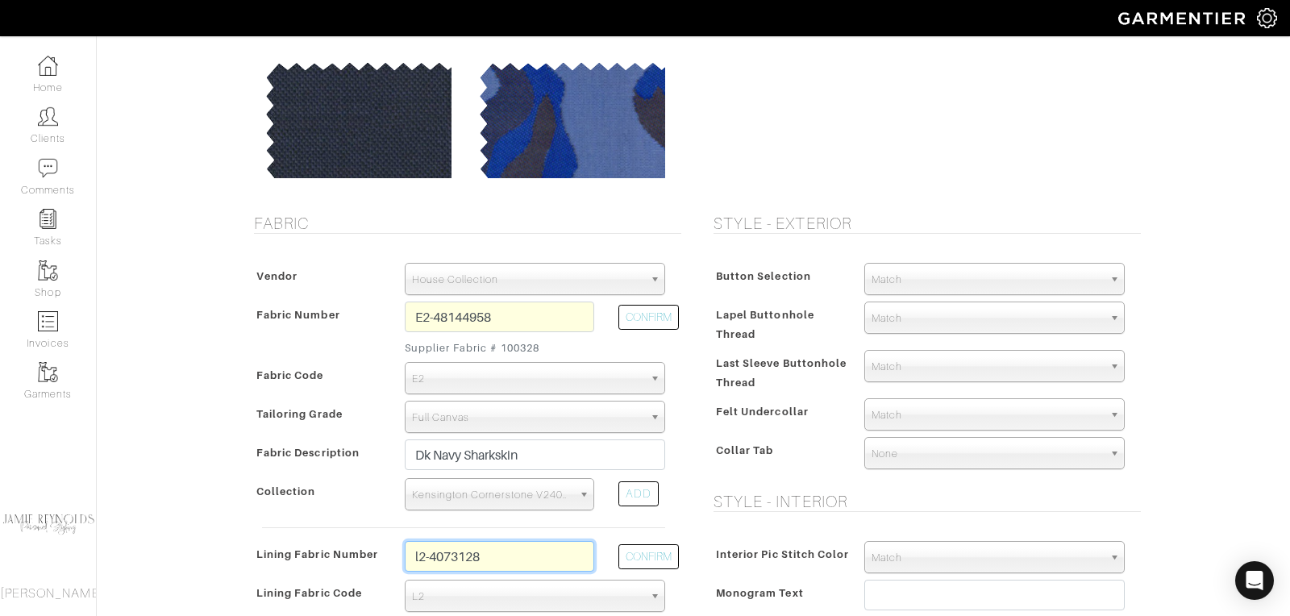
click at [539, 567] on input "l2-4073128" at bounding box center [499, 556] width 189 height 31
type input "l4-50168234"
click at [643, 541] on div "CONFIRM" at bounding box center [641, 560] width 71 height 39
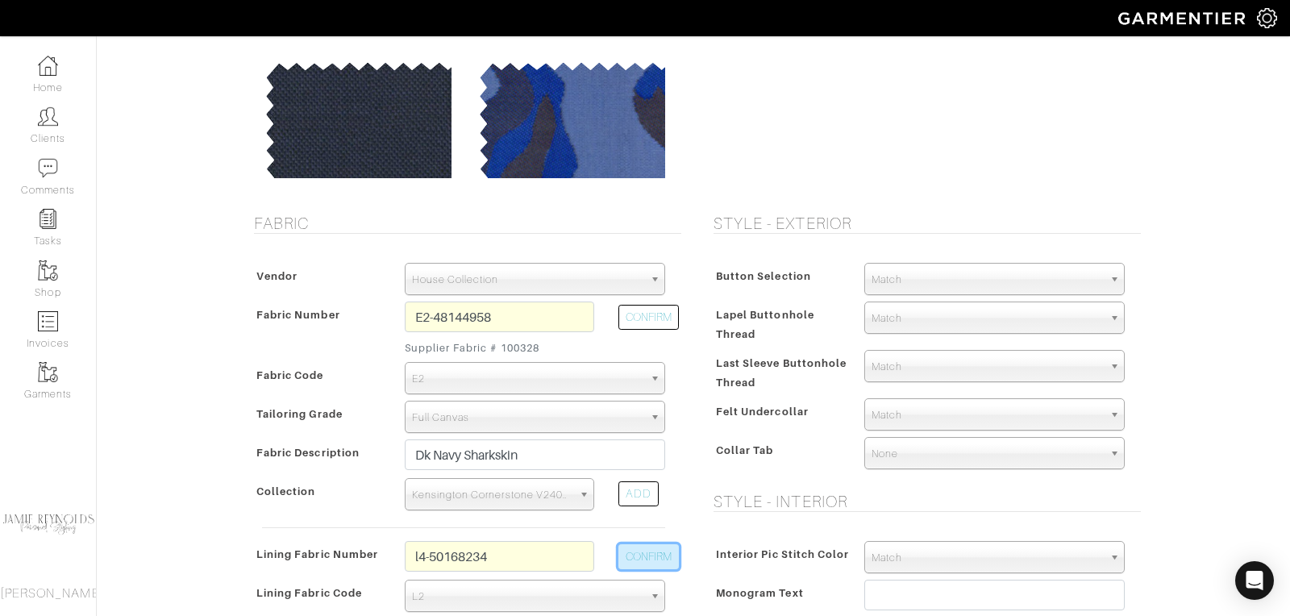
click at [644, 551] on button "CONFIRM" at bounding box center [648, 556] width 60 height 25
select select "6295"
type input "Taupe Dress Paisley"
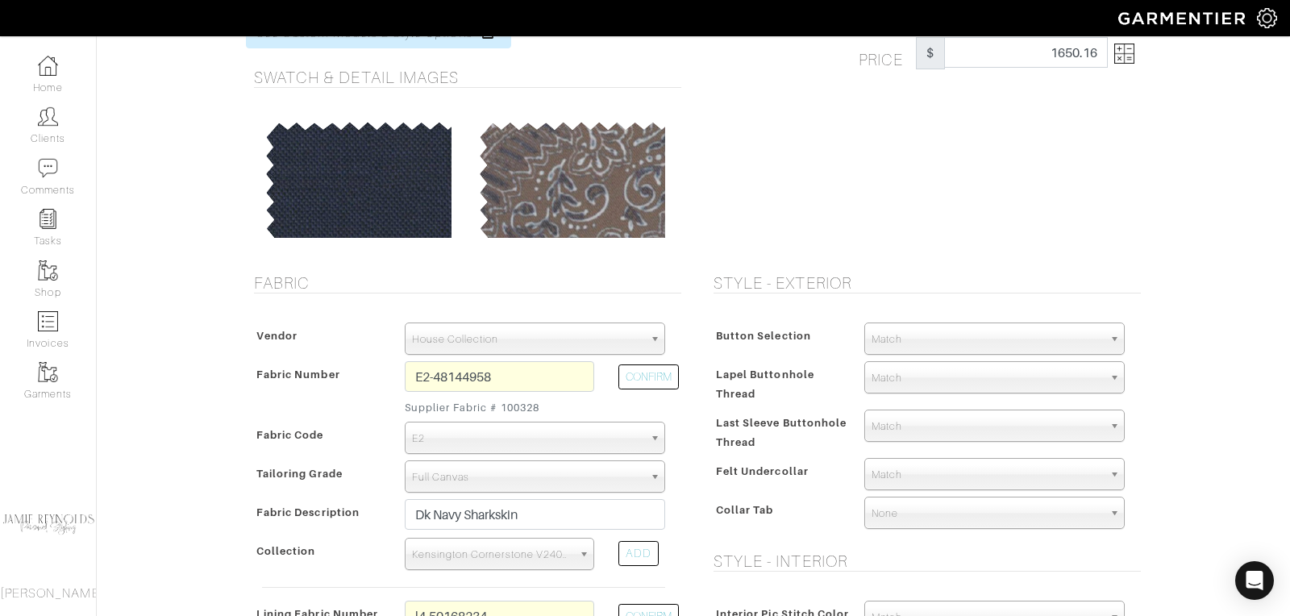
scroll to position [0, 0]
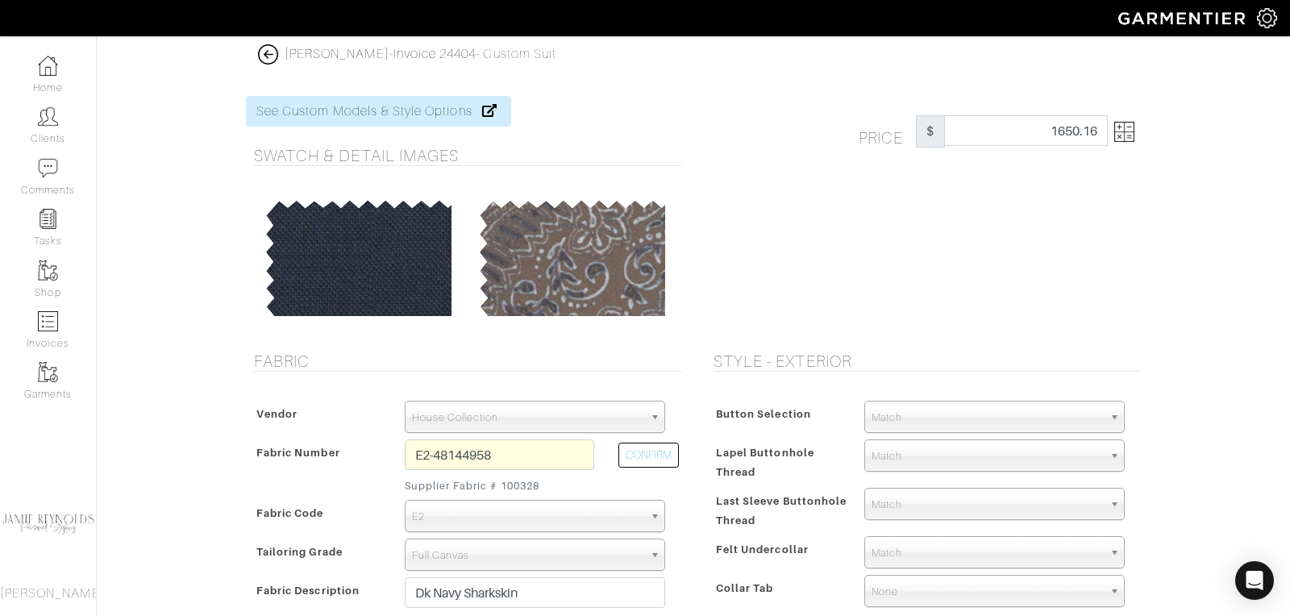
click at [1127, 138] on img at bounding box center [1124, 132] width 20 height 20
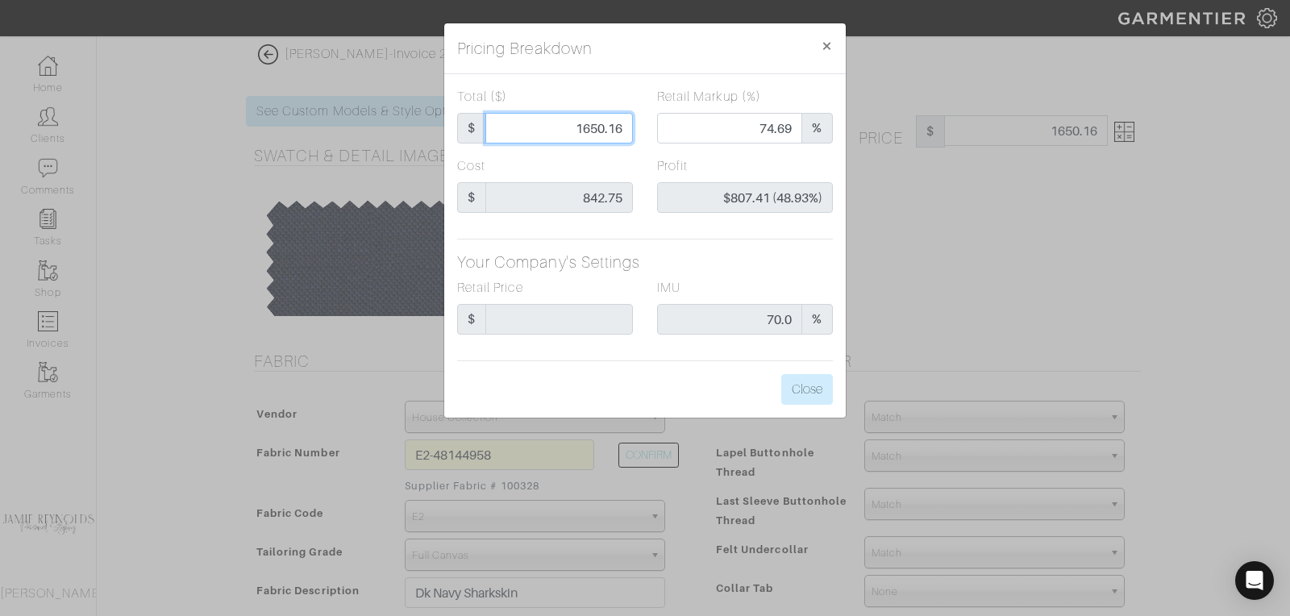
click at [595, 127] on input "1650.16" at bounding box center [558, 128] width 147 height 31
type input "1"
type input "0.00"
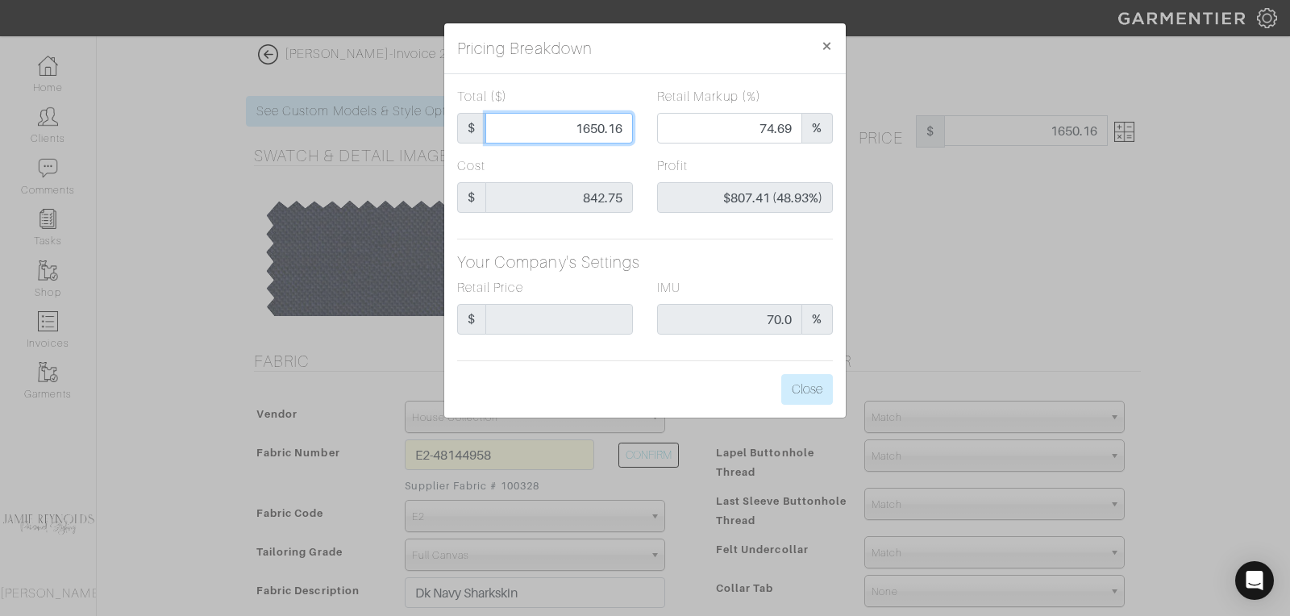
type input "-$841.75 (-84175.00%)"
type input "16"
type input "-$826.75 (-5167.19%)"
type input "165"
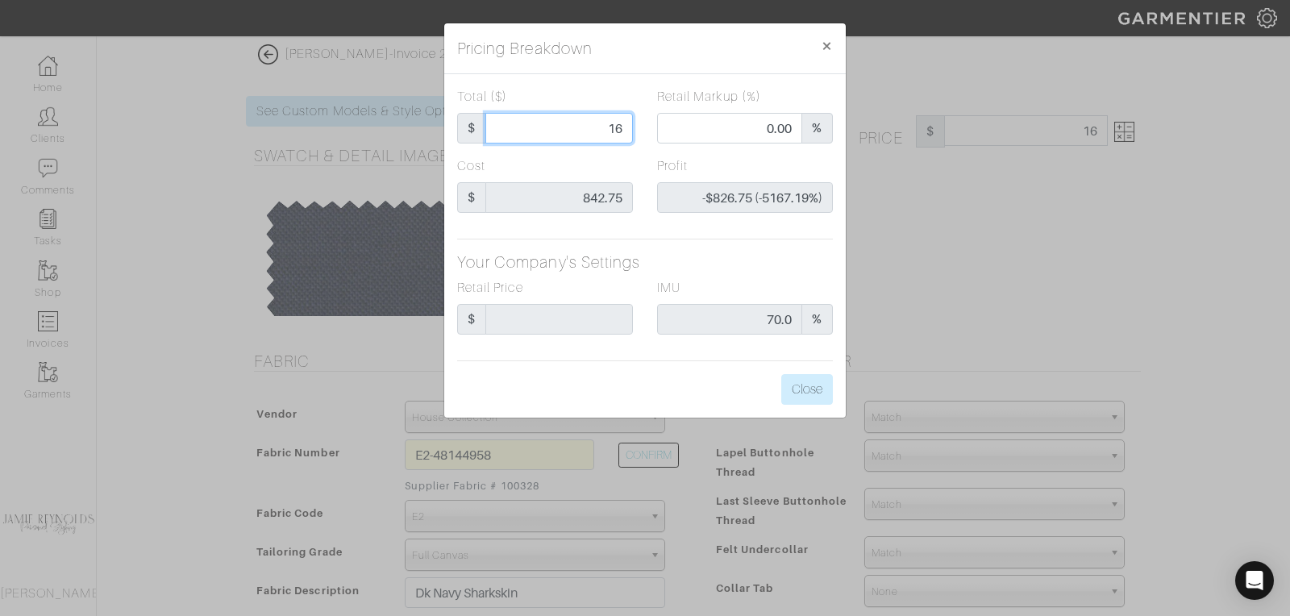
type input "165"
type input "-$677.75 (-410.76%)"
type input "1650"
type input "75.45"
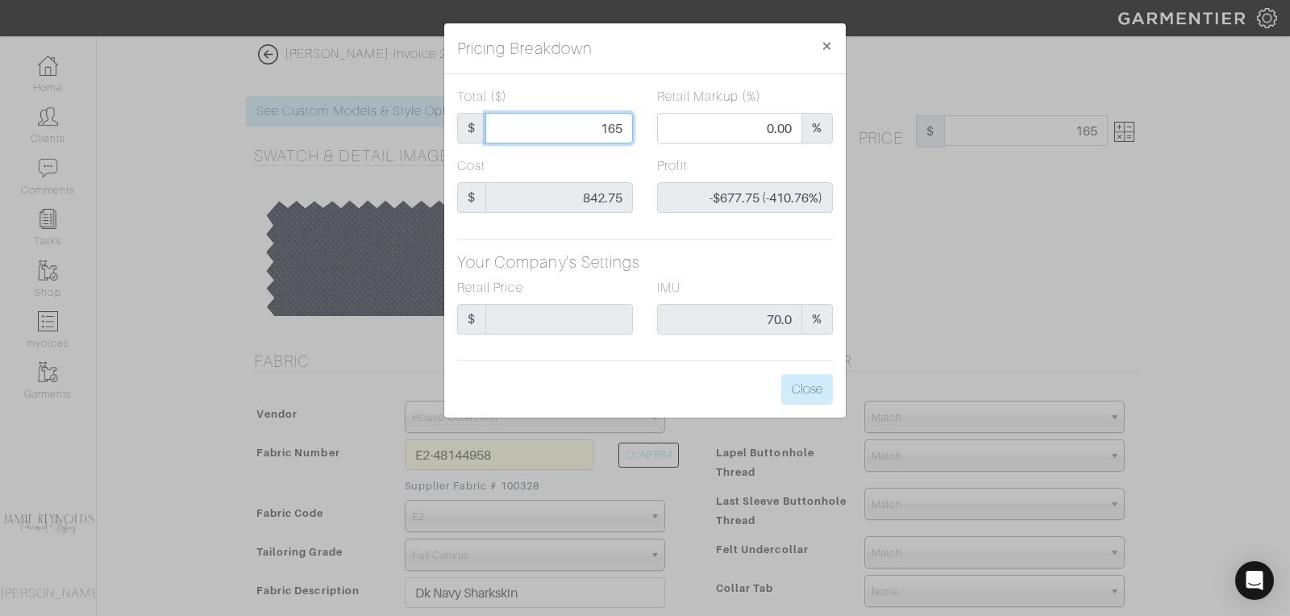
type input "$807.25 (48.92%)"
type input "1650"
type input "1650.00"
click at [815, 390] on button "Close" at bounding box center [807, 389] width 52 height 31
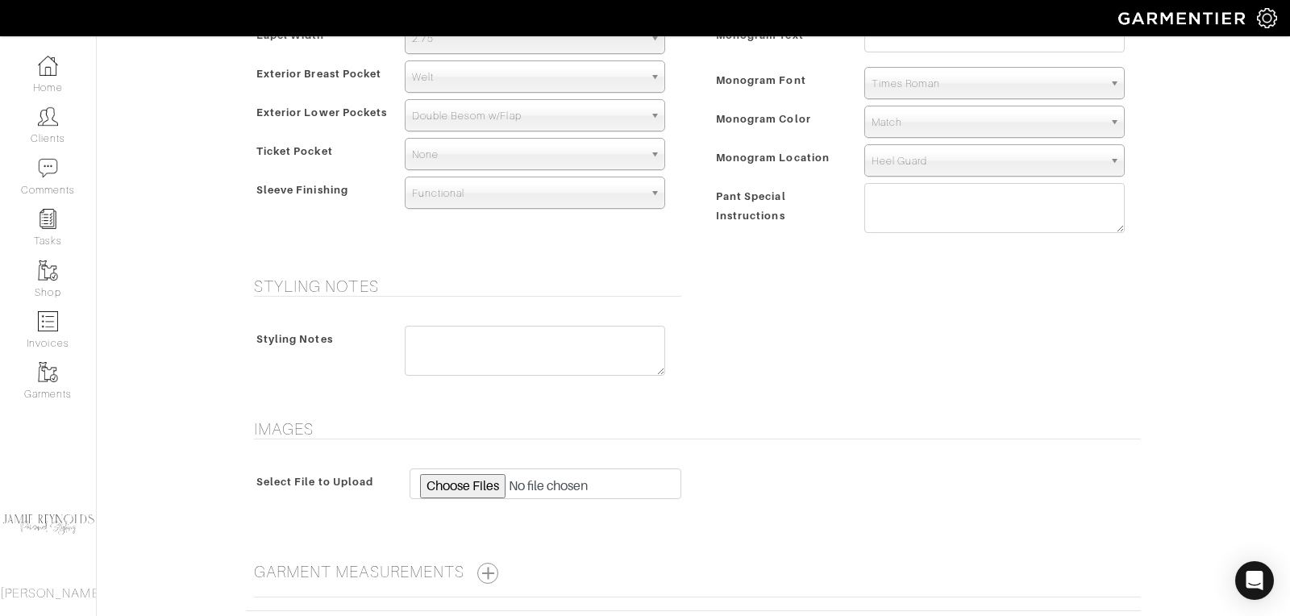
scroll to position [1197, 0]
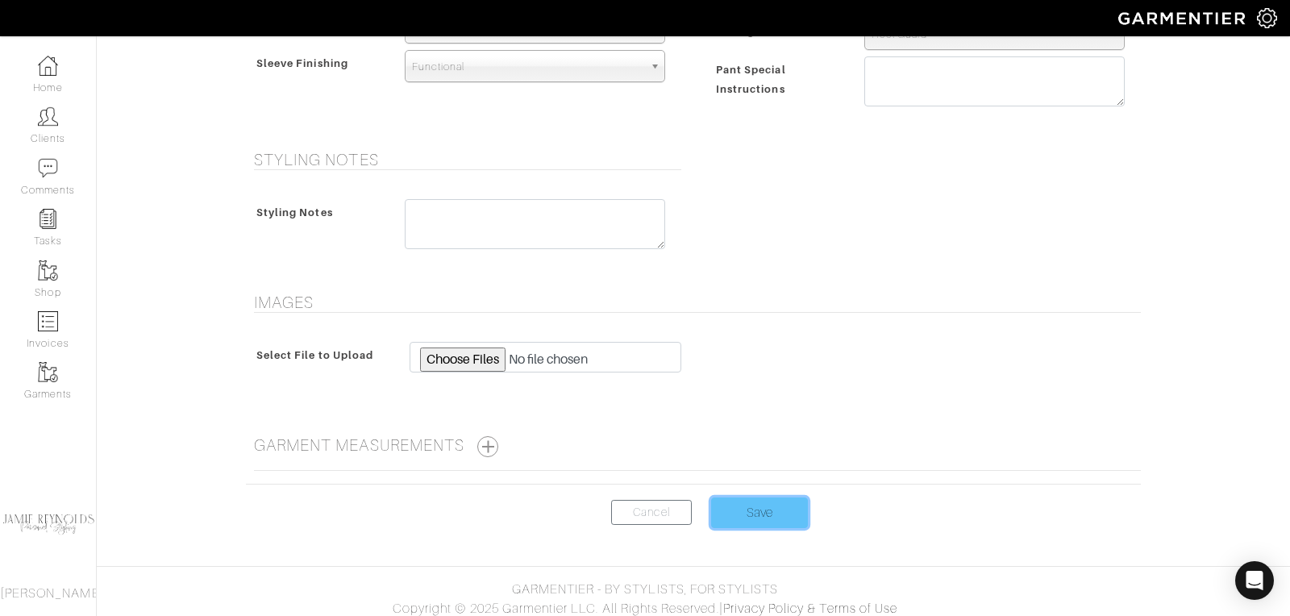
click at [746, 508] on input "Save" at bounding box center [759, 512] width 97 height 31
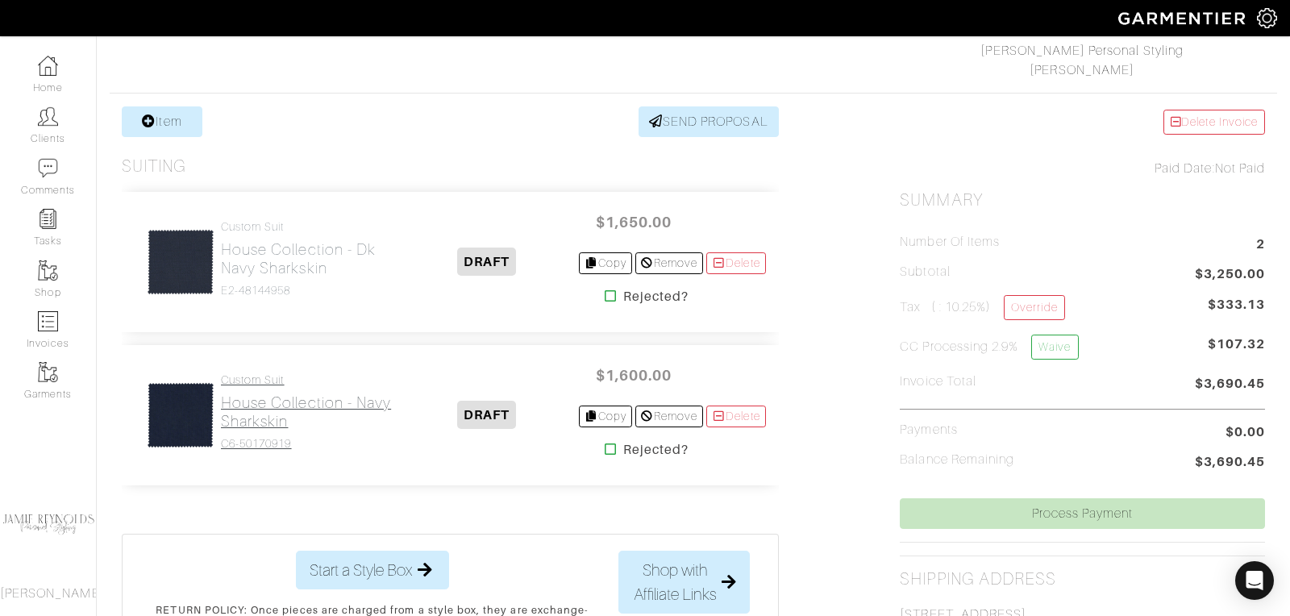
scroll to position [261, 0]
click at [280, 411] on h2 "House Collection - Navy Sharkskin" at bounding box center [308, 410] width 175 height 37
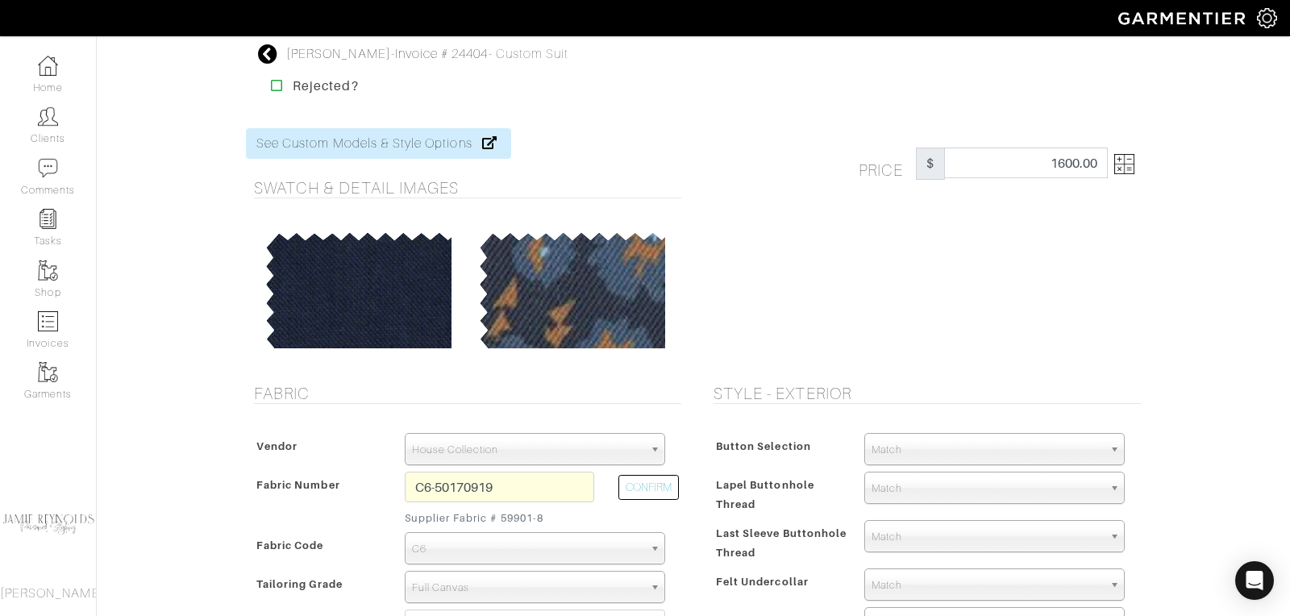
click at [1132, 170] on img at bounding box center [1124, 164] width 20 height 20
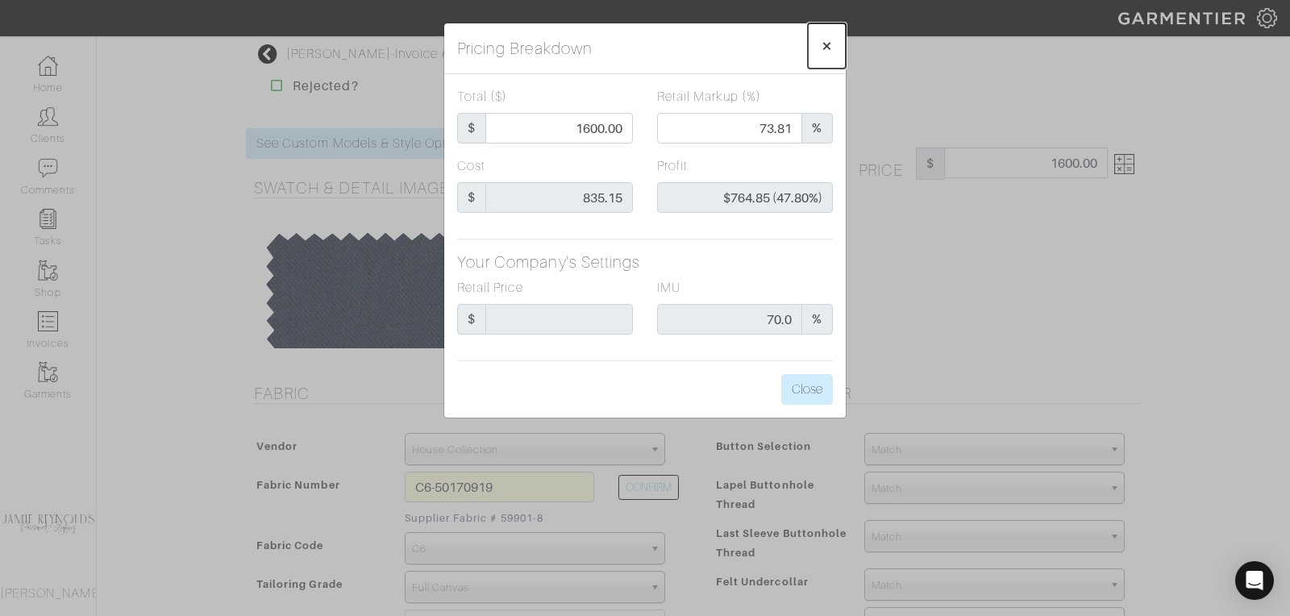
click at [830, 48] on span "×" at bounding box center [826, 46] width 12 height 22
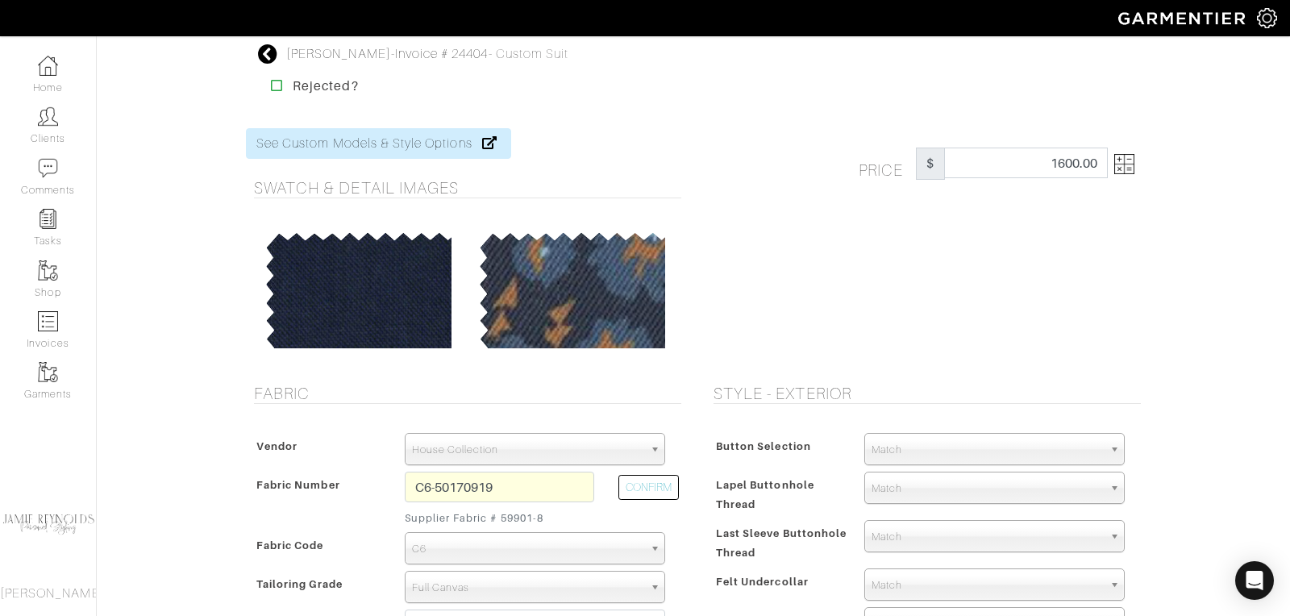
click at [271, 48] on icon at bounding box center [268, 53] width 20 height 19
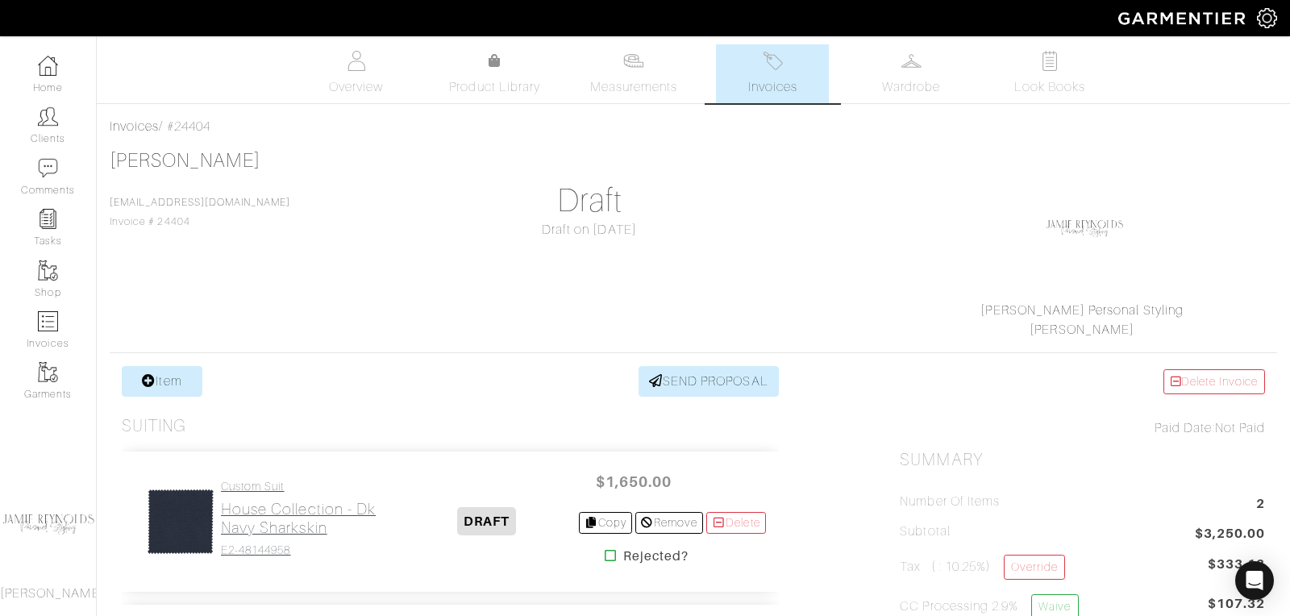
click at [299, 505] on h2 "House Collection - Dk Navy Sharkskin" at bounding box center [308, 518] width 175 height 37
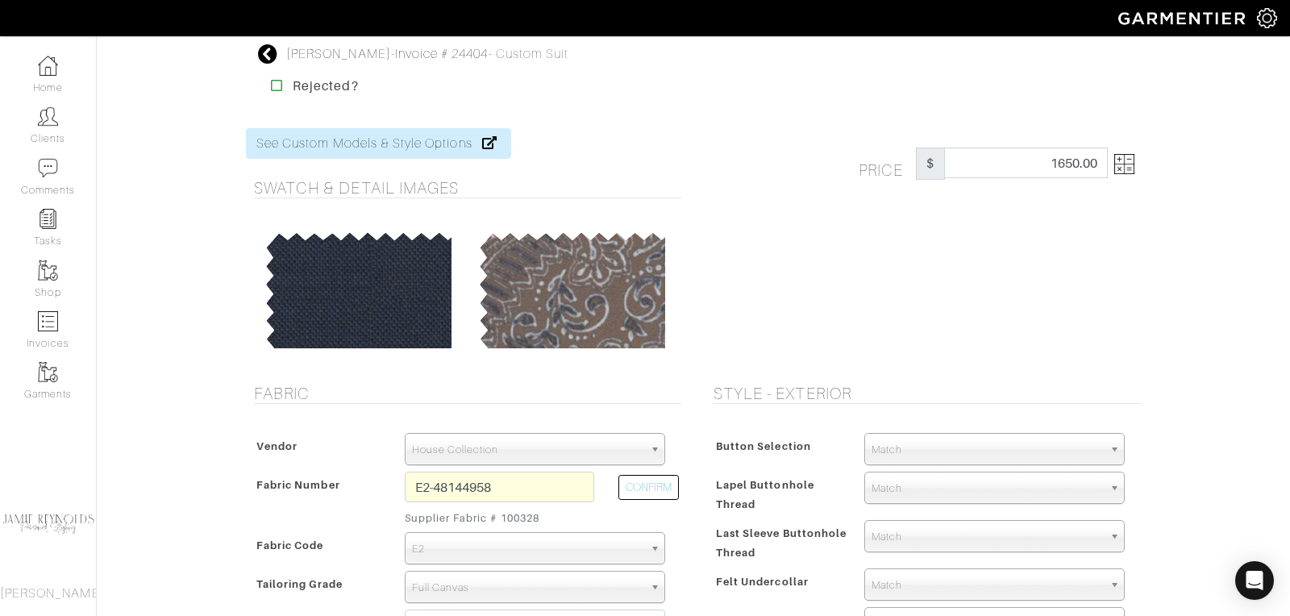
click at [1127, 170] on img at bounding box center [1124, 164] width 20 height 20
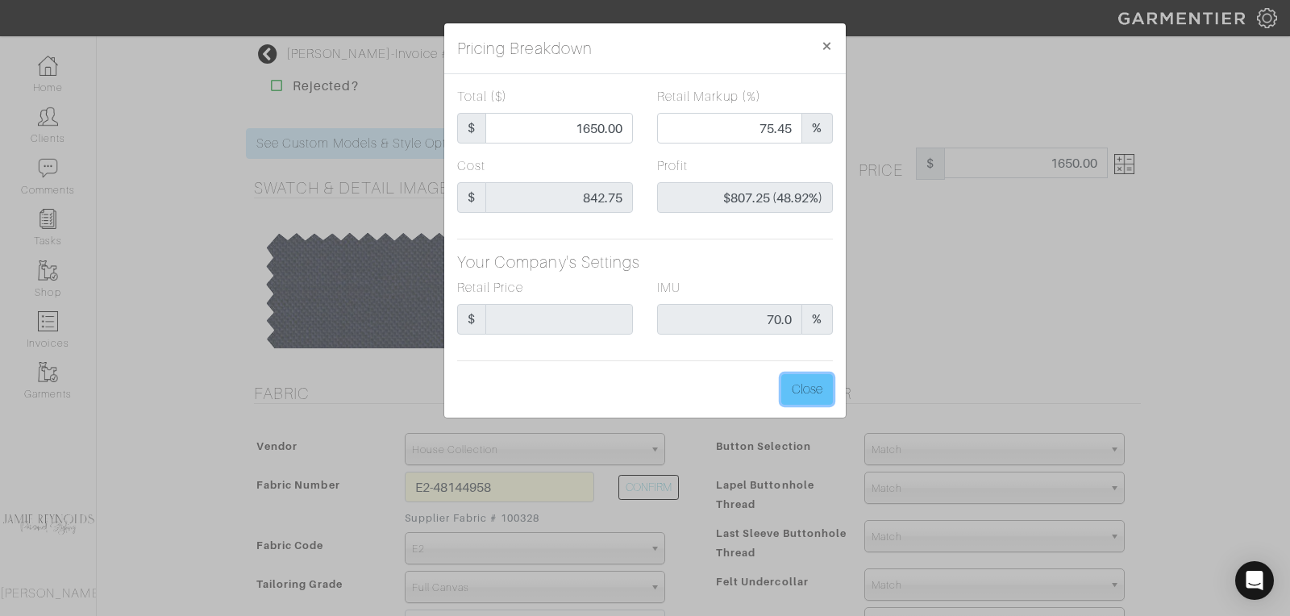
click at [819, 391] on button "Close" at bounding box center [807, 389] width 52 height 31
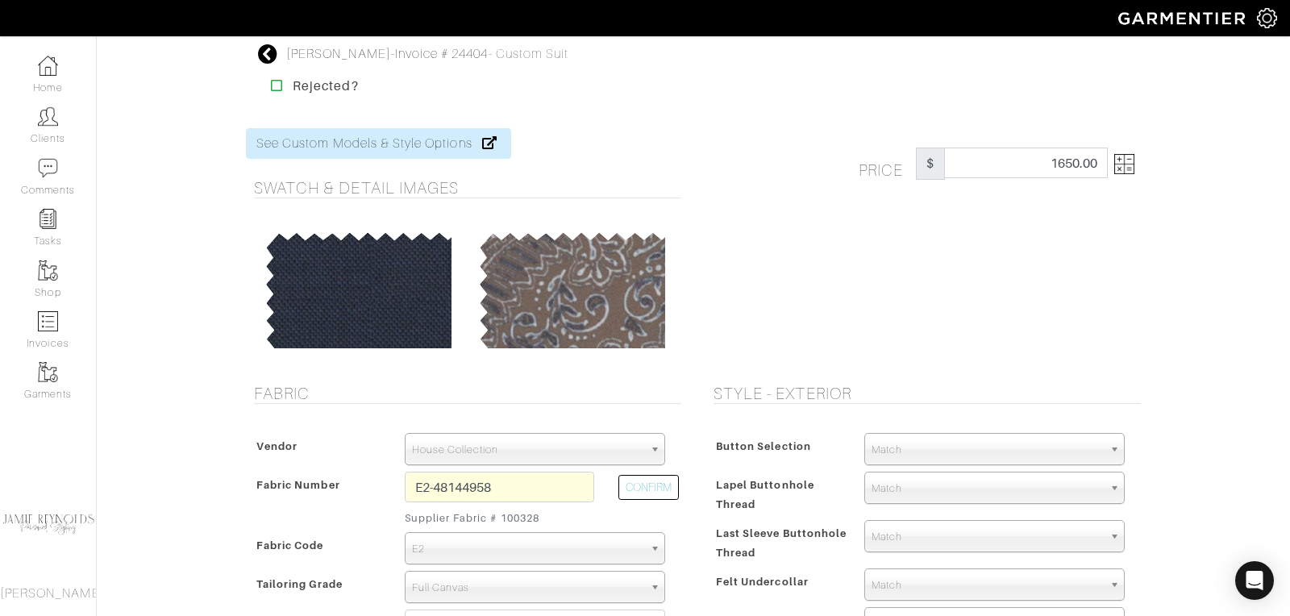
click at [272, 56] on icon at bounding box center [268, 53] width 20 height 19
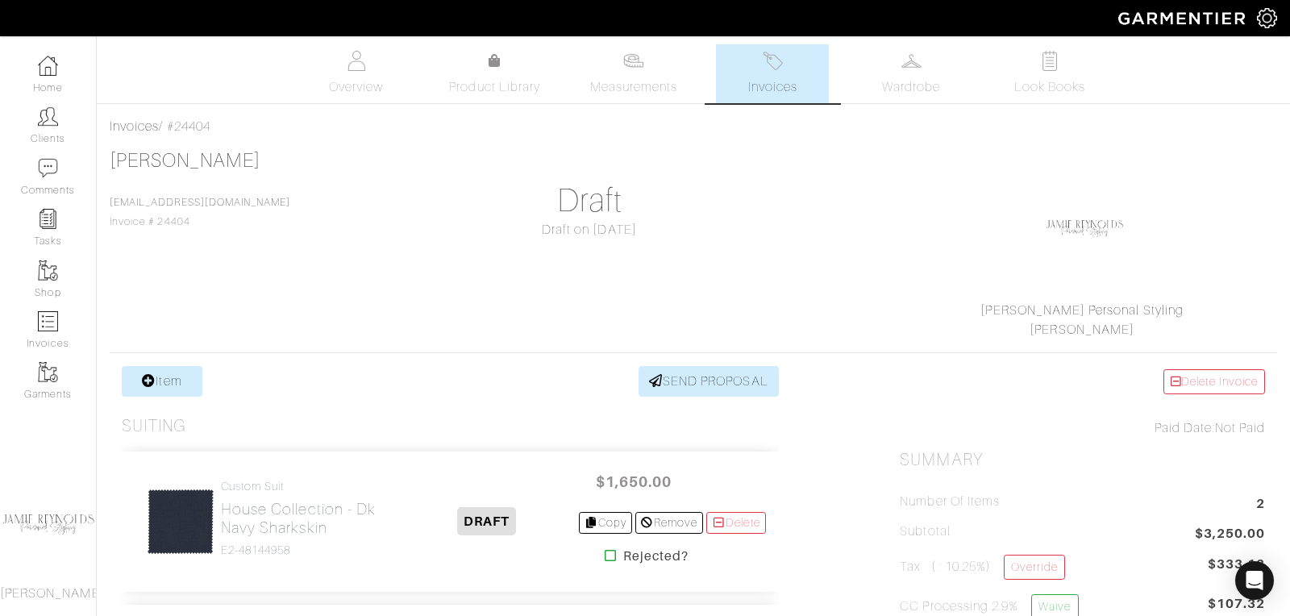
scroll to position [272, 0]
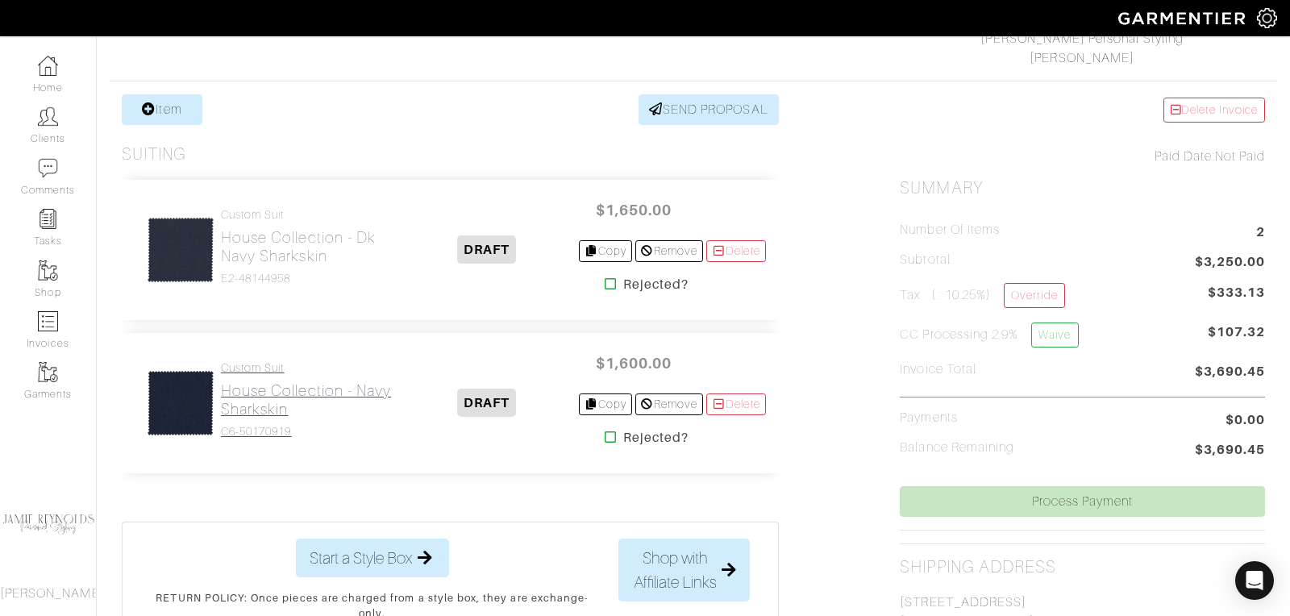
click at [318, 392] on h2 "House Collection - Navy Sharkskin" at bounding box center [308, 399] width 175 height 37
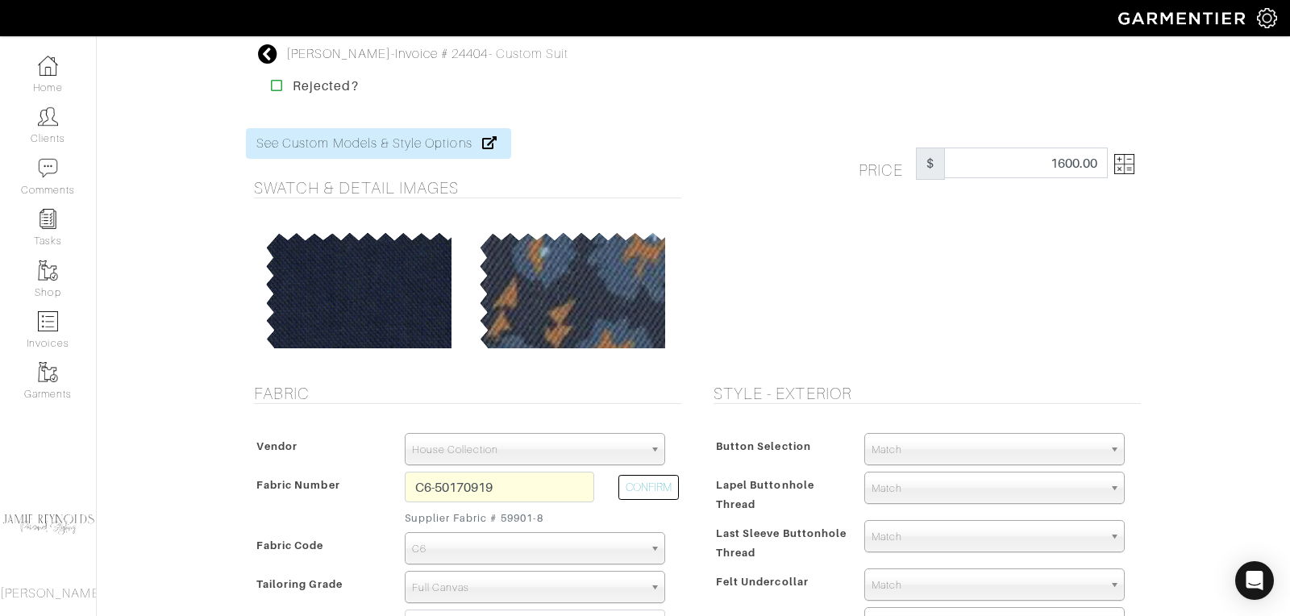
click at [1132, 168] on img at bounding box center [1124, 164] width 20 height 20
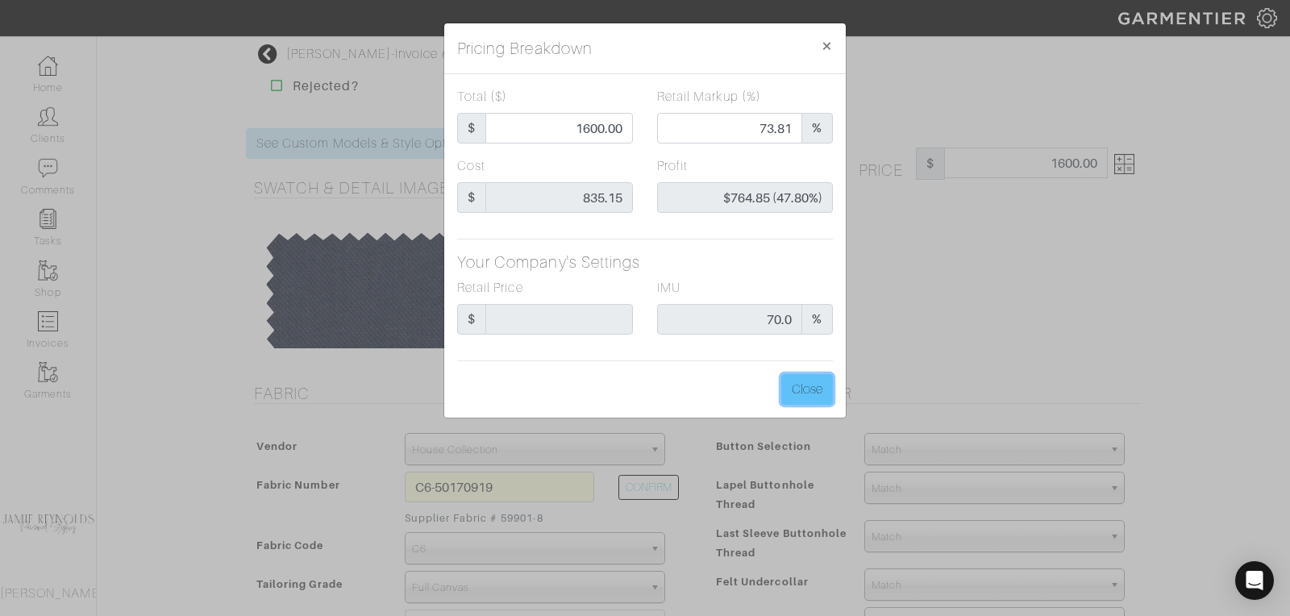
click at [822, 380] on button "Close" at bounding box center [807, 389] width 52 height 31
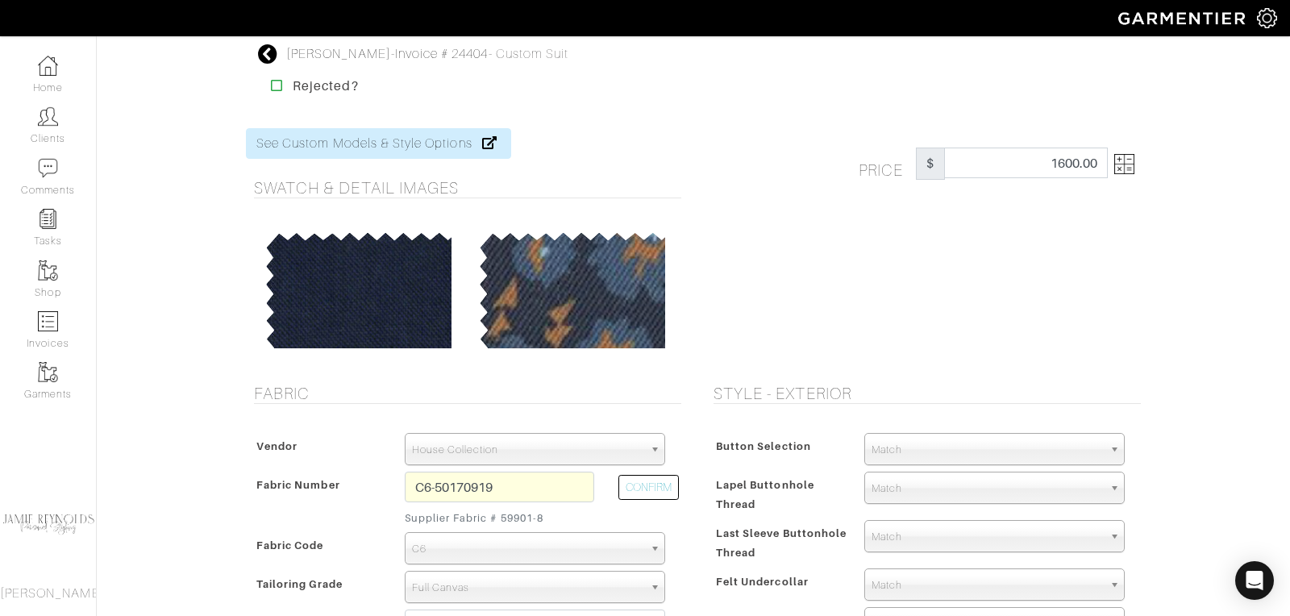
click at [270, 56] on icon at bounding box center [268, 53] width 20 height 19
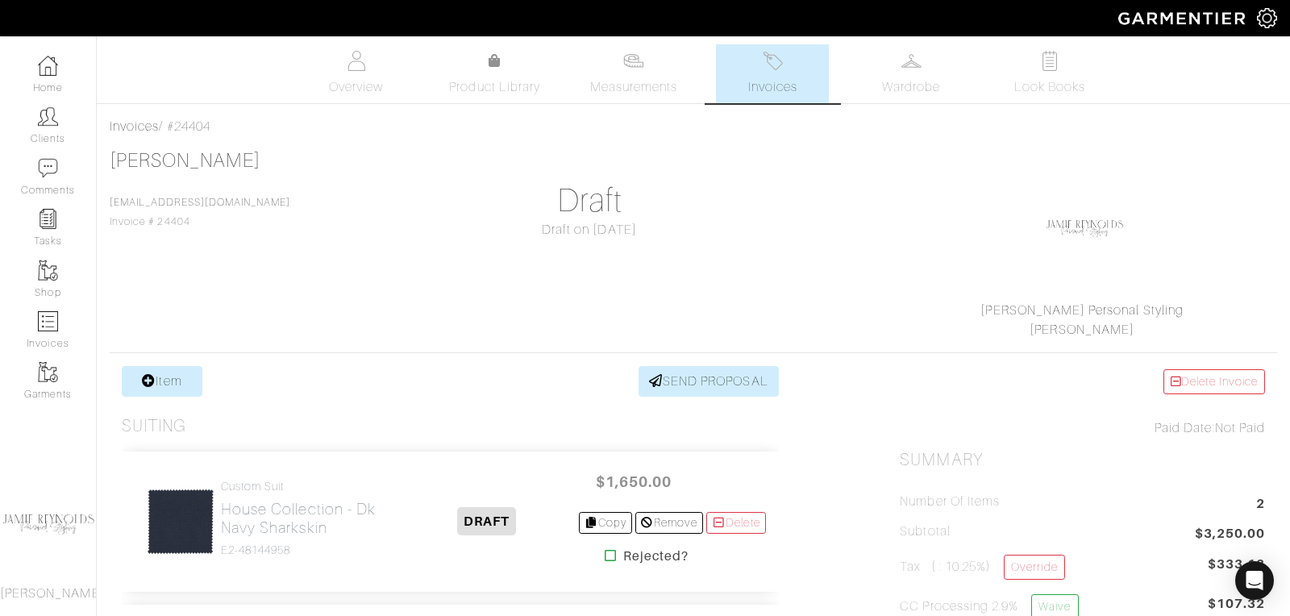
click at [788, 77] on span "Invoices" at bounding box center [772, 86] width 49 height 19
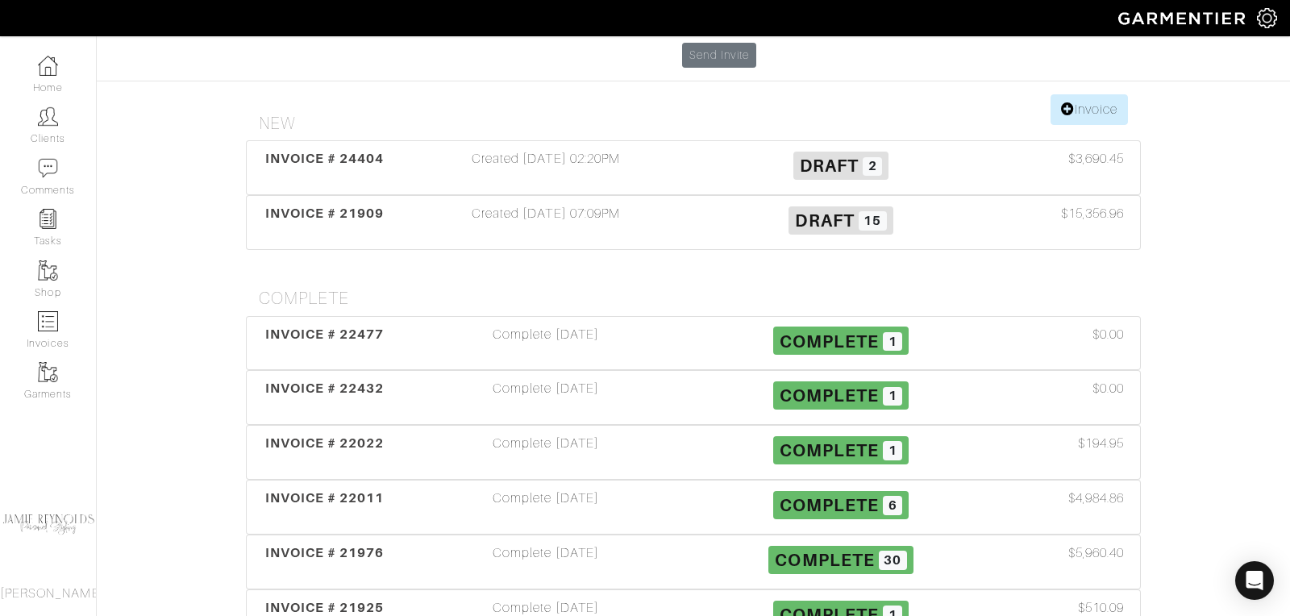
scroll to position [326, 0]
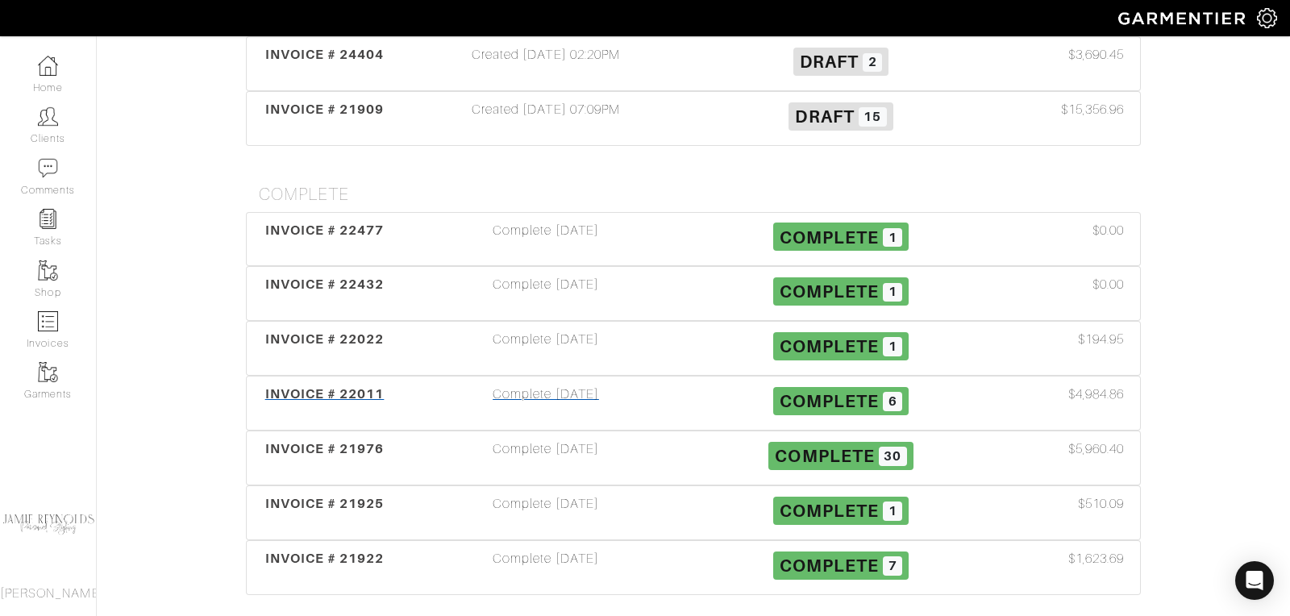
click at [363, 386] on span "INVOICE # 22011" at bounding box center [324, 393] width 119 height 15
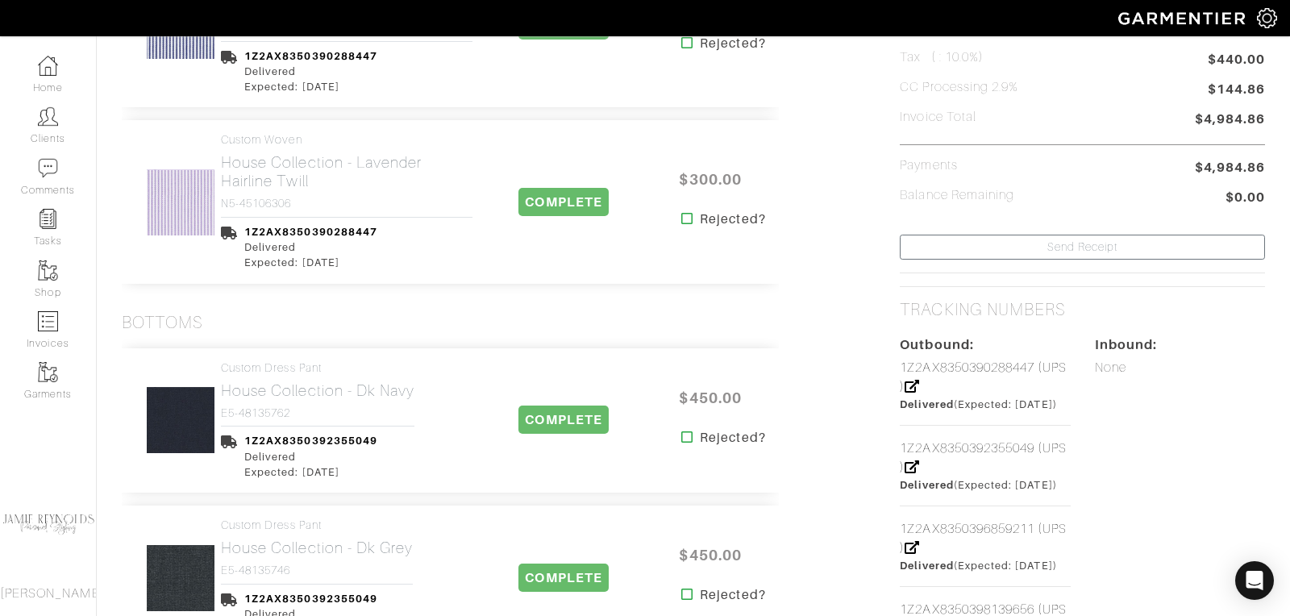
scroll to position [1203, 0]
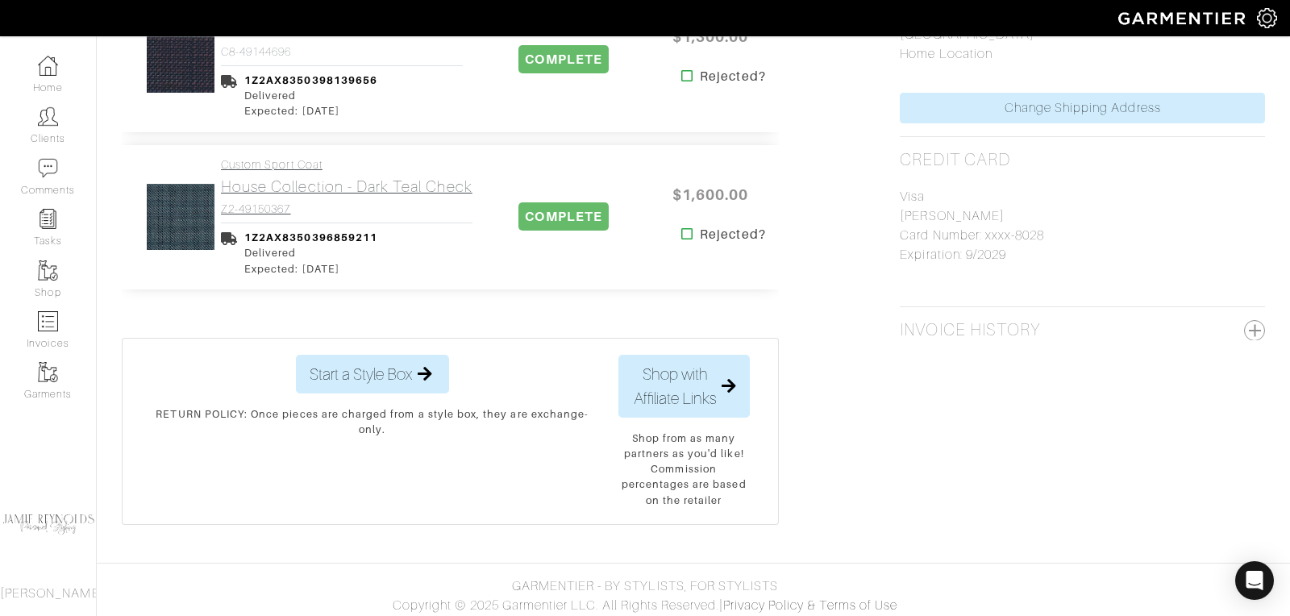
click at [289, 188] on h2 "House Collection - Dark Teal Check" at bounding box center [346, 186] width 251 height 19
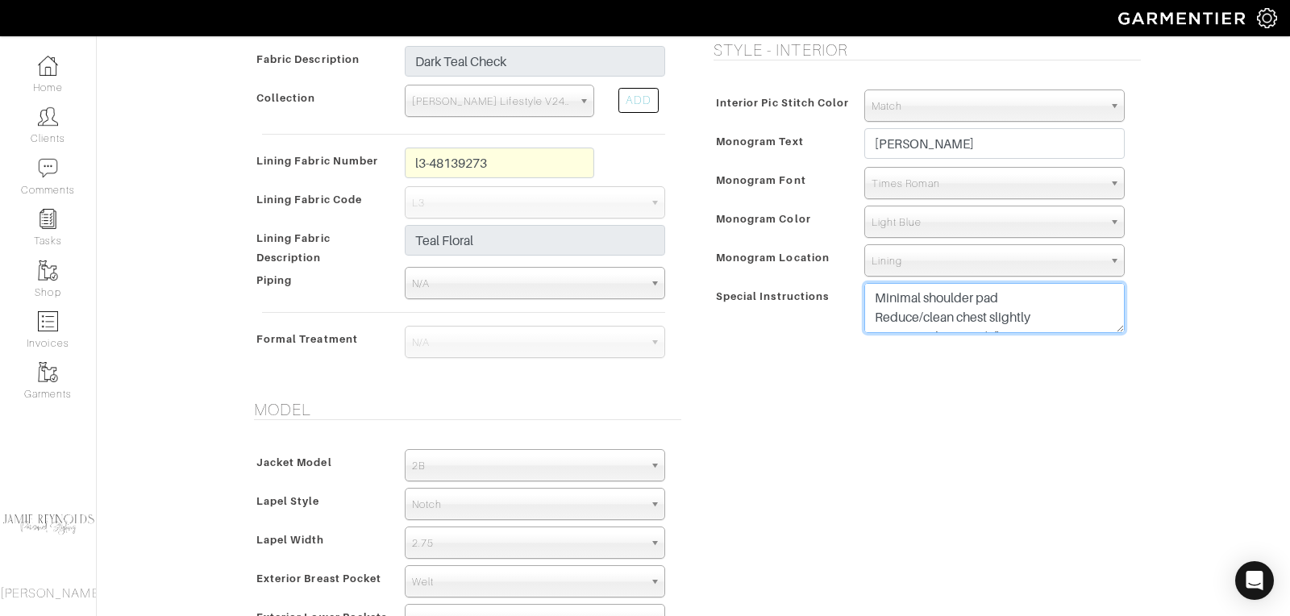
drag, startPoint x: 1005, startPoint y: 318, endPoint x: 917, endPoint y: 255, distance: 108.0
click at [917, 255] on div "Interior Pic Stitch Color Match Aubergine Azure Beige Black Blue British Navy B…" at bounding box center [922, 215] width 435 height 284
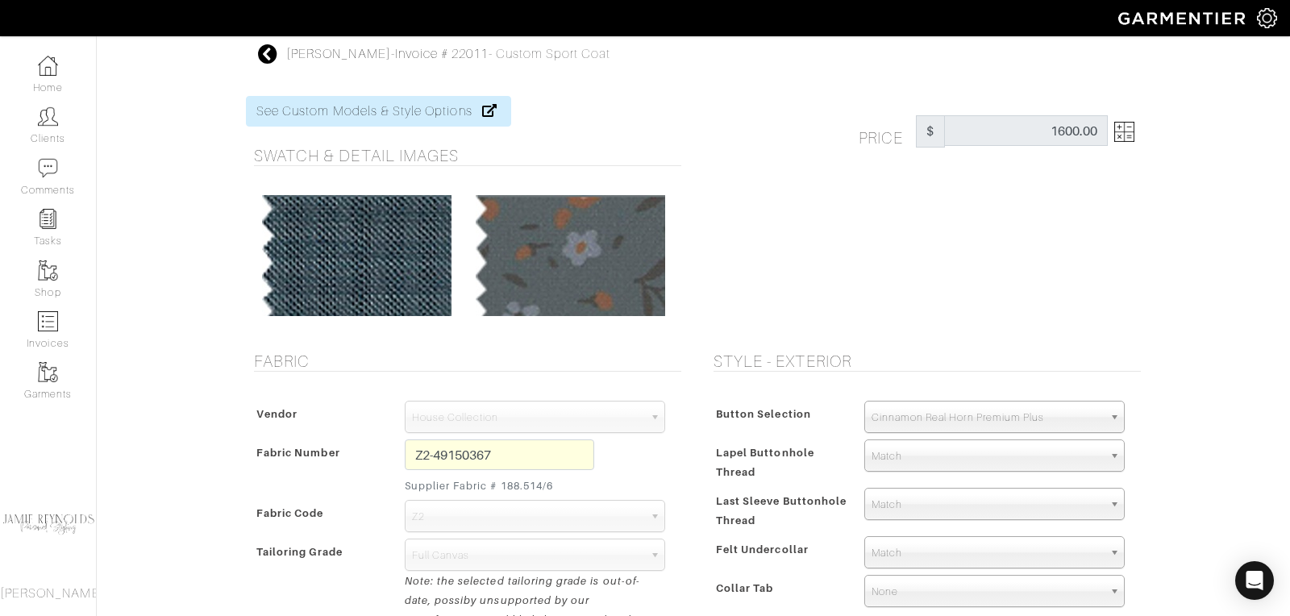
click at [271, 51] on icon at bounding box center [268, 53] width 20 height 19
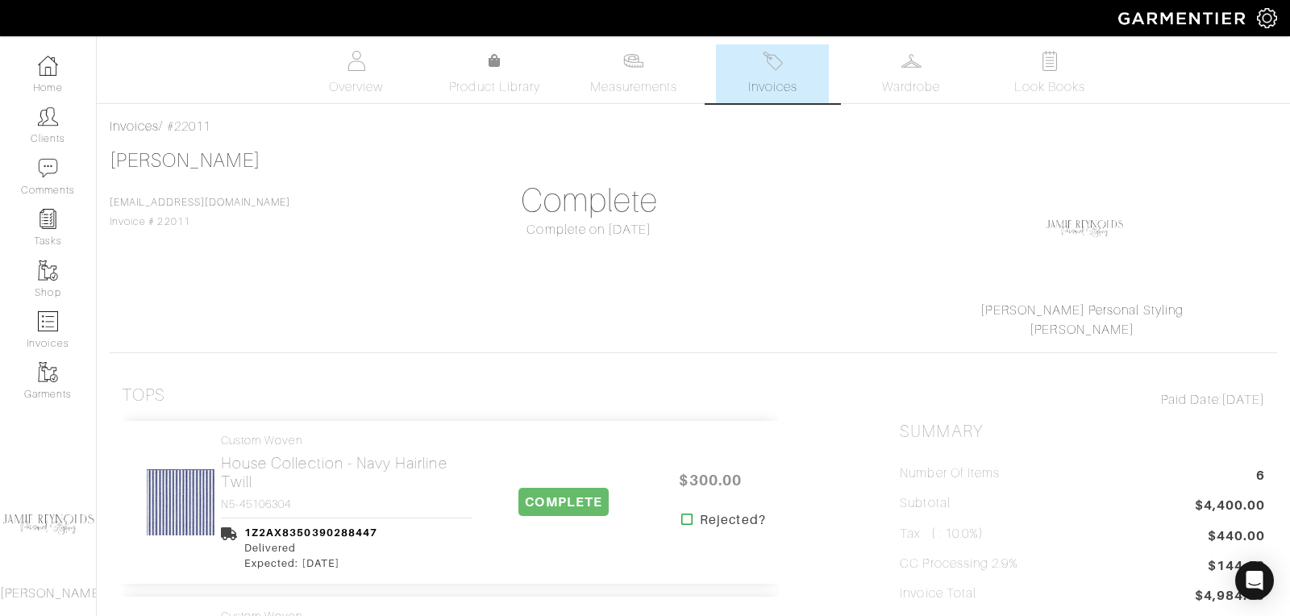
click at [791, 85] on span "Invoices" at bounding box center [772, 86] width 49 height 19
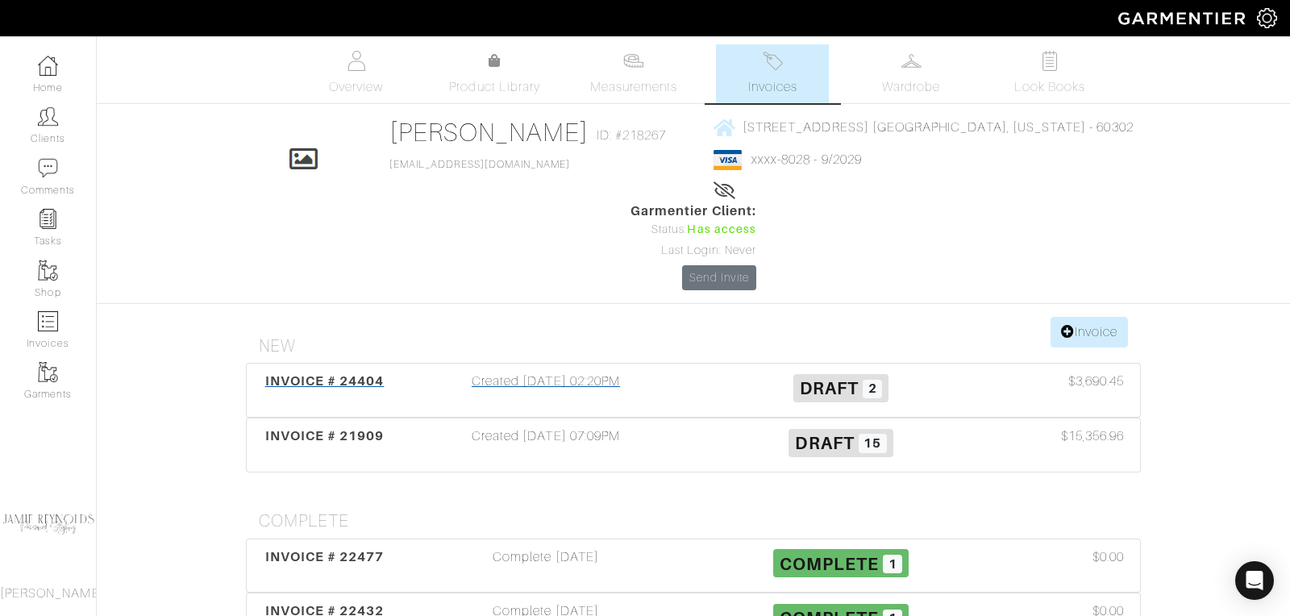
click at [363, 373] on span "INVOICE # 24404" at bounding box center [324, 380] width 119 height 15
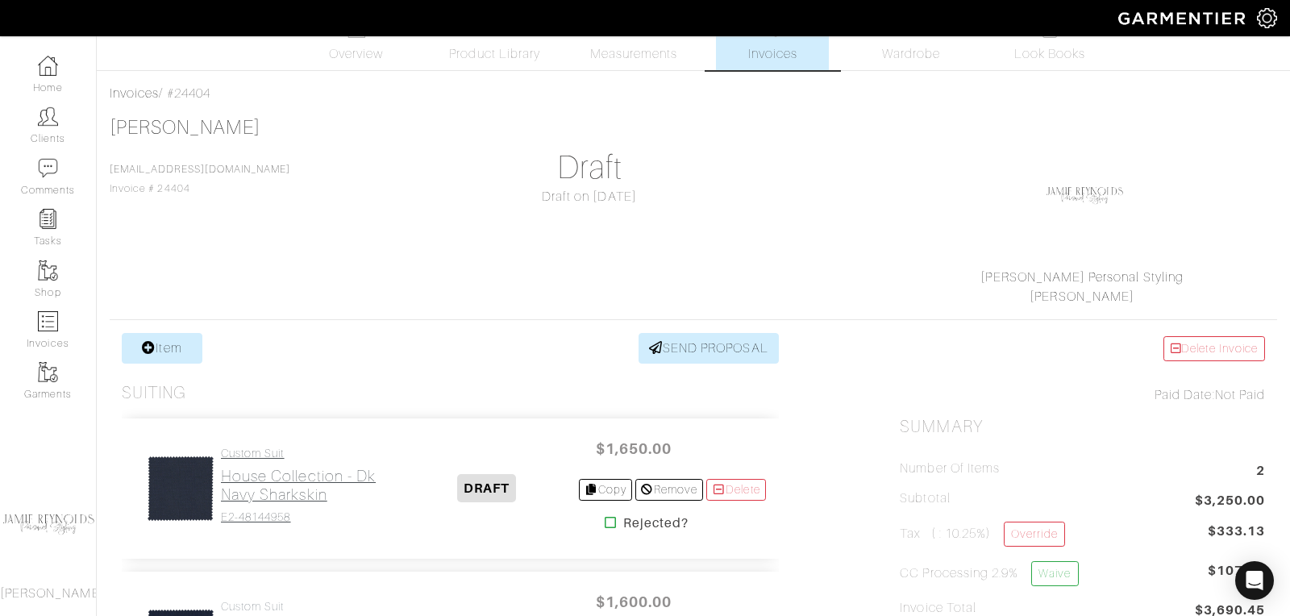
scroll to position [47, 0]
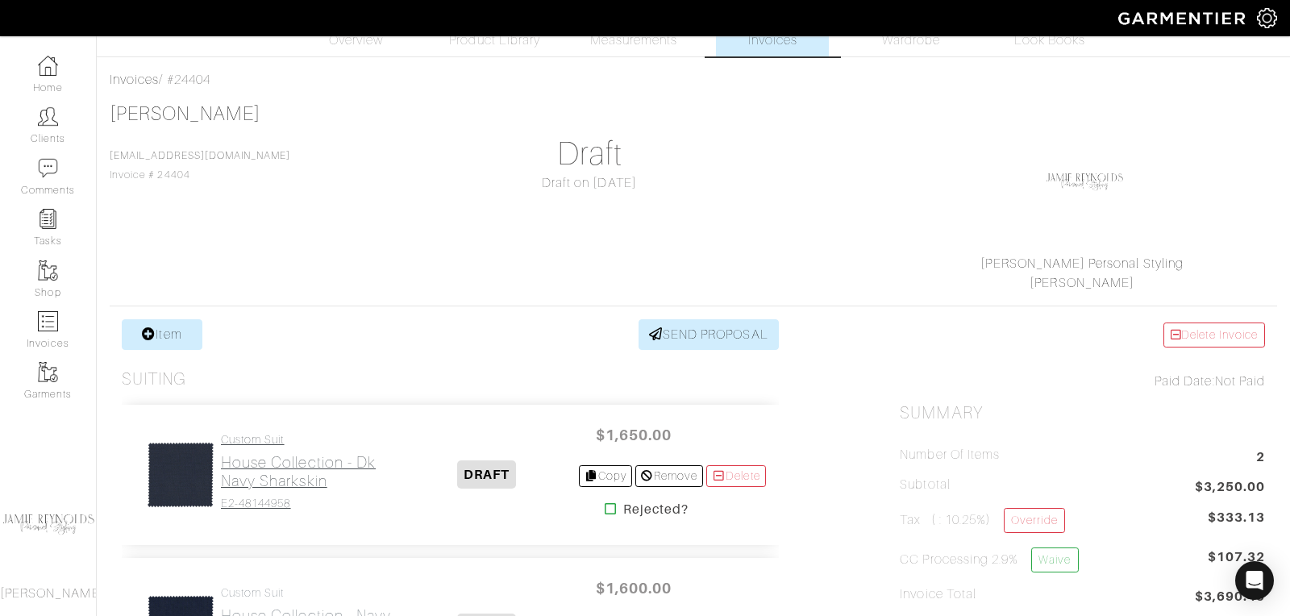
click at [290, 440] on h4 "Custom Suit" at bounding box center [308, 440] width 175 height 14
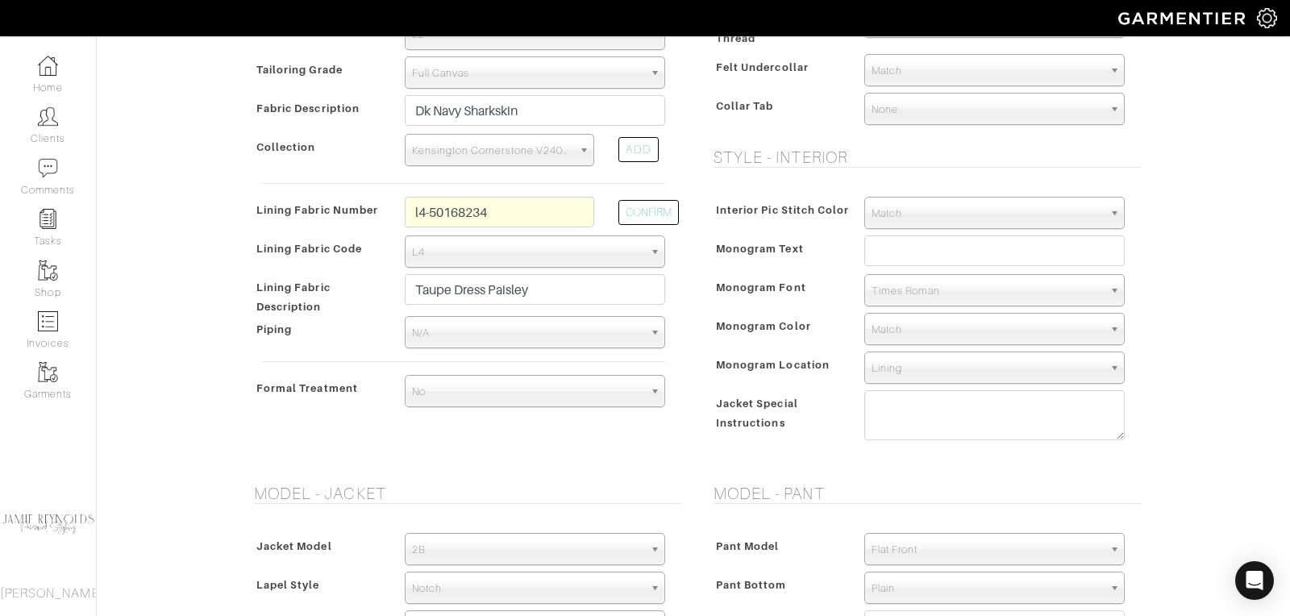
scroll to position [519, 0]
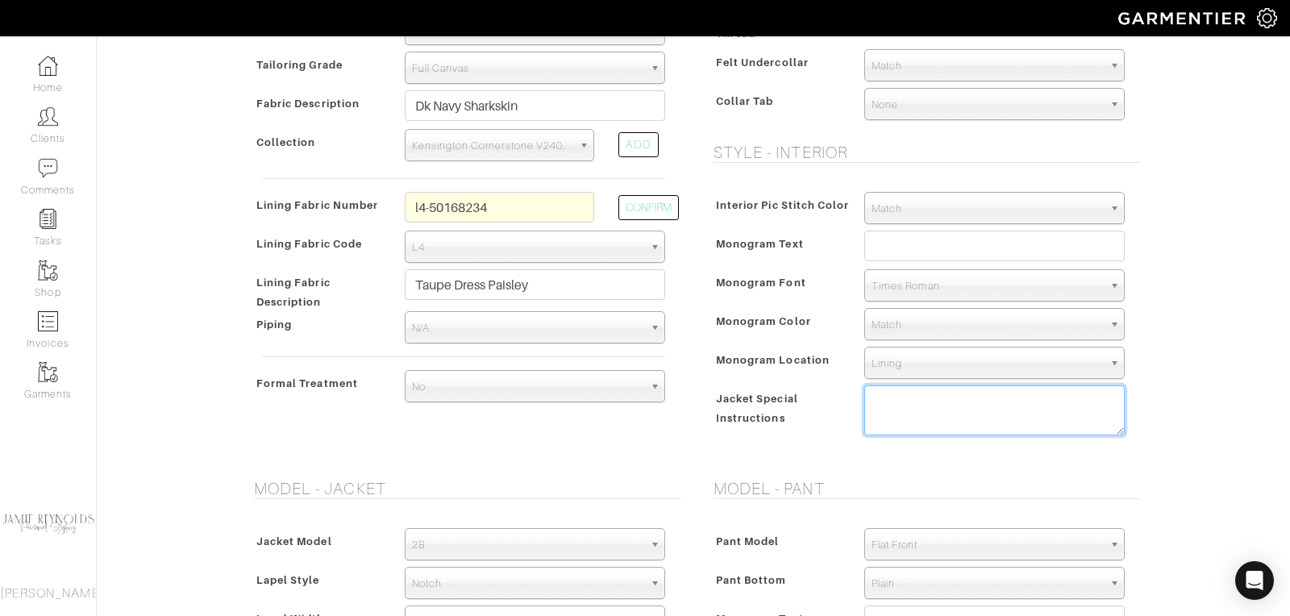
click at [887, 395] on textarea at bounding box center [994, 410] width 260 height 50
paste textarea "Minimal shoulder pad Reduce/clean chest slightly Lower top button 1/2" Reduce b…"
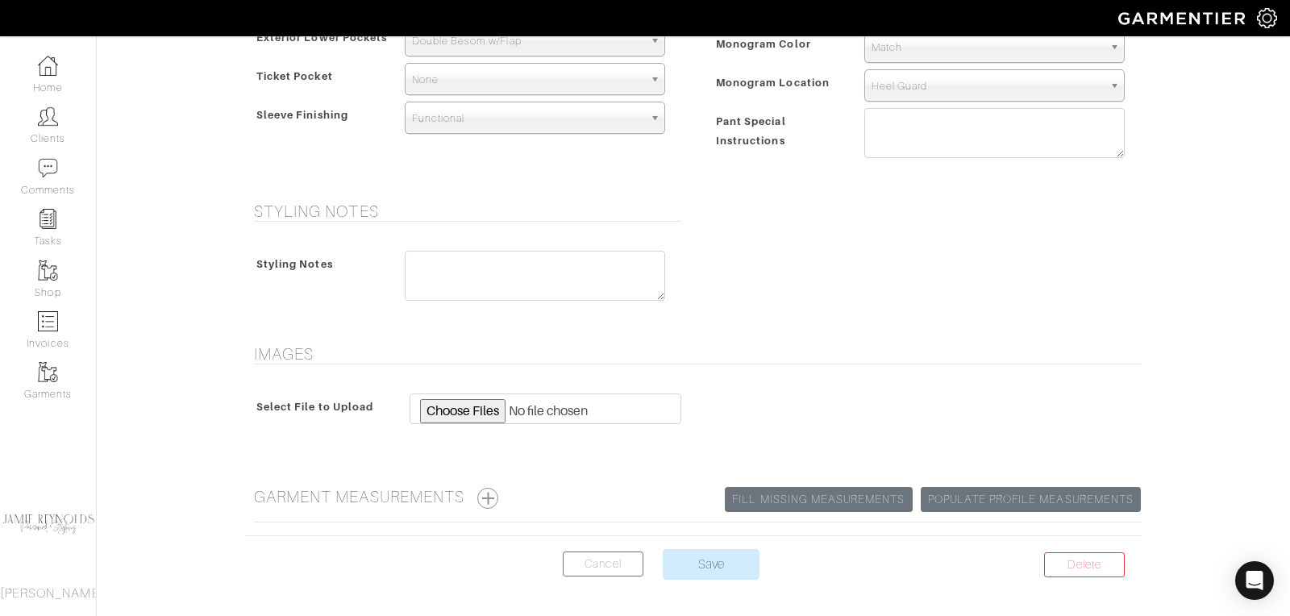
scroll to position [1214, 0]
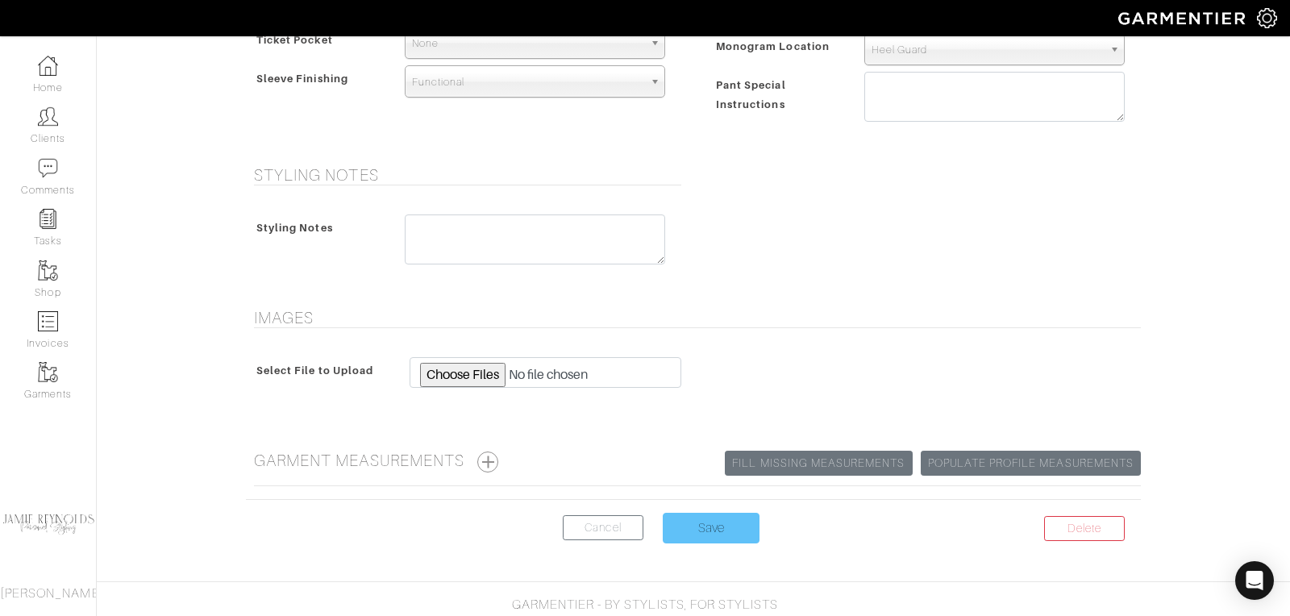
type textarea "Minimal shoulder pad Reduce/clean chest slightly Lower top button 1/2" Reduce b…"
click at [693, 532] on input "Save" at bounding box center [710, 528] width 97 height 31
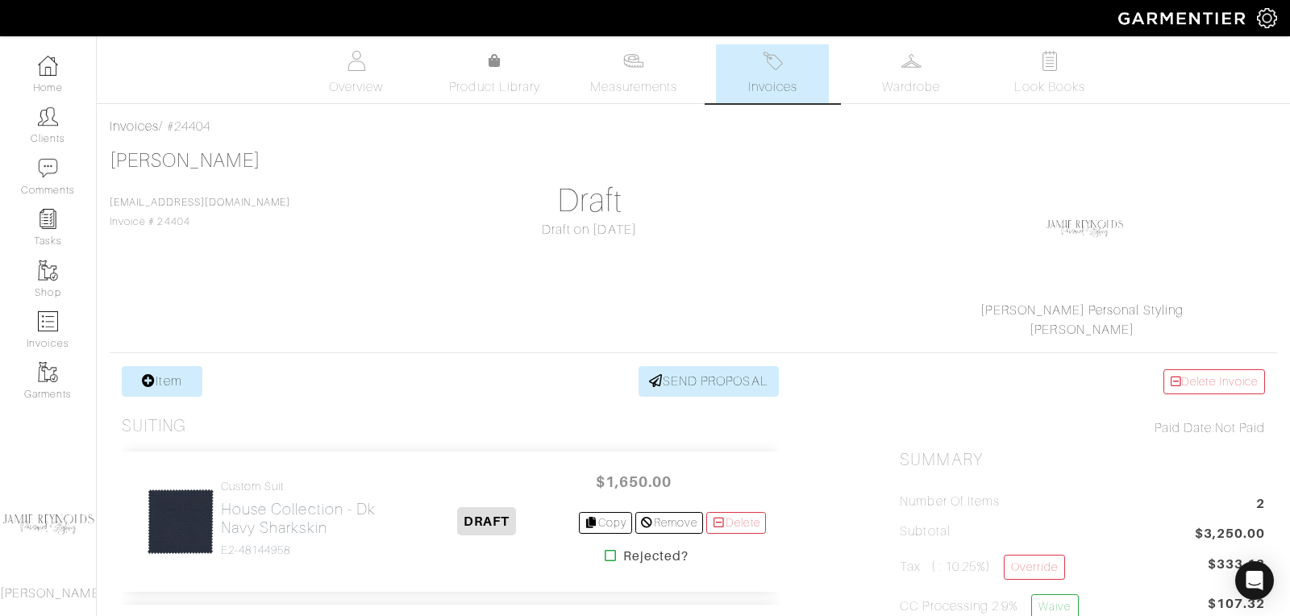
click at [762, 83] on span "Invoices" at bounding box center [772, 86] width 49 height 19
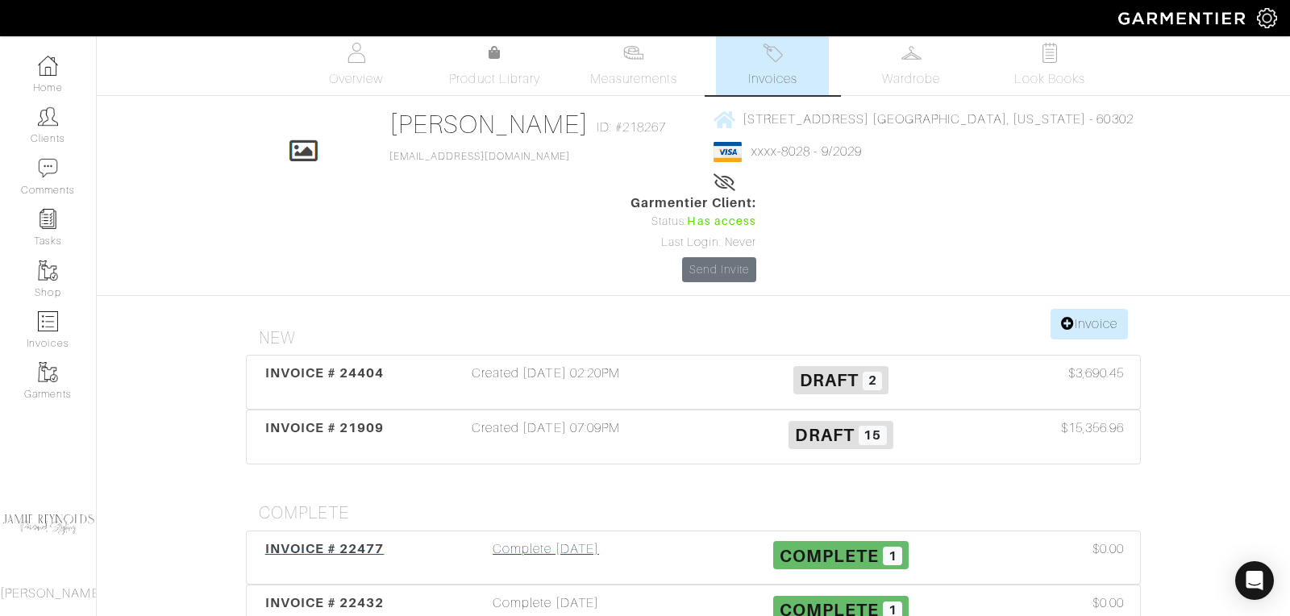
scroll to position [326, 0]
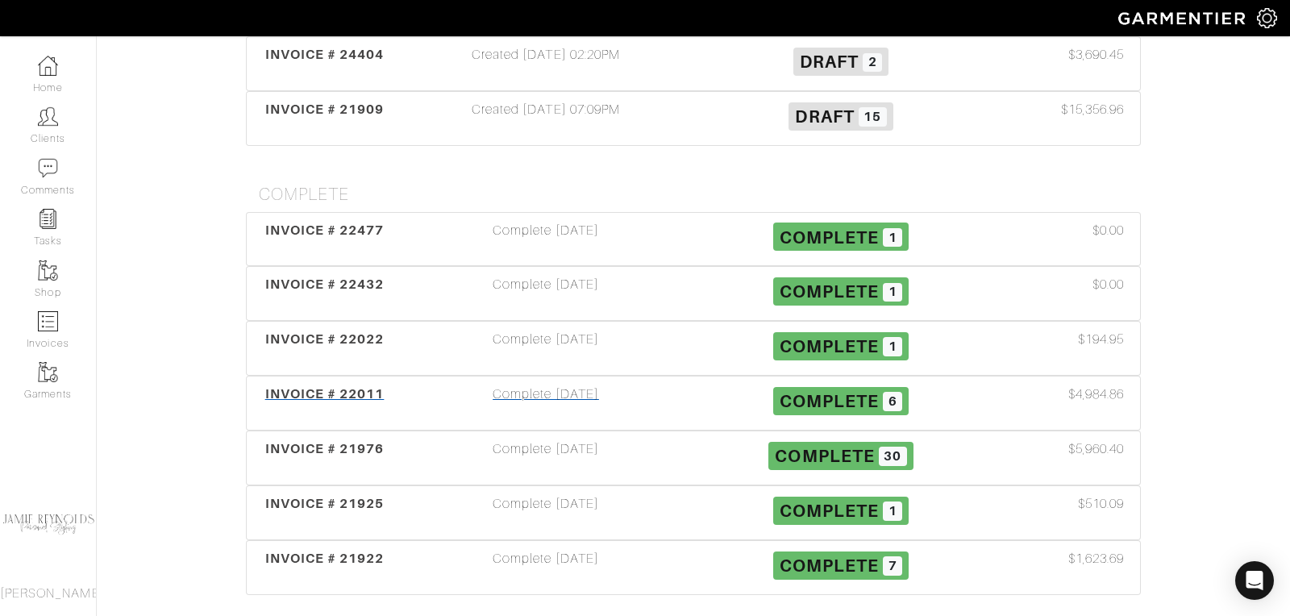
click at [346, 386] on span "INVOICE # 22011" at bounding box center [324, 393] width 119 height 15
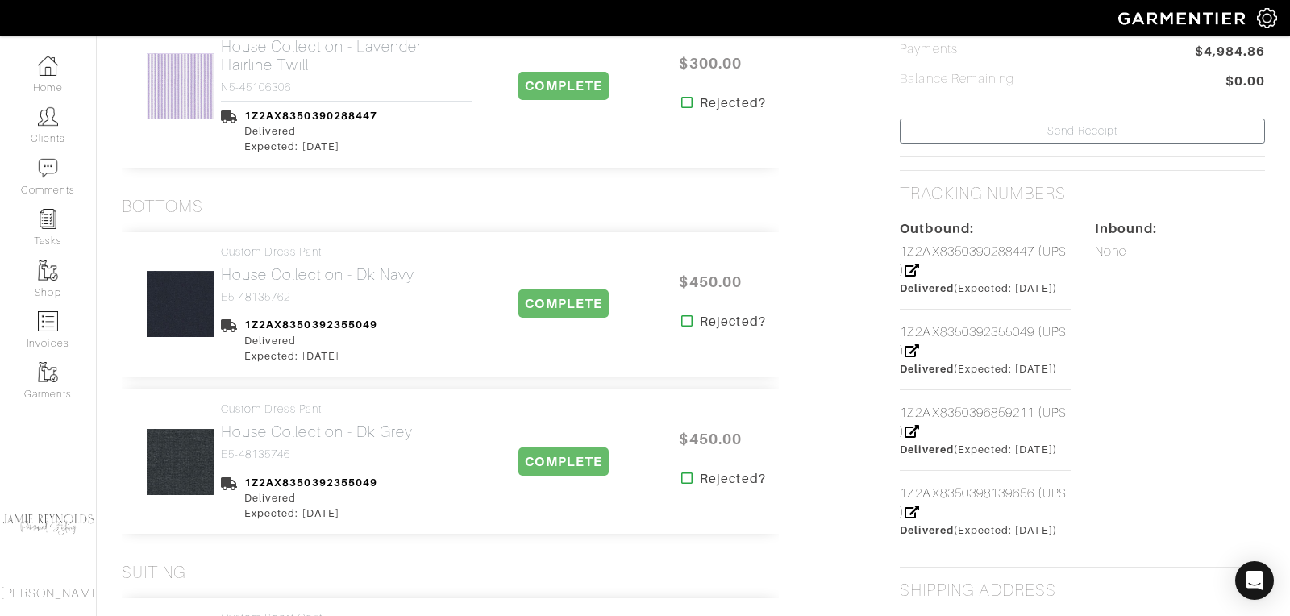
scroll to position [615, 0]
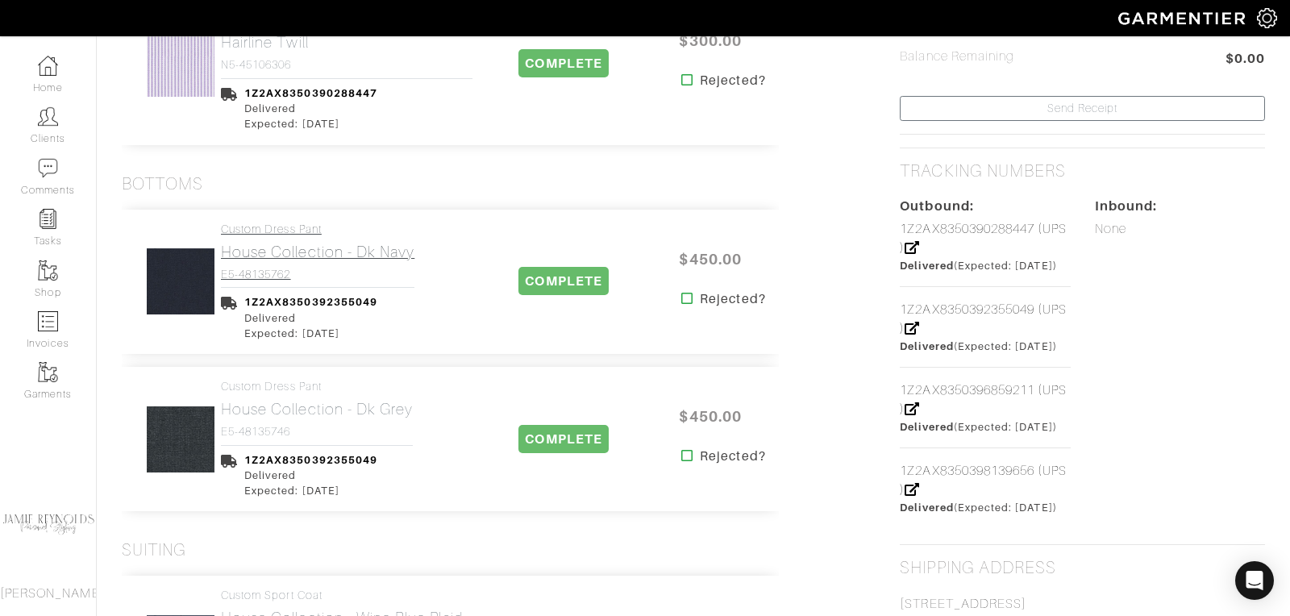
click at [328, 246] on h2 "House Collection - Dk Navy" at bounding box center [317, 252] width 193 height 19
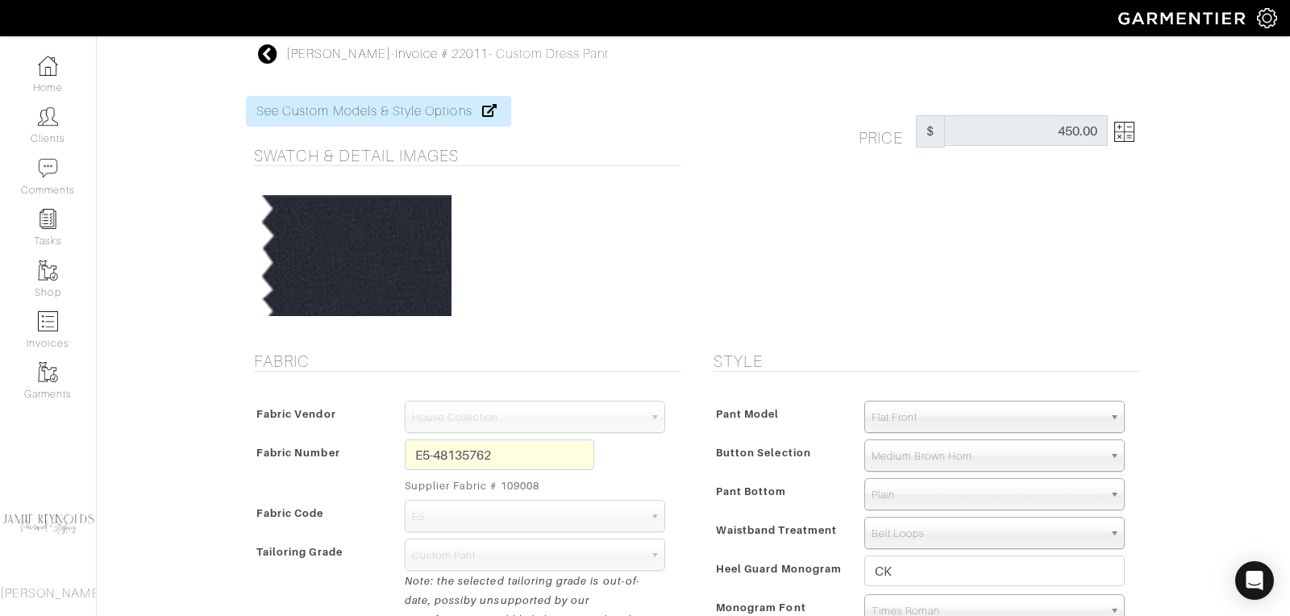
click at [263, 56] on icon at bounding box center [268, 53] width 20 height 19
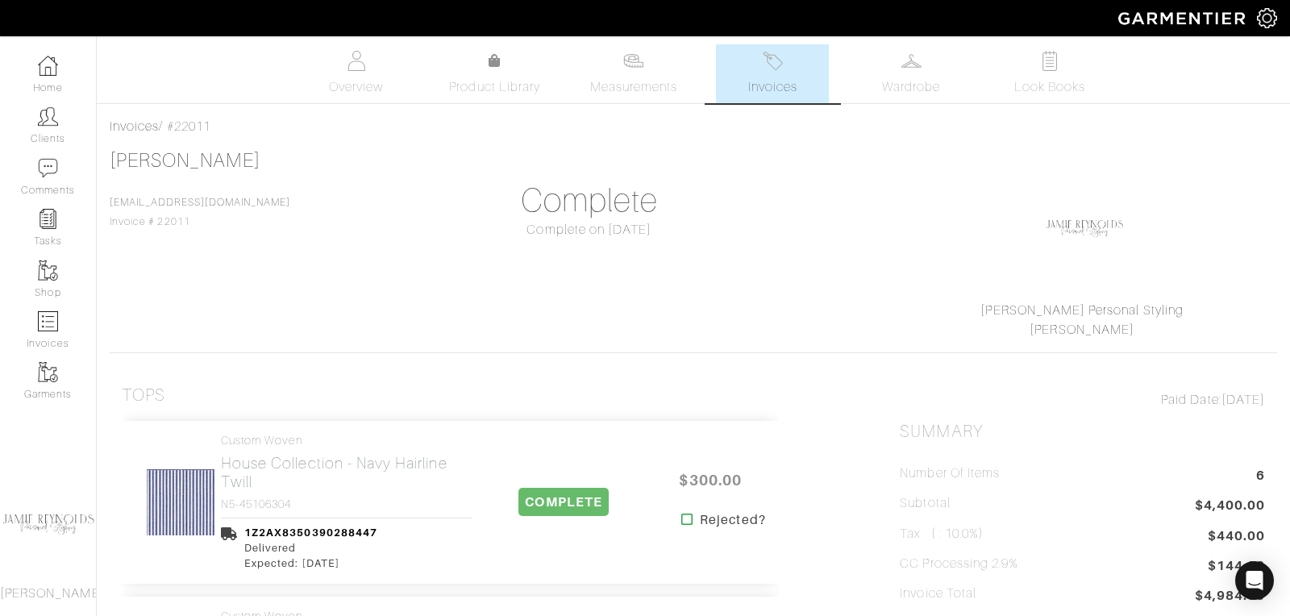
click at [770, 80] on span "Invoices" at bounding box center [772, 86] width 49 height 19
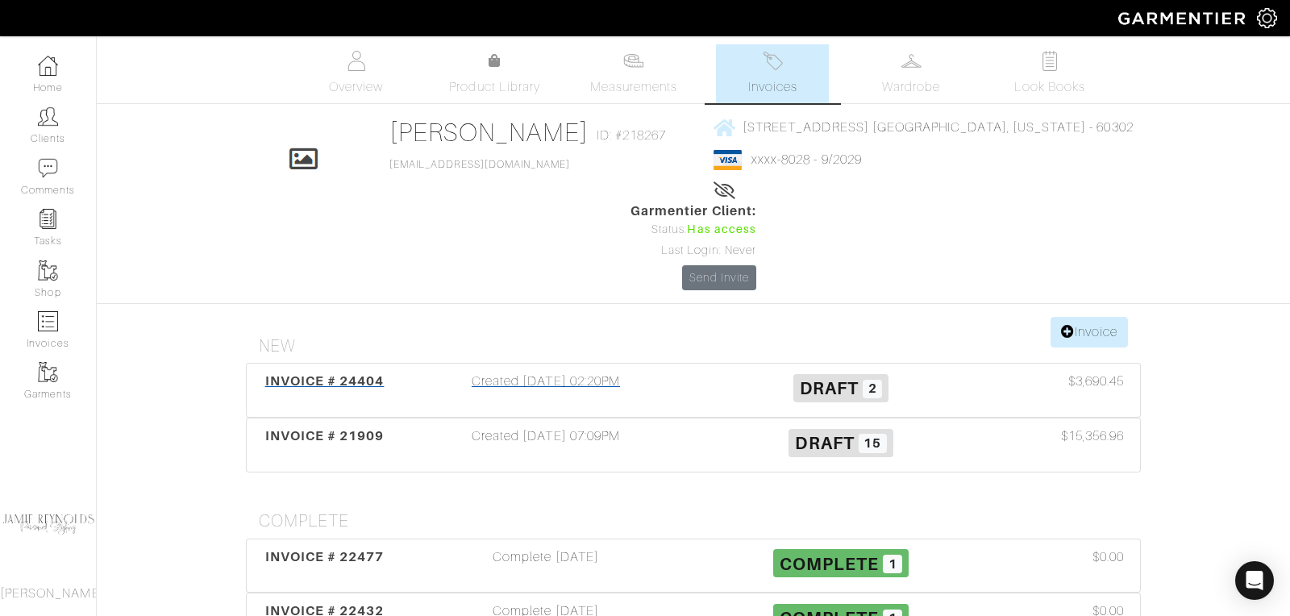
click at [357, 373] on span "INVOICE # 24404" at bounding box center [324, 380] width 119 height 15
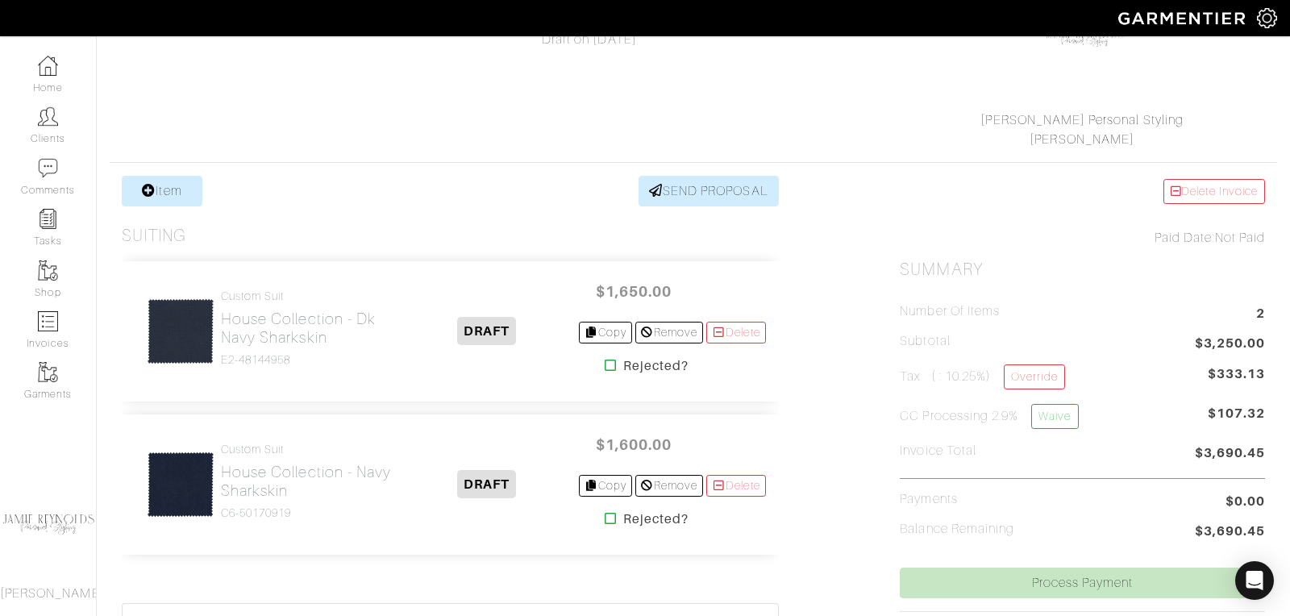
scroll to position [218, 0]
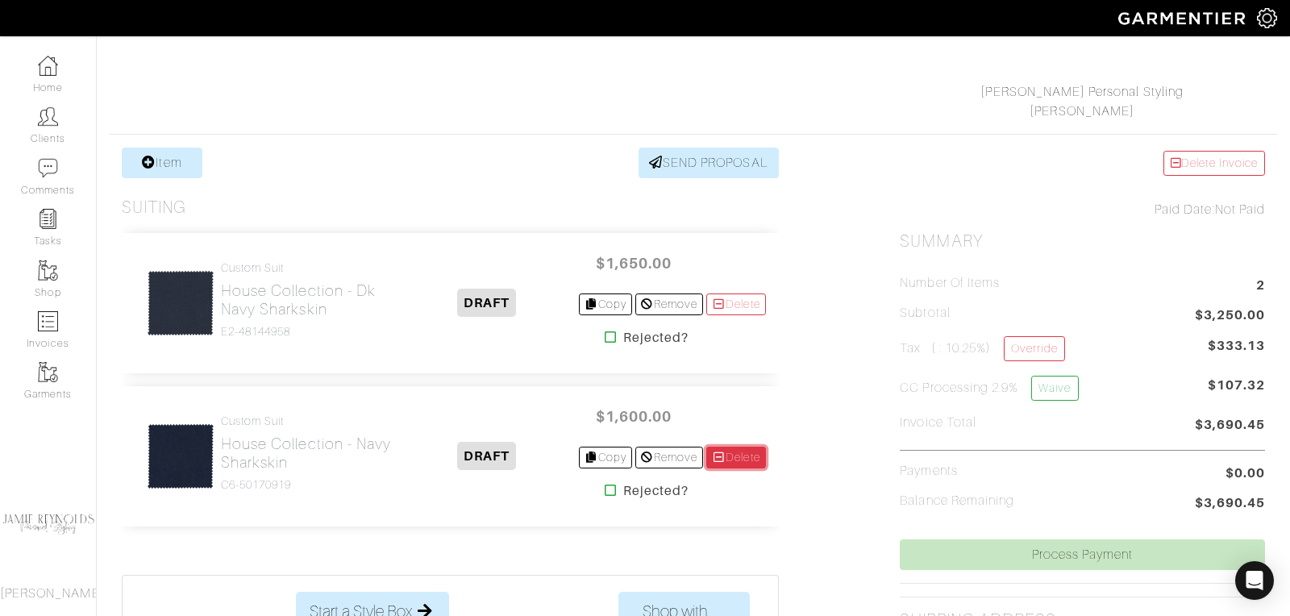
click at [740, 450] on link "Delete" at bounding box center [736, 457] width 60 height 22
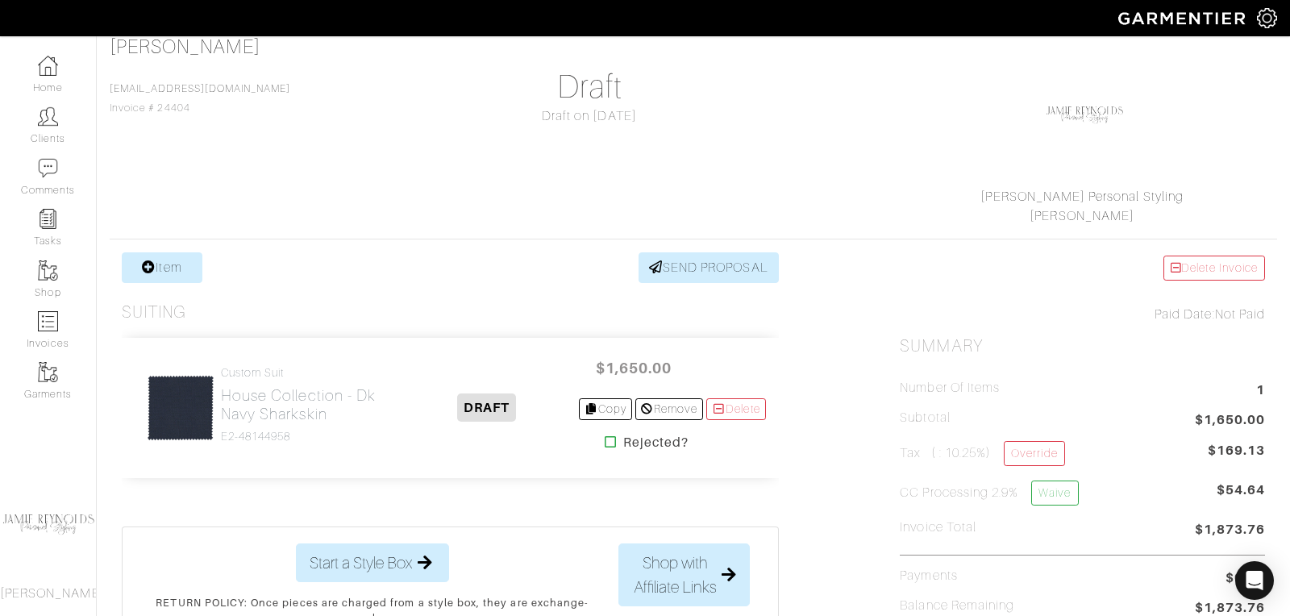
scroll to position [135, 0]
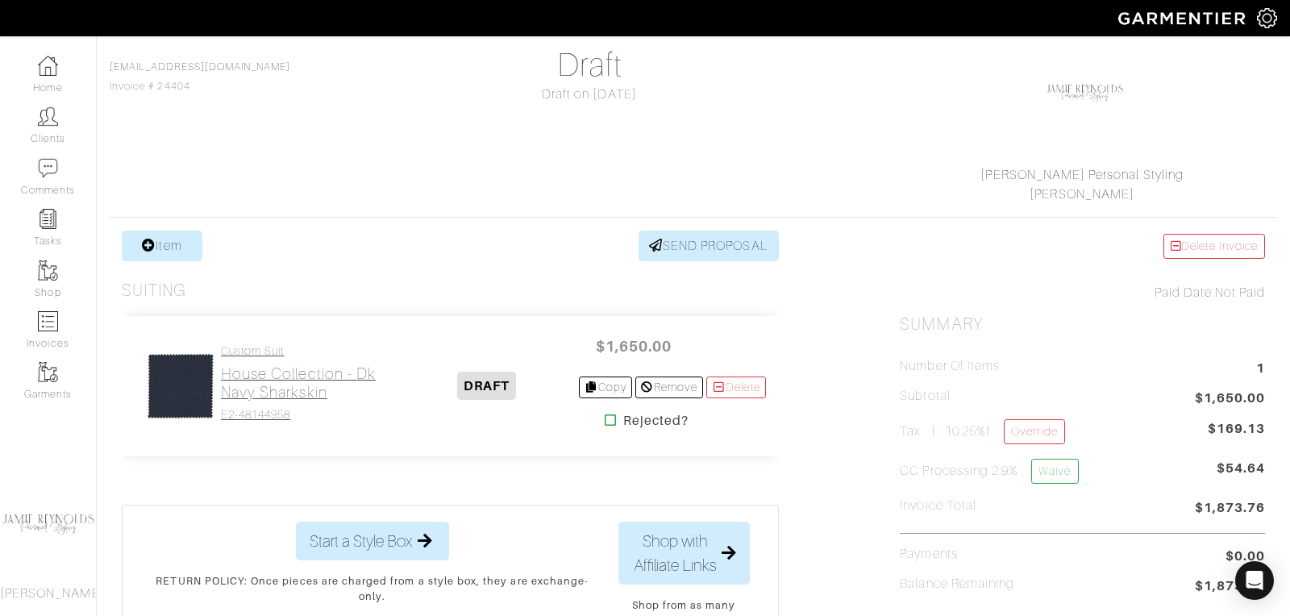
click at [287, 379] on h2 "House Collection - Dk Navy Sharkskin" at bounding box center [308, 382] width 175 height 37
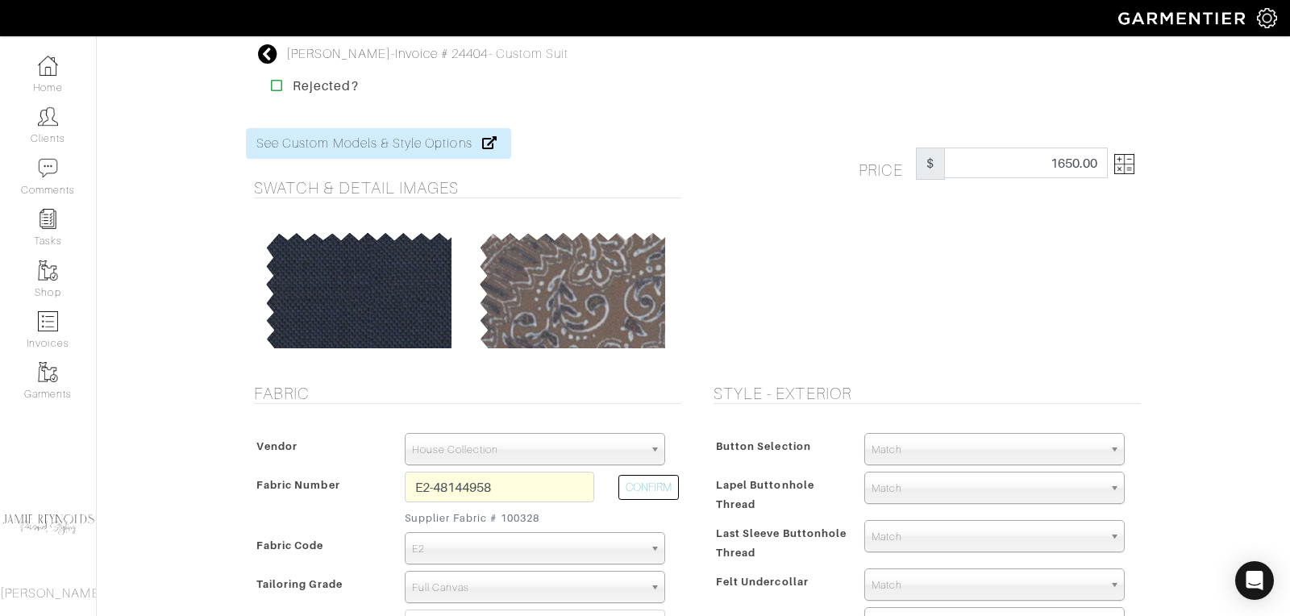
click at [263, 53] on icon at bounding box center [268, 53] width 20 height 19
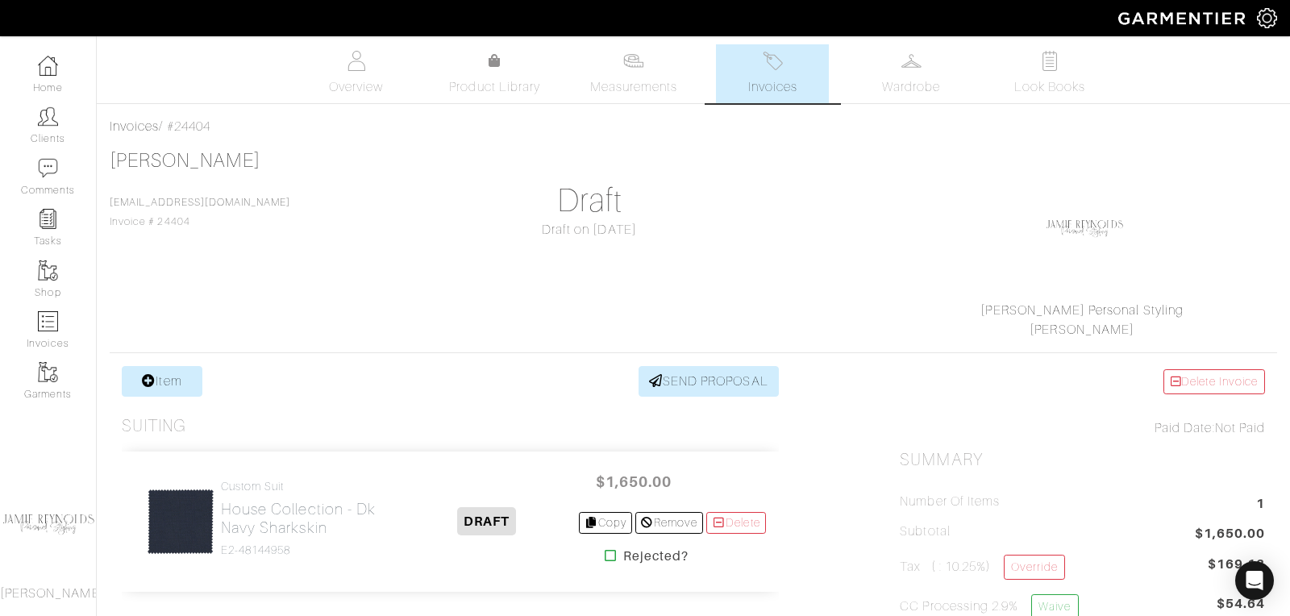
click at [802, 85] on link "Invoices" at bounding box center [772, 73] width 113 height 59
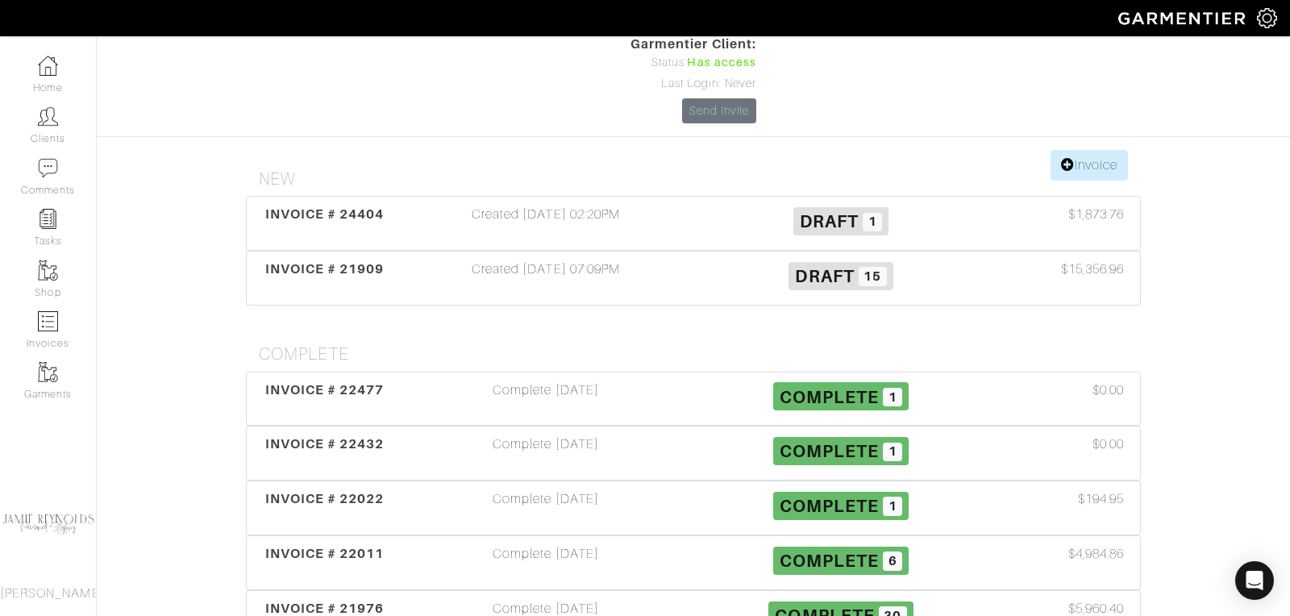
scroll to position [326, 0]
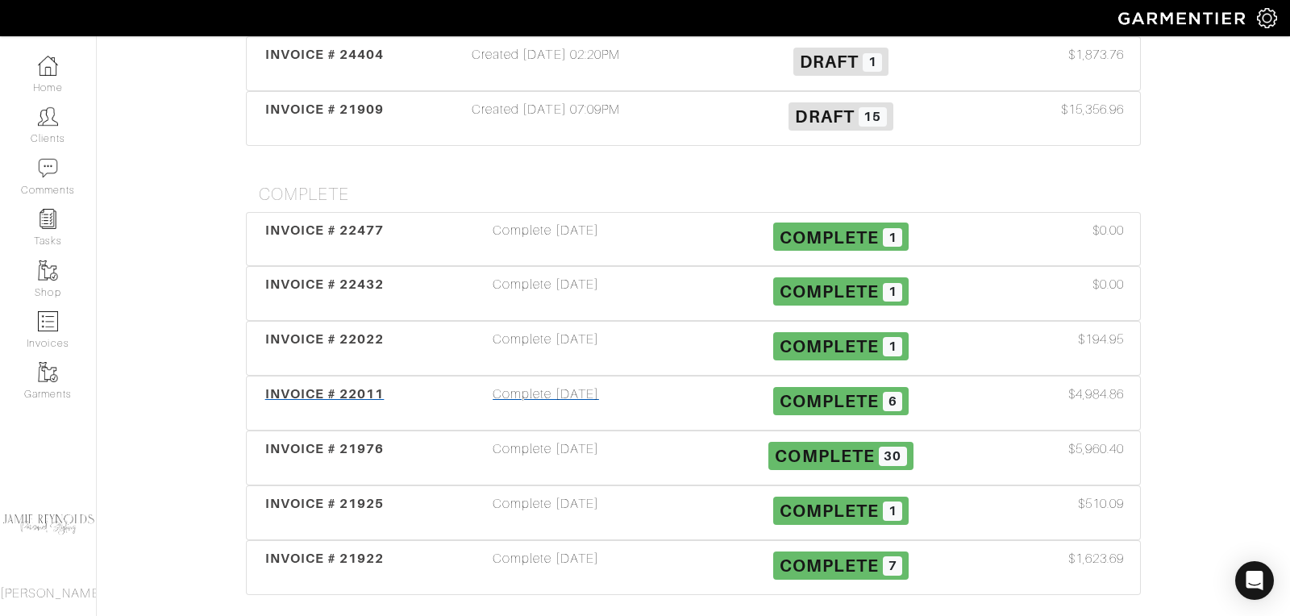
click at [363, 386] on span "INVOICE # 22011" at bounding box center [324, 393] width 119 height 15
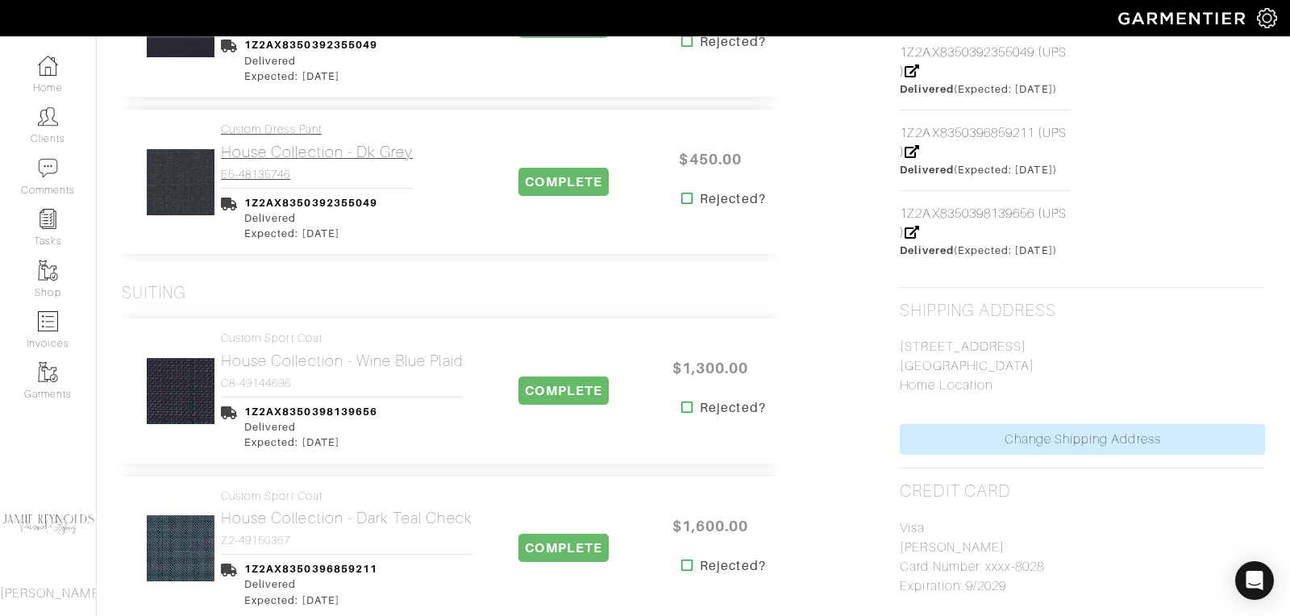
scroll to position [1064, 0]
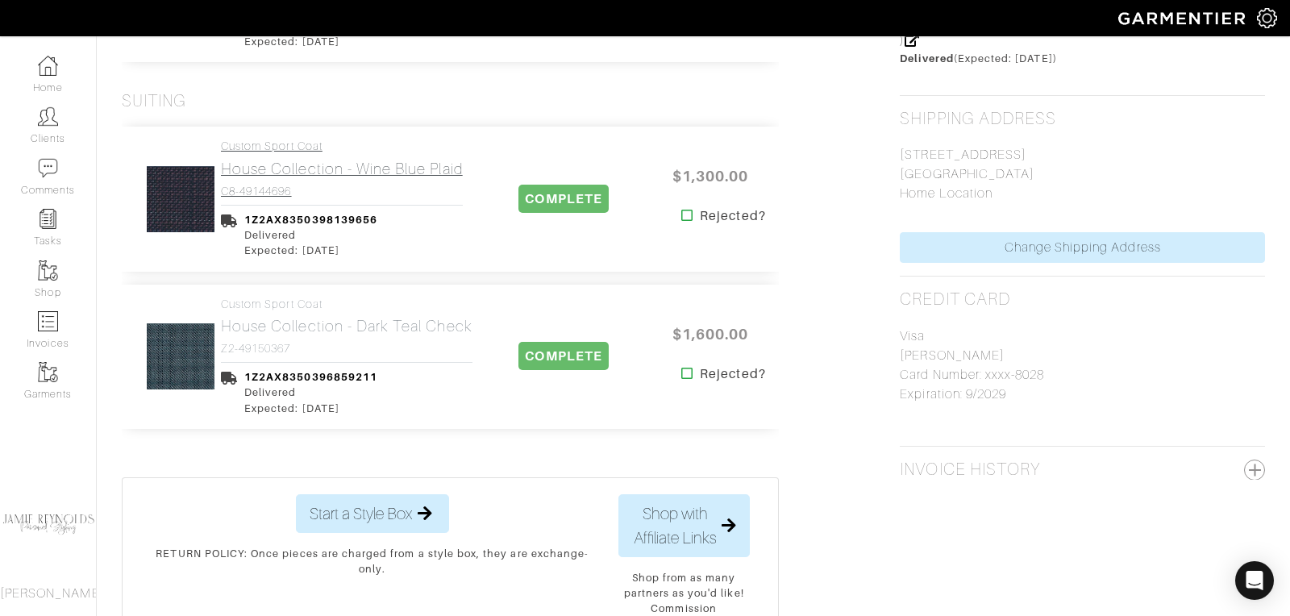
click at [318, 178] on link "Custom Sport Coat House Collection - Wine Blue Plaid C8-49144696" at bounding box center [342, 168] width 242 height 59
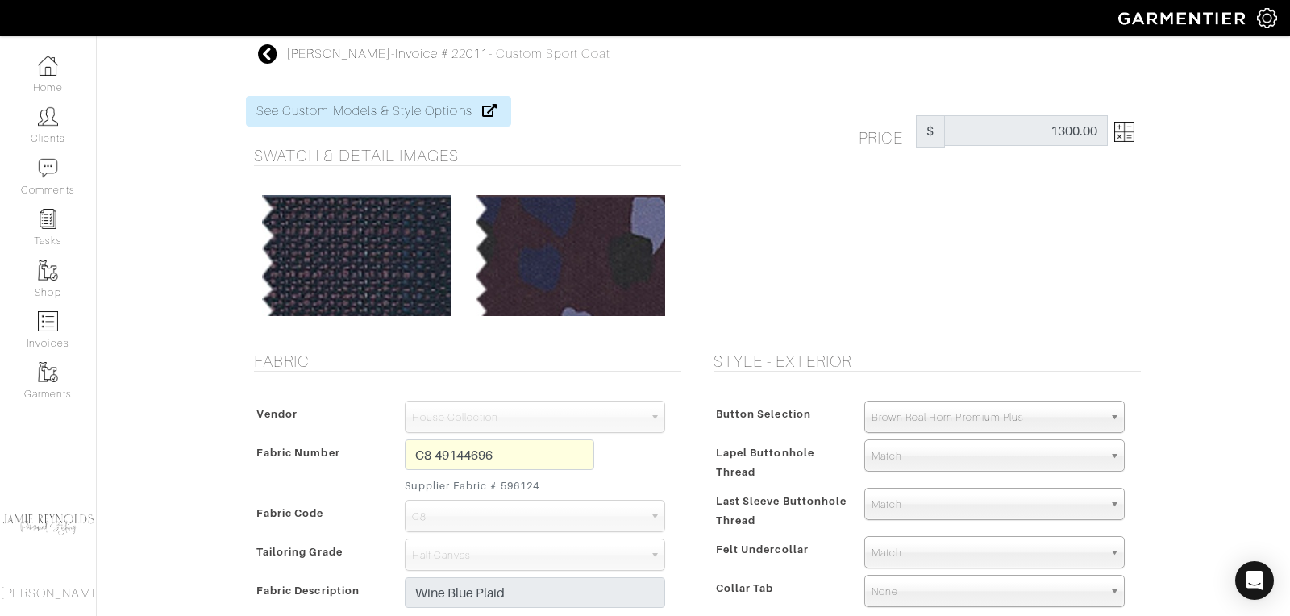
click at [272, 54] on icon at bounding box center [268, 53] width 20 height 19
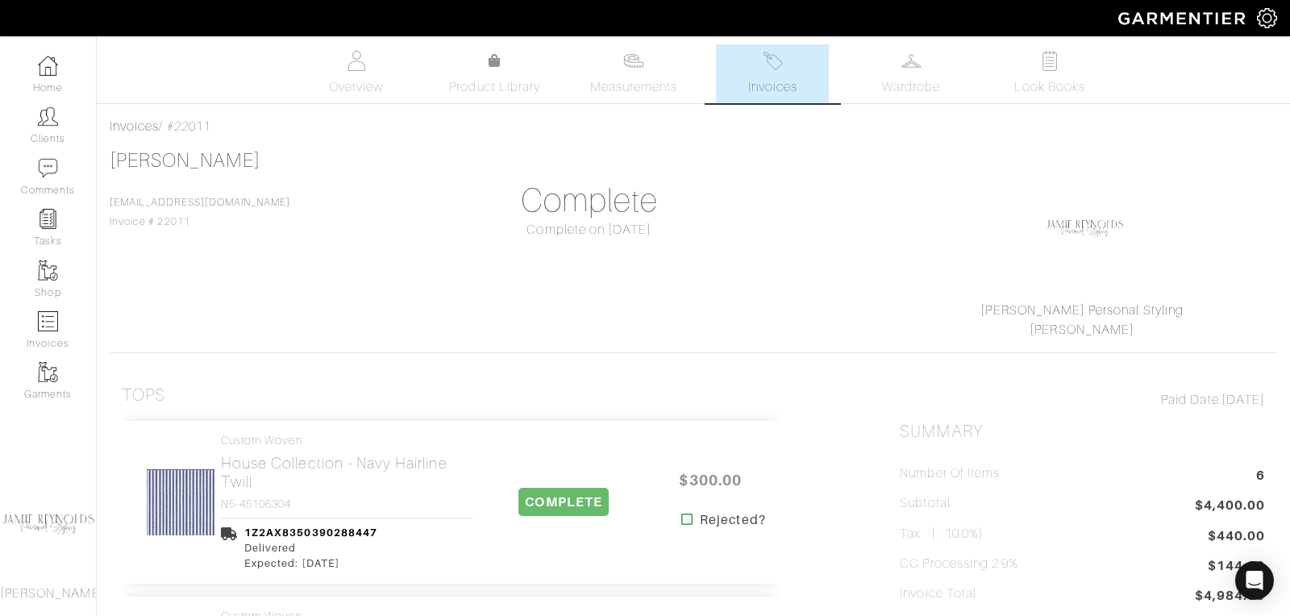
click at [767, 64] on img at bounding box center [772, 61] width 20 height 20
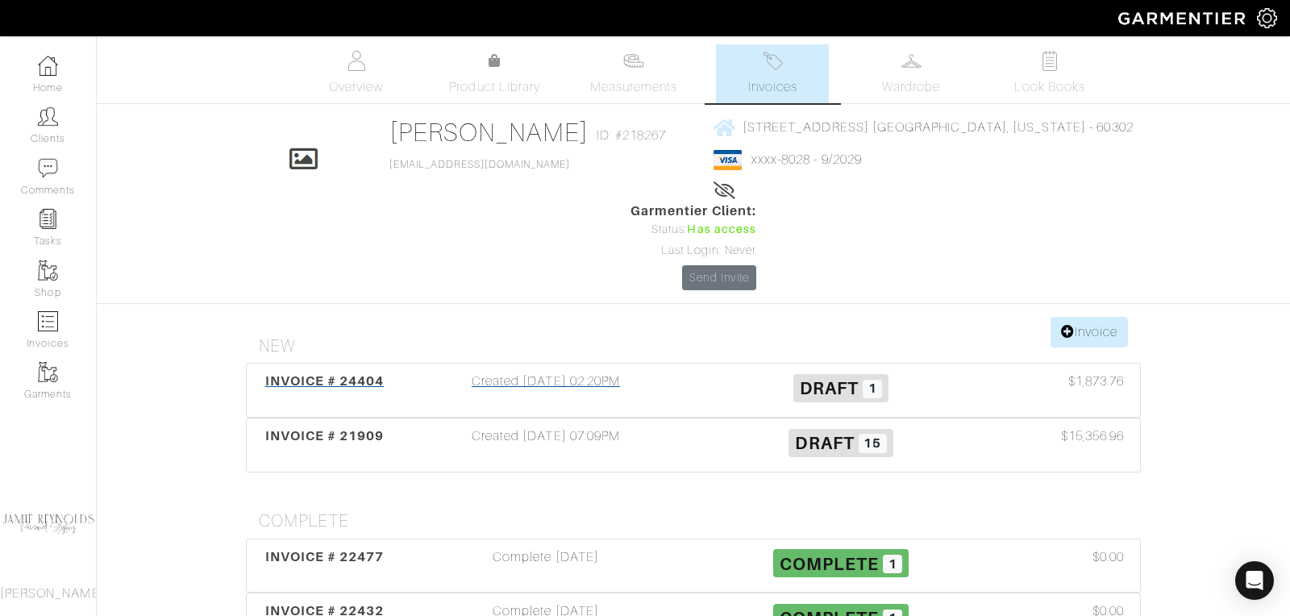
click at [318, 373] on span "INVOICE # 24404" at bounding box center [324, 380] width 119 height 15
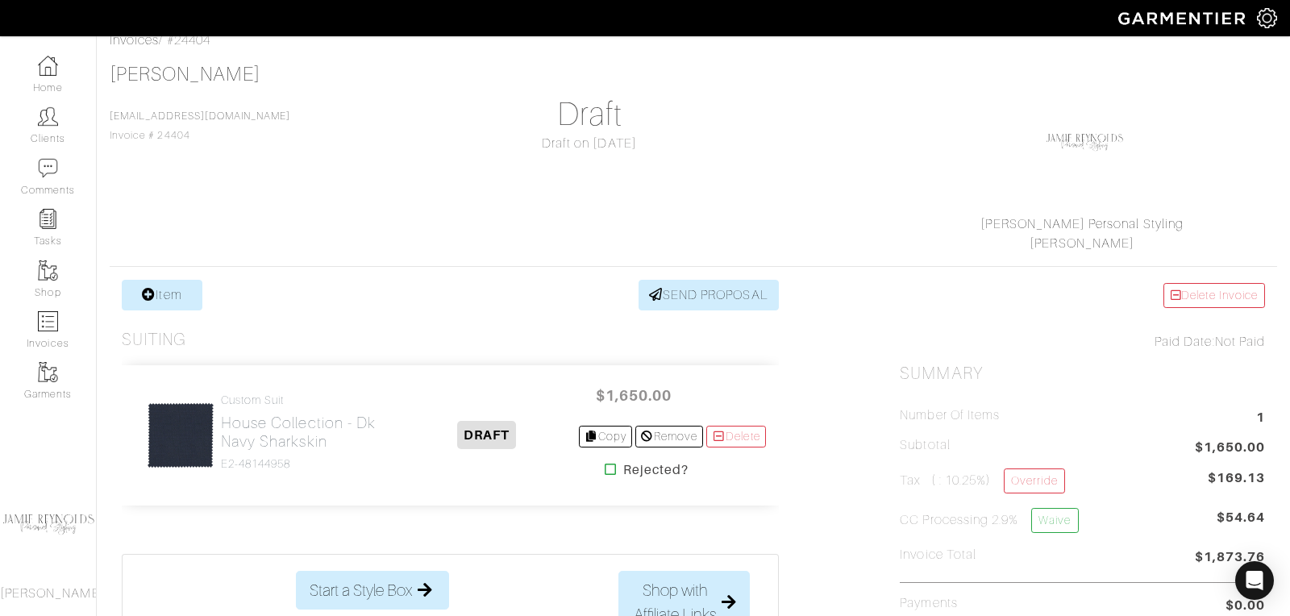
scroll to position [100, 0]
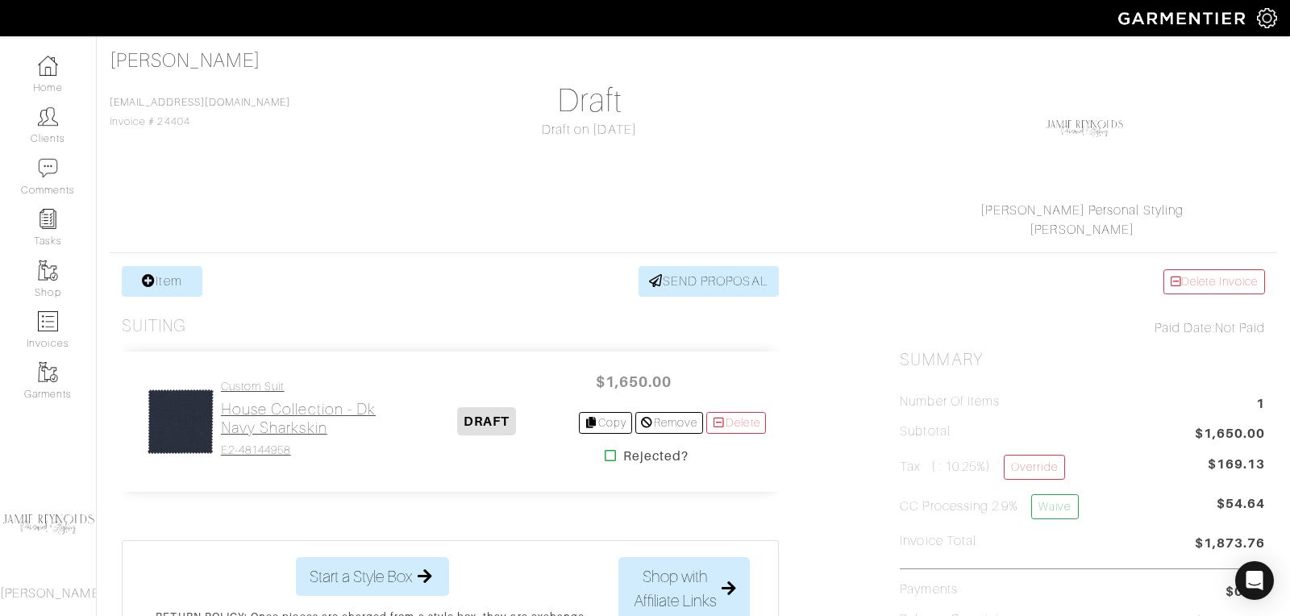
click at [314, 415] on h2 "House Collection - Dk Navy Sharkskin" at bounding box center [308, 418] width 175 height 37
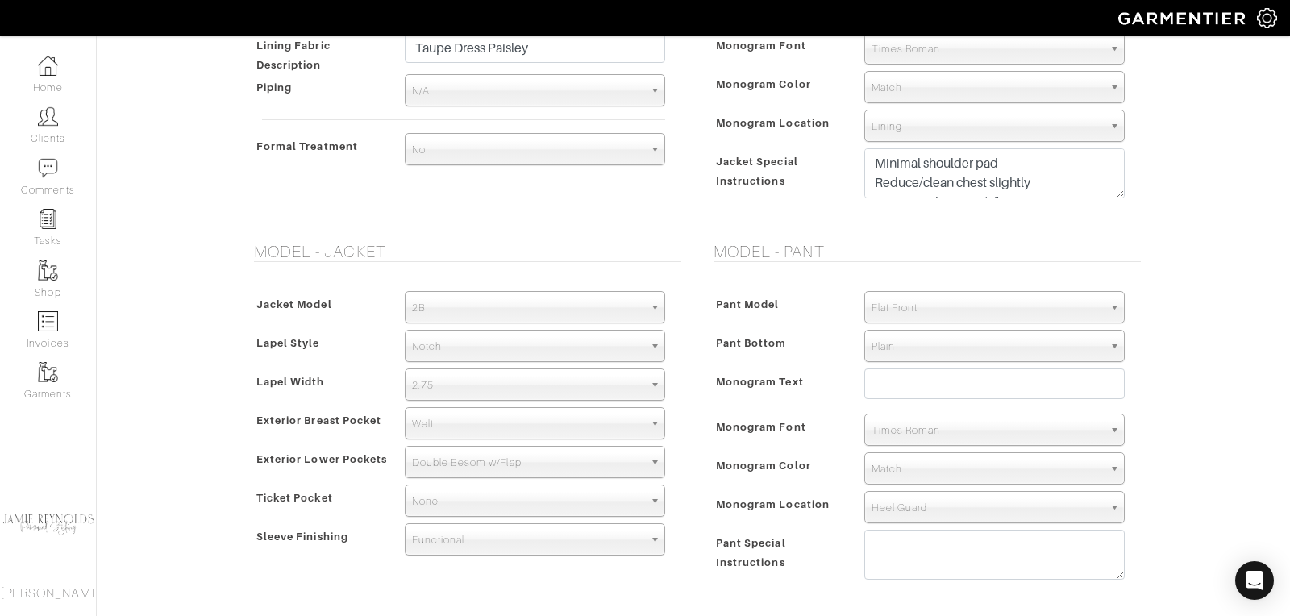
scroll to position [775, 0]
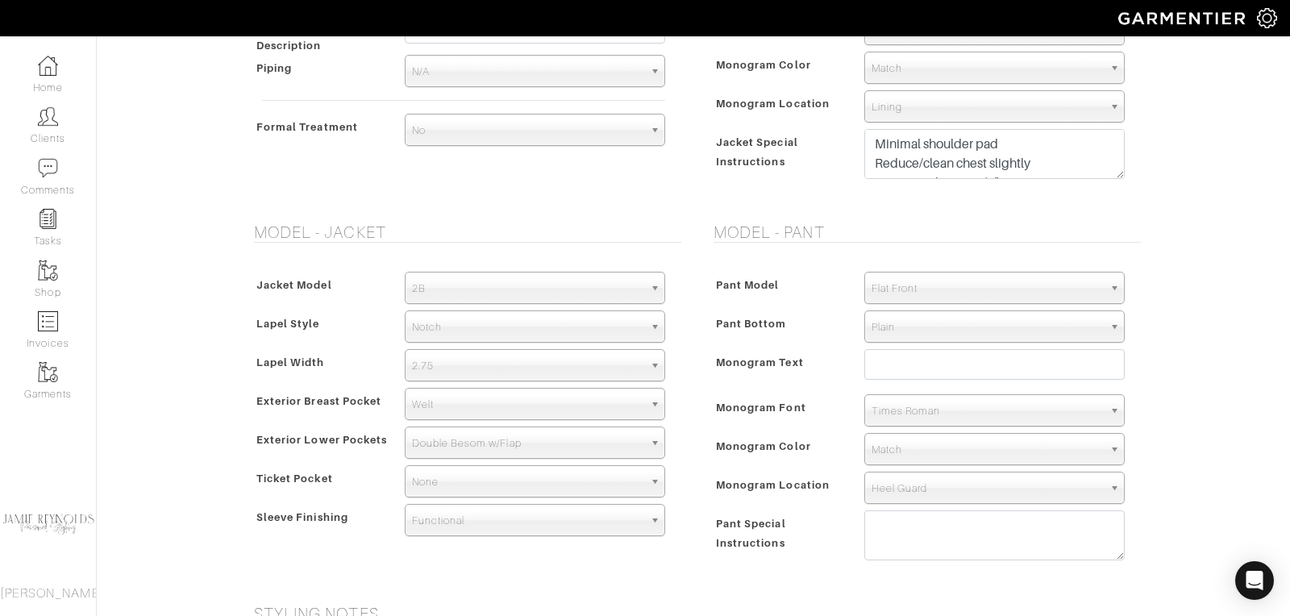
click at [450, 364] on span "2.75" at bounding box center [527, 366] width 231 height 32
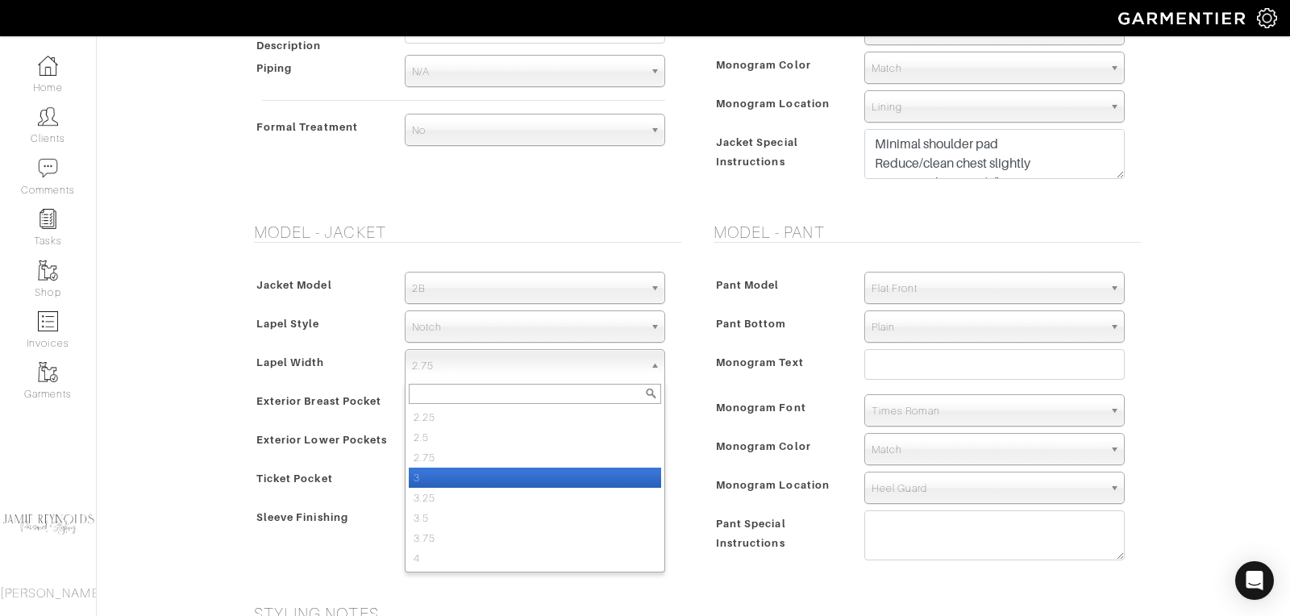
click at [442, 473] on li "3" at bounding box center [535, 477] width 252 height 20
select select "3"
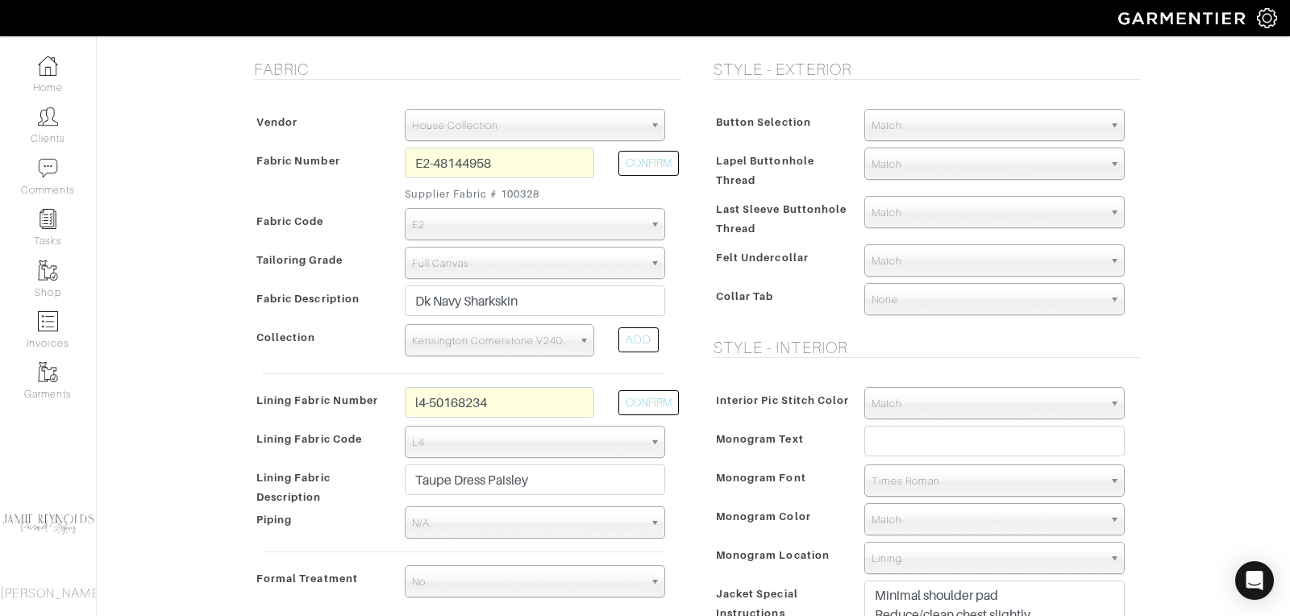
scroll to position [318, 0]
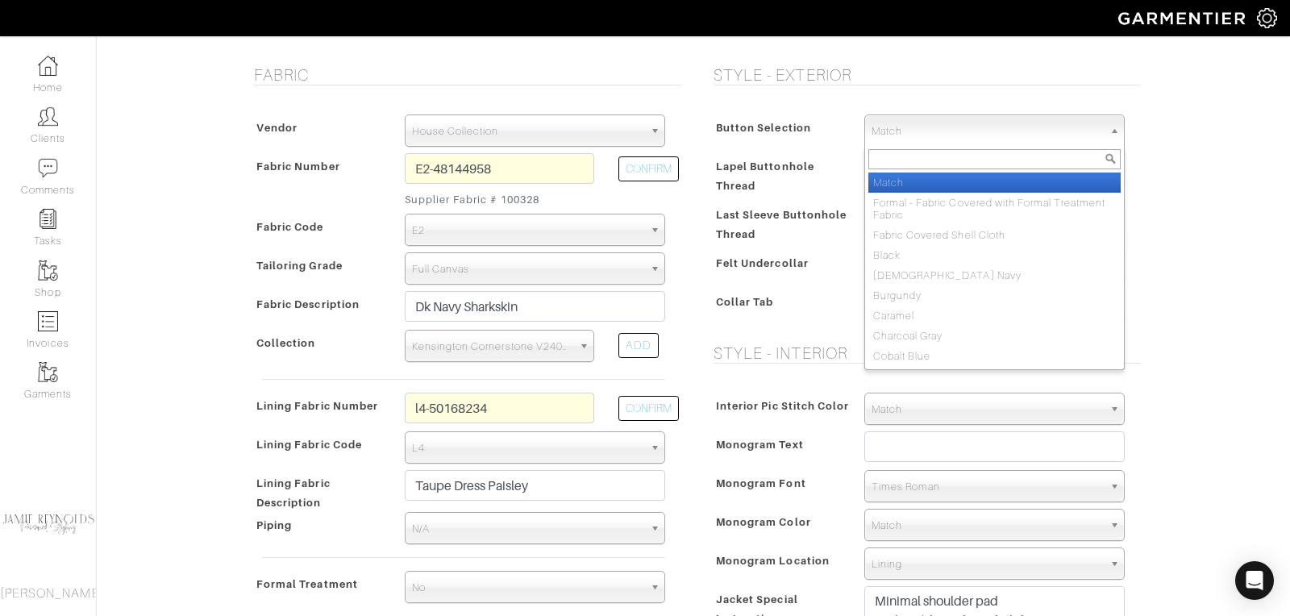
click at [903, 133] on span "Match" at bounding box center [986, 131] width 231 height 32
type input "b"
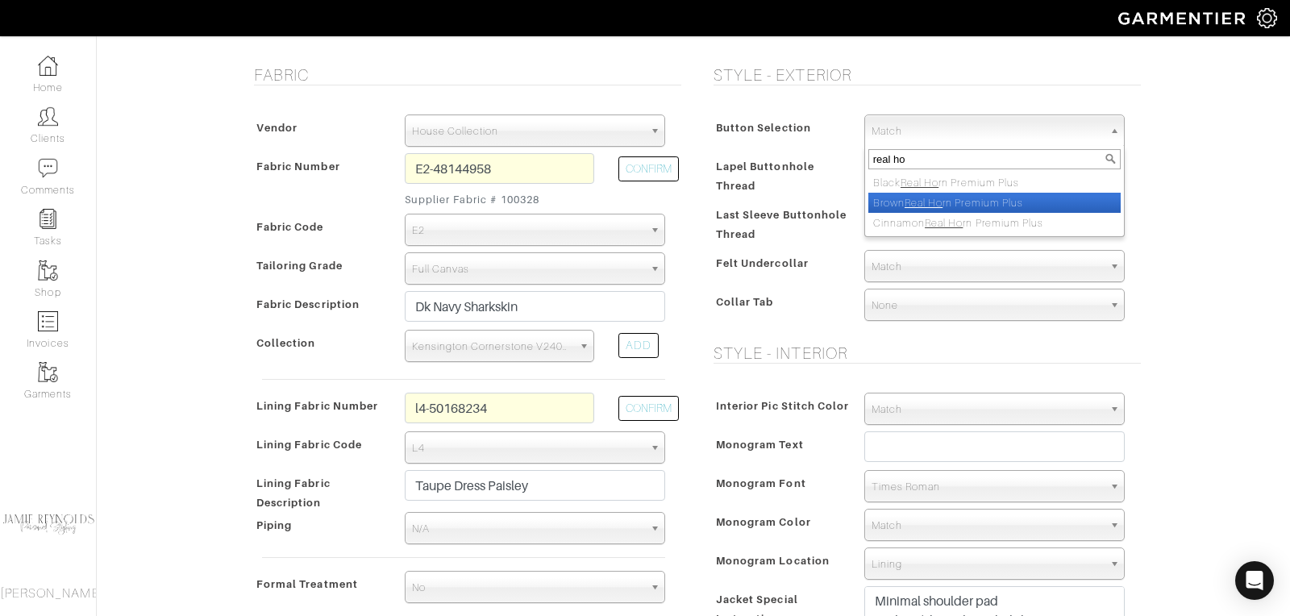
type input "real ho"
click at [930, 200] on em "Real Ho" at bounding box center [923, 203] width 38 height 12
select select "160"
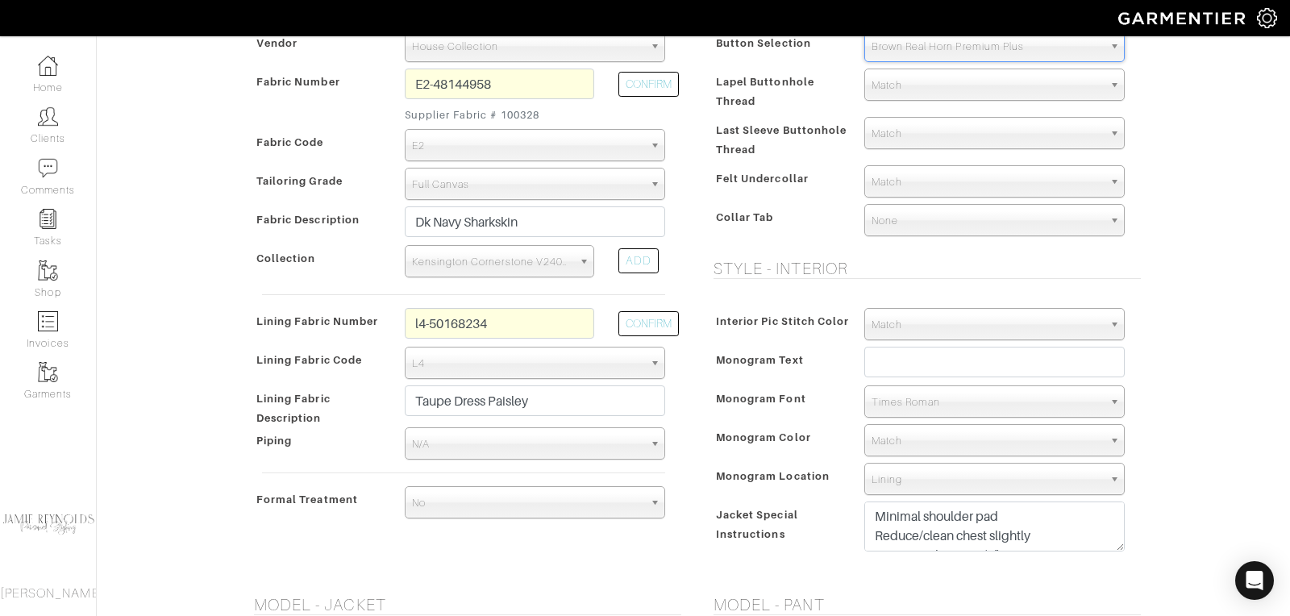
scroll to position [404, 0]
click at [484, 317] on input "l4-50168234" at bounding box center [499, 322] width 189 height 31
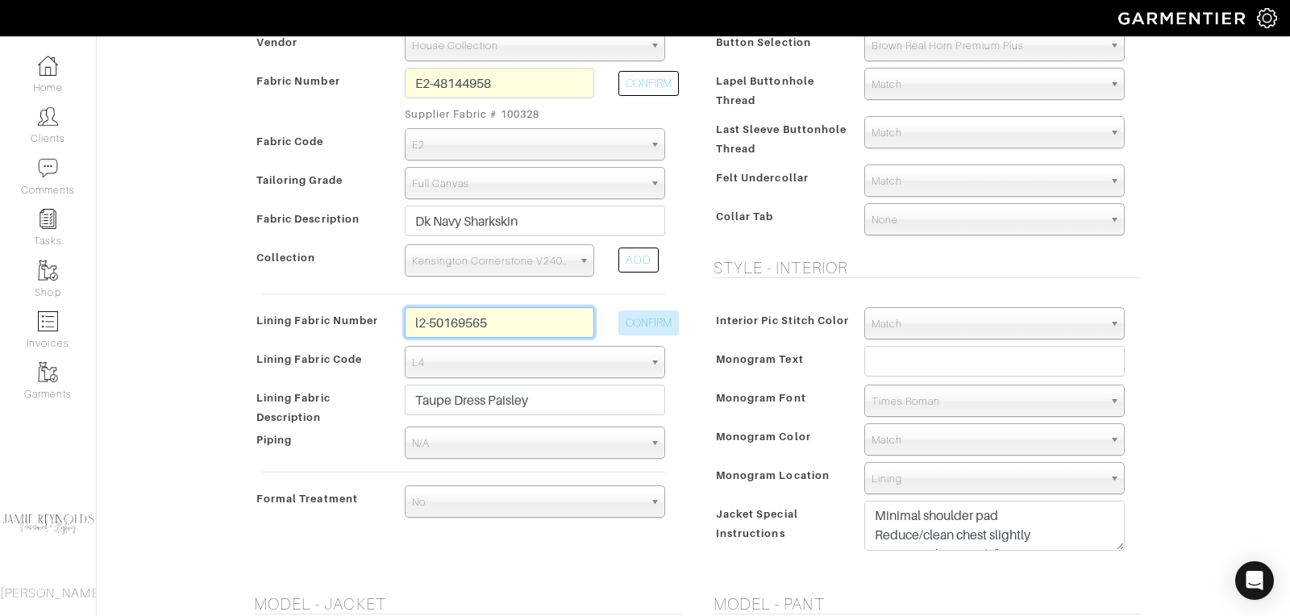
type input "l2-50169565"
click at [632, 330] on button "CONFIRM" at bounding box center [648, 322] width 60 height 25
select select "6294"
type input "Navy Small Floral"
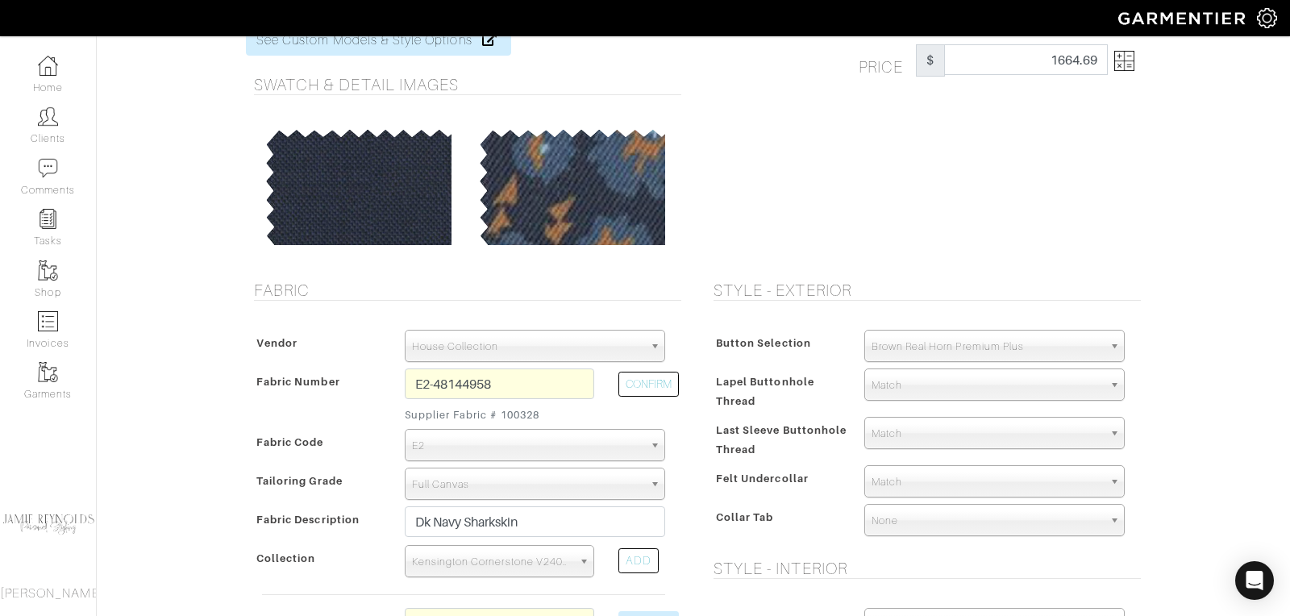
scroll to position [0, 0]
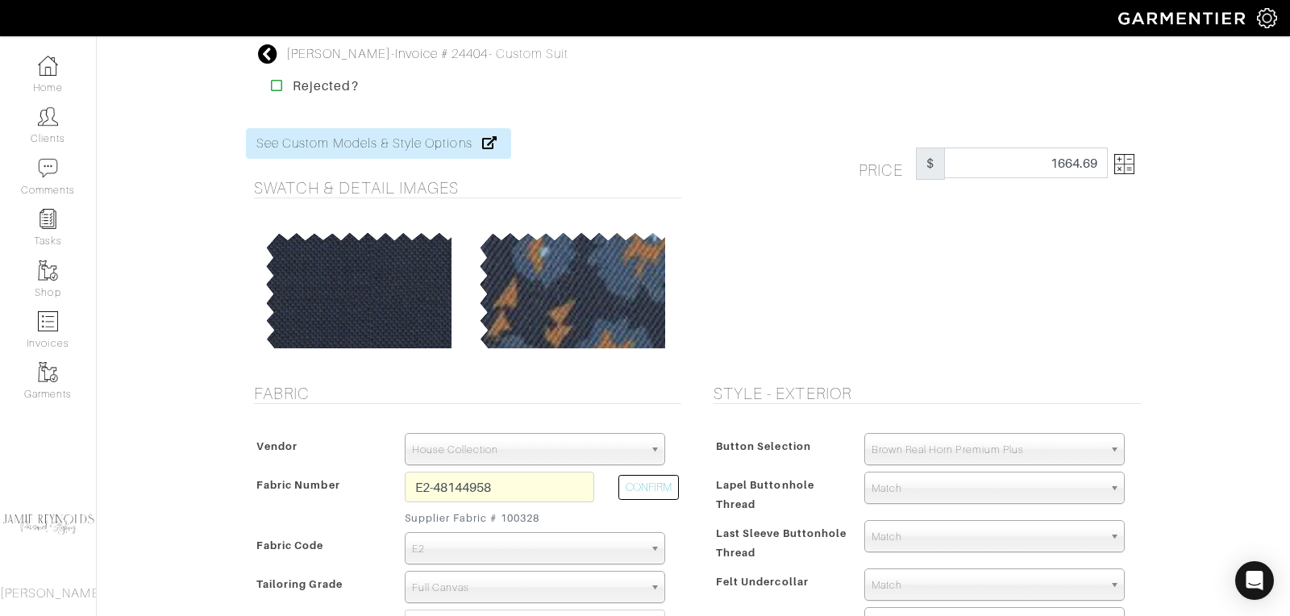
click at [1129, 170] on img at bounding box center [1124, 164] width 20 height 20
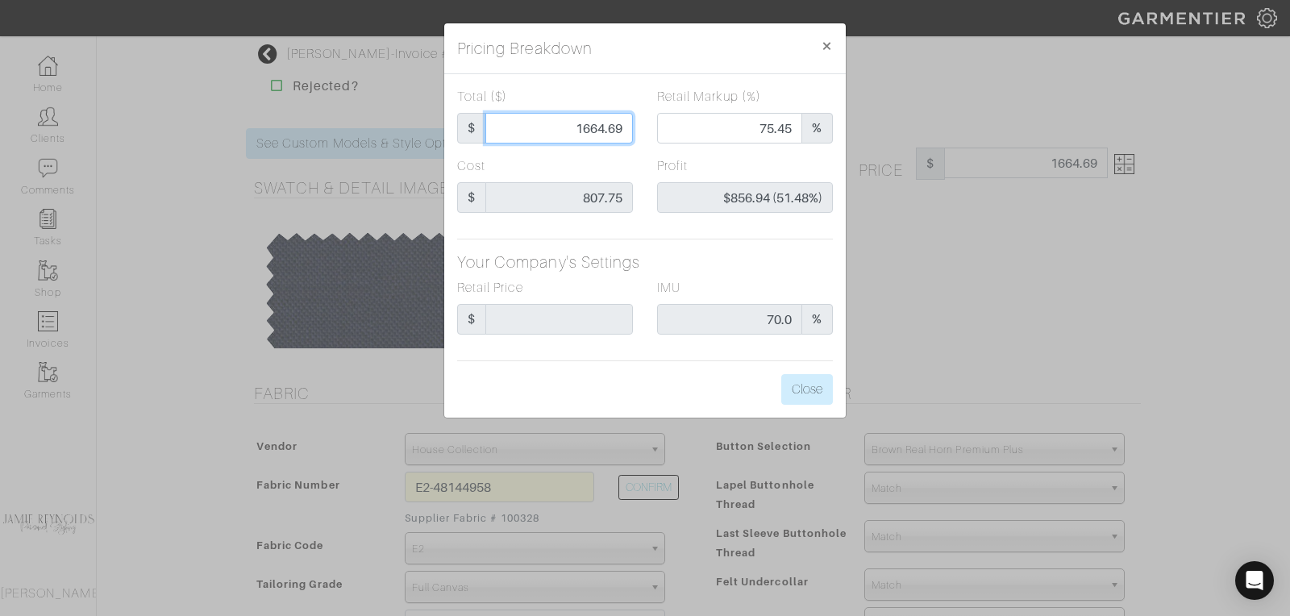
click at [593, 131] on input "1664.69" at bounding box center [558, 128] width 147 height 31
type input "1"
type input "0.00"
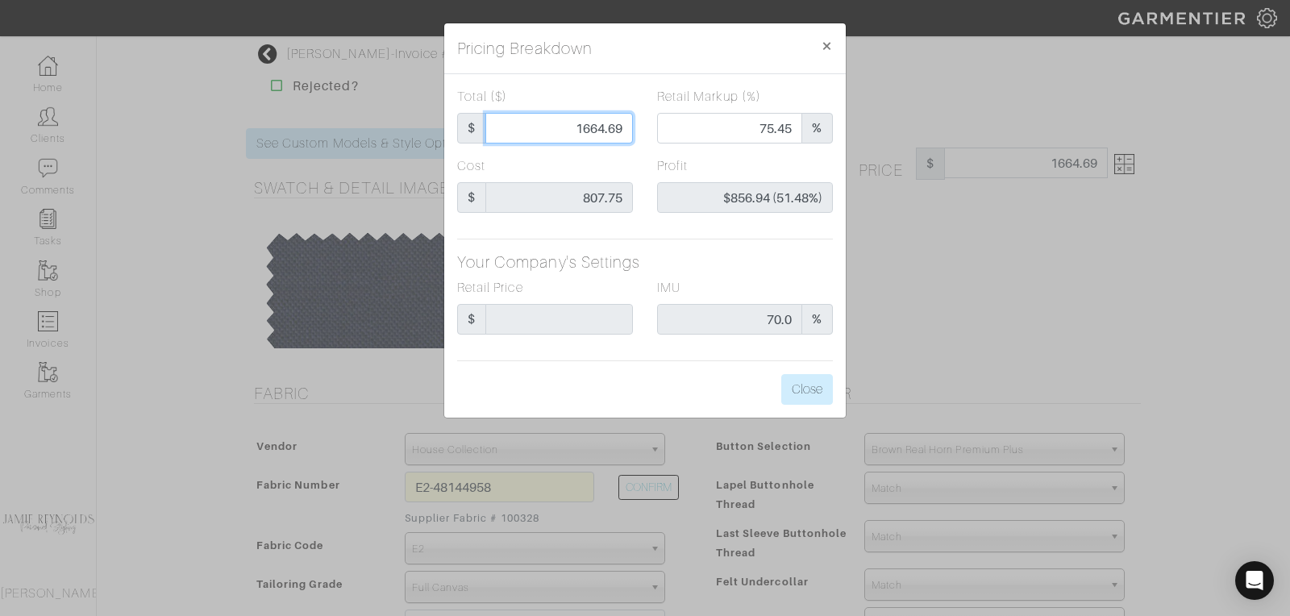
type input "-$806.75 (-80675.00%)"
type input "16"
type input "-$791.75 (-4948.44%)"
type input "165"
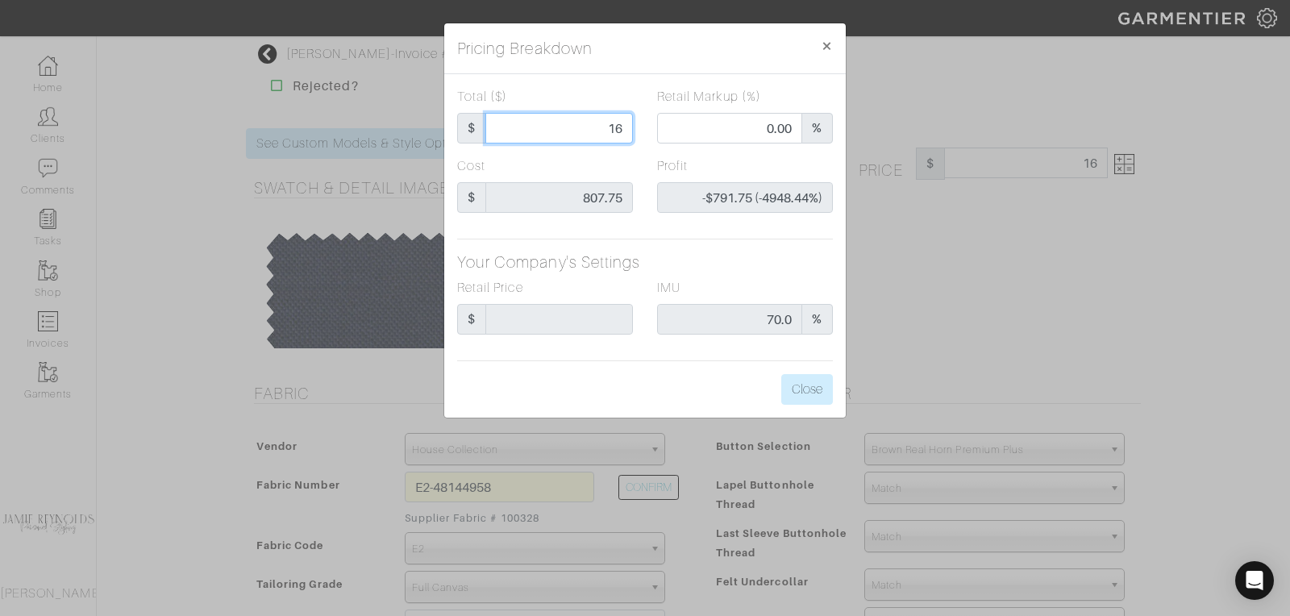
type input "165"
type input "-$642.75 (-389.55%)"
type input "1650"
type input "75.45"
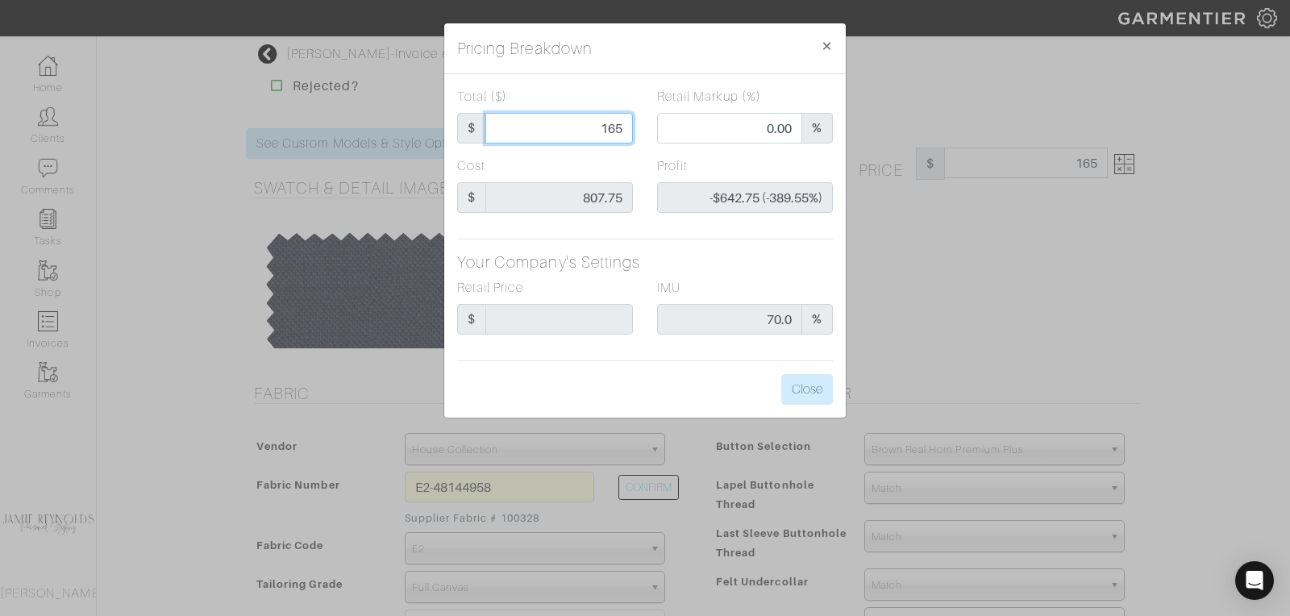
type input "$842.25 (51.05%)"
type input "1650"
type input "1650.00"
click at [812, 384] on button "Close" at bounding box center [807, 389] width 52 height 31
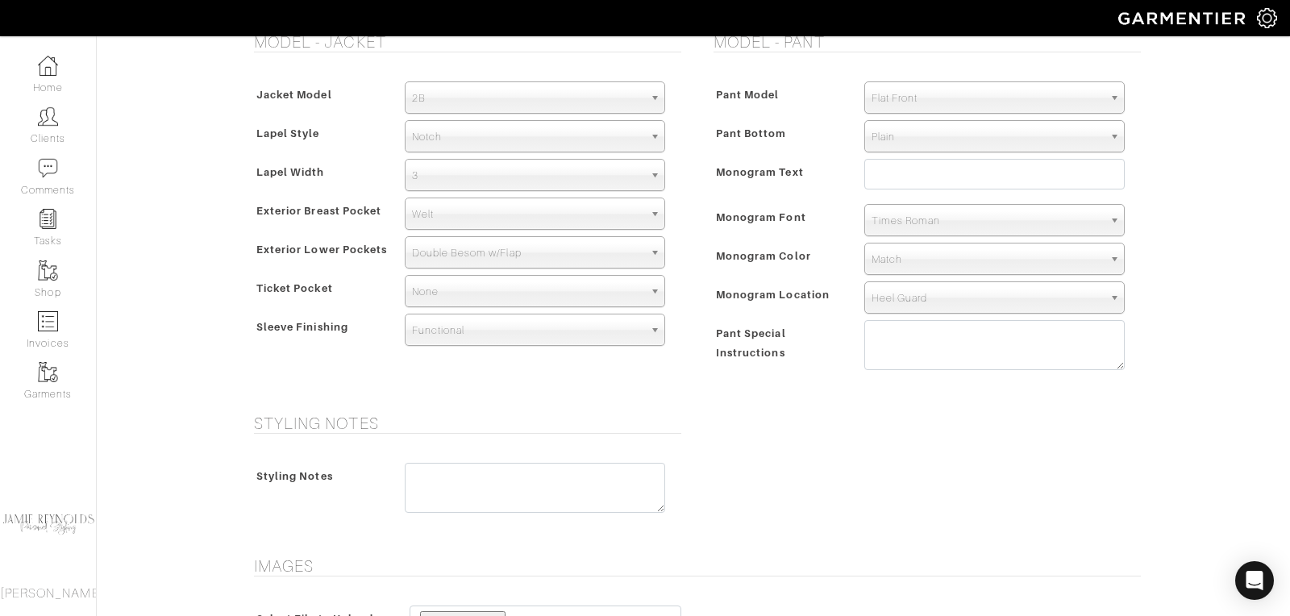
scroll to position [1229, 0]
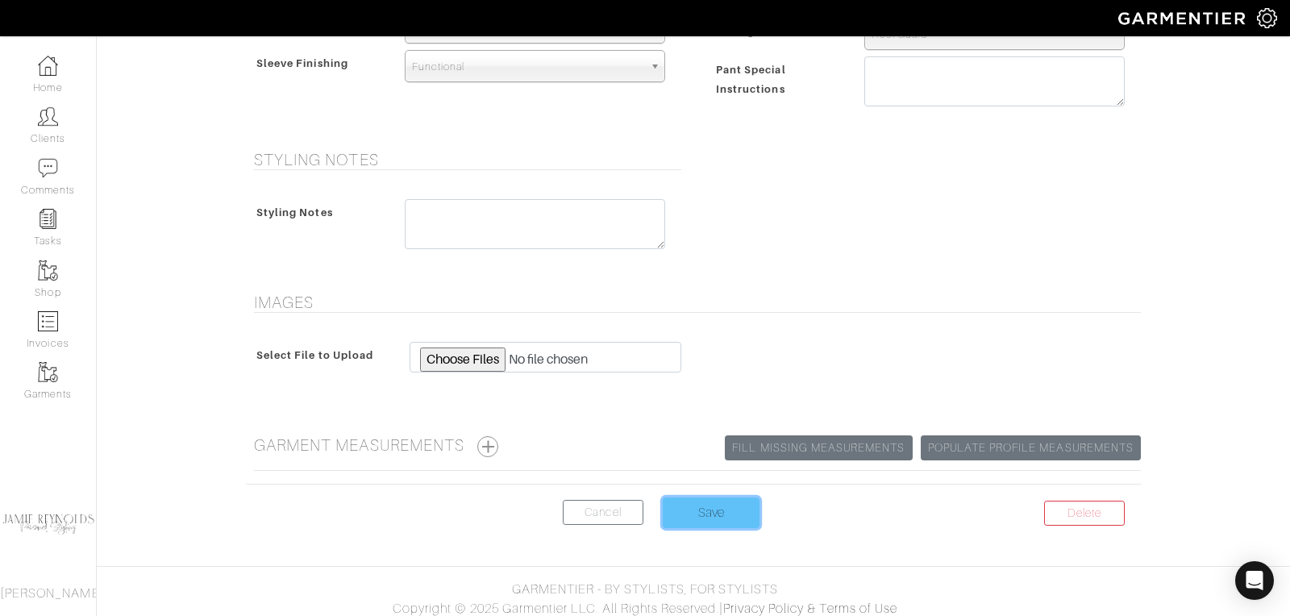
click at [712, 504] on input "Save" at bounding box center [710, 512] width 97 height 31
